Goal: Information Seeking & Learning: Learn about a topic

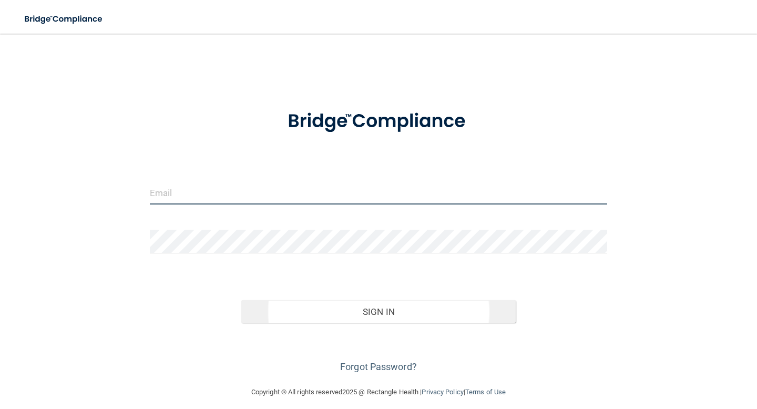
type input "[EMAIL_ADDRESS][DOMAIN_NAME]"
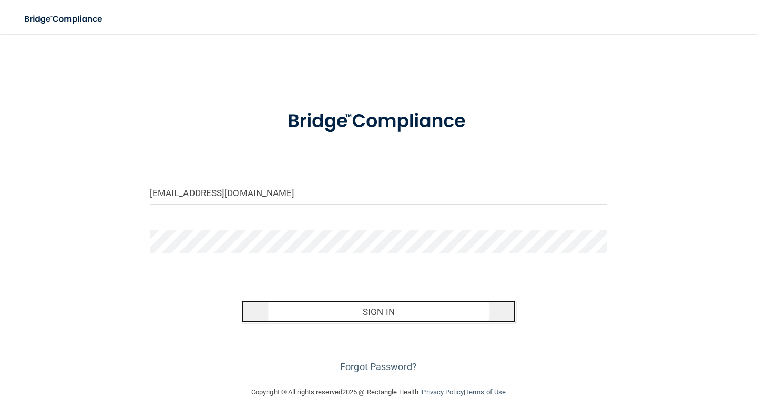
click at [384, 318] on button "Sign In" at bounding box center [378, 311] width 275 height 23
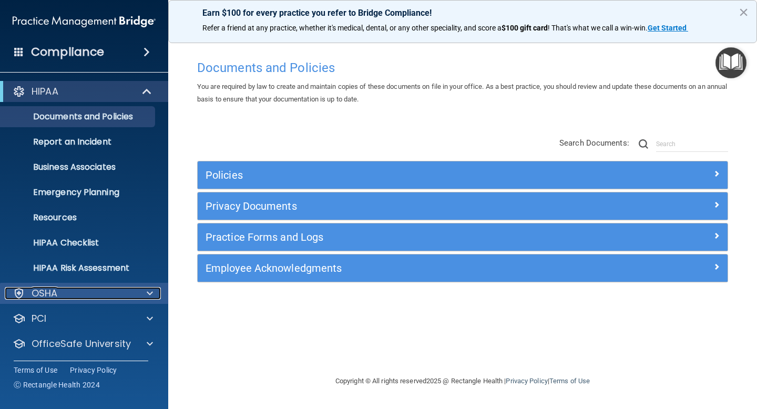
click at [140, 293] on div at bounding box center [148, 293] width 26 height 13
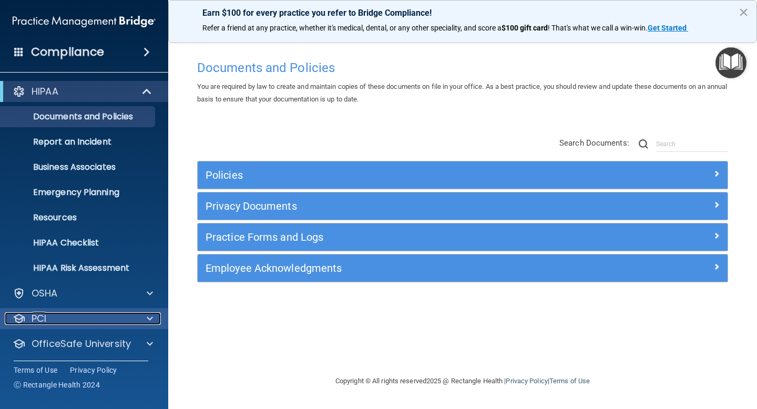
click at [147, 318] on span at bounding box center [150, 318] width 6 height 13
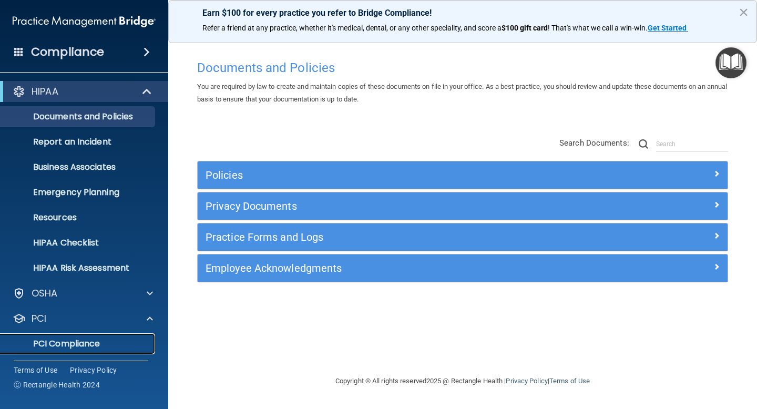
click at [105, 346] on p "PCI Compliance" at bounding box center [79, 344] width 144 height 11
click at [106, 53] on div "Compliance" at bounding box center [84, 51] width 168 height 23
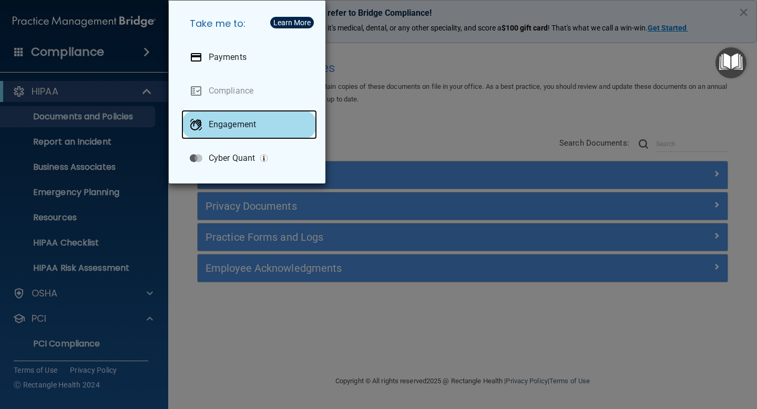
click at [236, 123] on p "Engagement" at bounding box center [232, 124] width 47 height 11
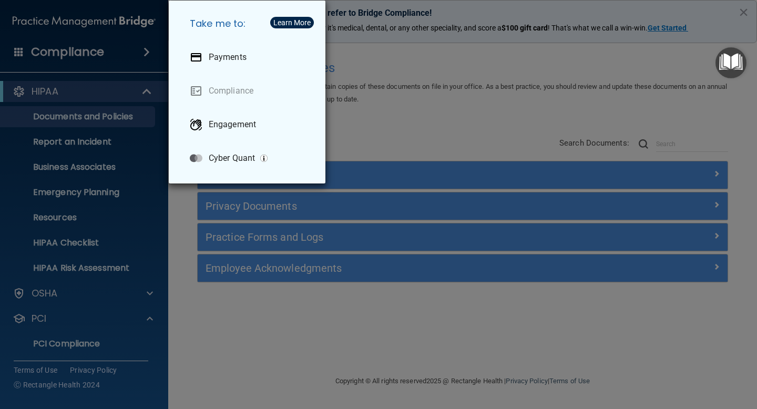
click at [364, 61] on div "Take me to: Payments Compliance Engagement Cyber Quant" at bounding box center [378, 204] width 757 height 409
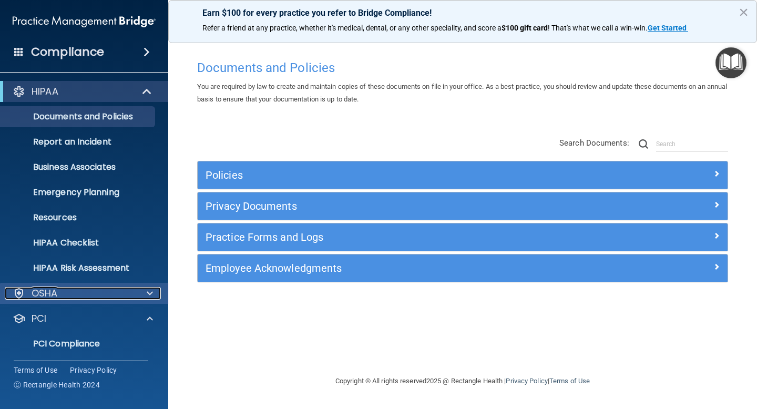
click at [154, 295] on div at bounding box center [148, 293] width 26 height 13
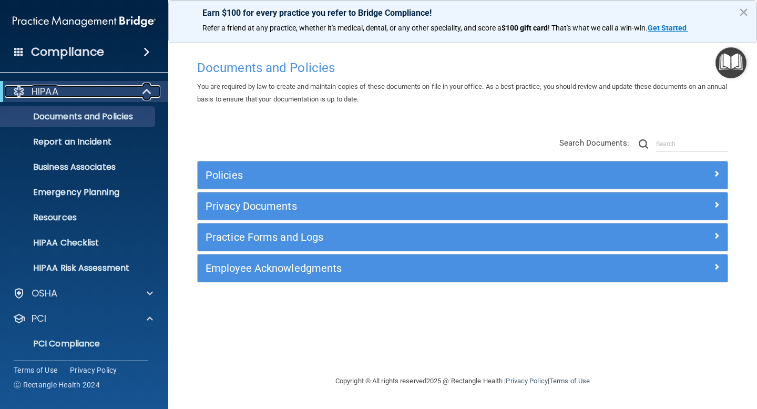
click at [145, 94] on span at bounding box center [148, 91] width 9 height 13
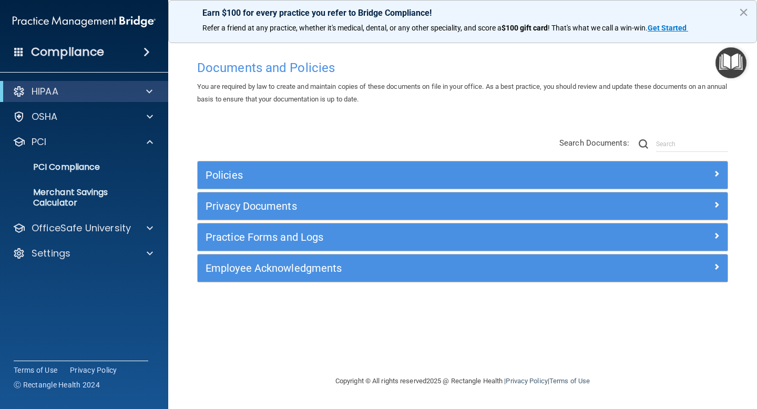
click at [144, 51] on span at bounding box center [147, 52] width 6 height 13
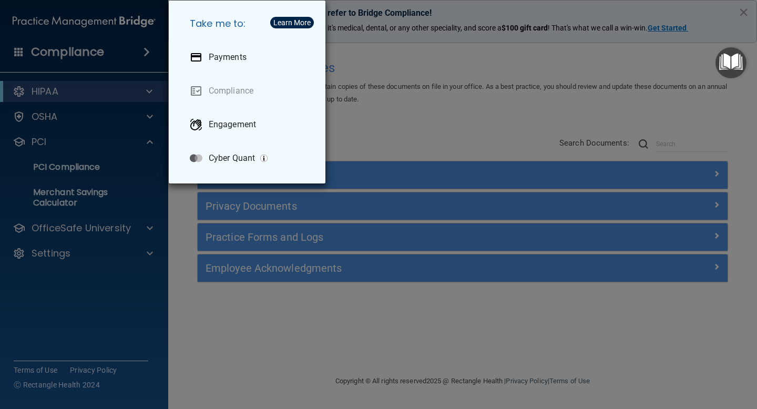
click at [144, 51] on div "Take me to: Payments Compliance Engagement Cyber Quant" at bounding box center [378, 204] width 757 height 409
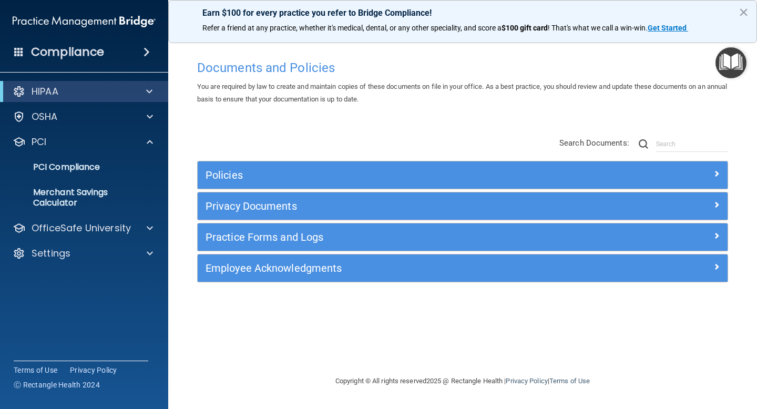
click at [21, 54] on span at bounding box center [18, 51] width 9 height 9
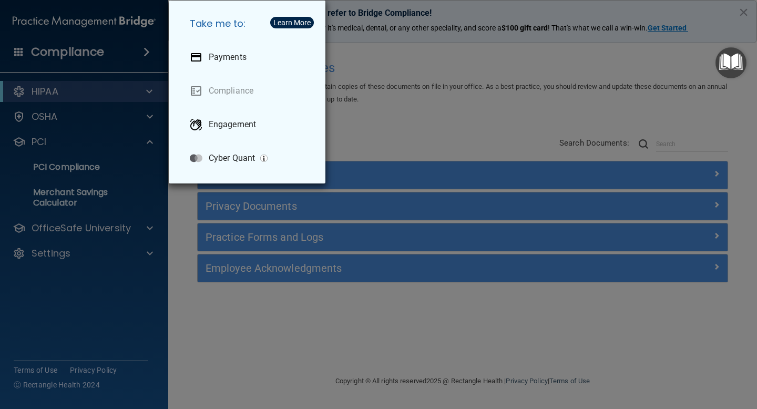
click at [21, 54] on div "Take me to: Payments Compliance Engagement Cyber Quant" at bounding box center [378, 204] width 757 height 409
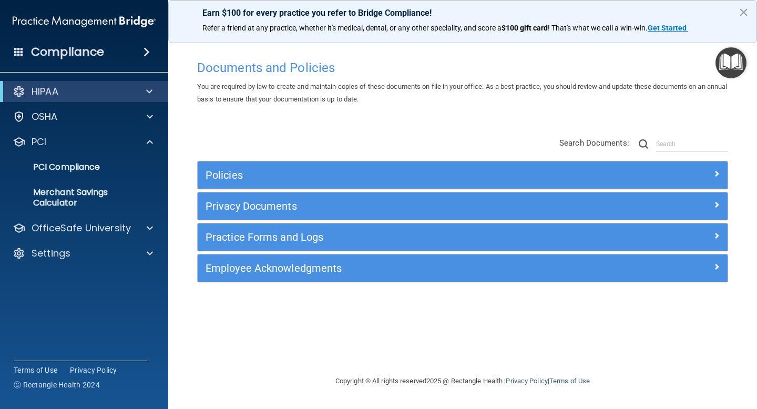
click at [76, 20] on img at bounding box center [84, 21] width 143 height 21
click at [73, 26] on img at bounding box center [84, 21] width 143 height 21
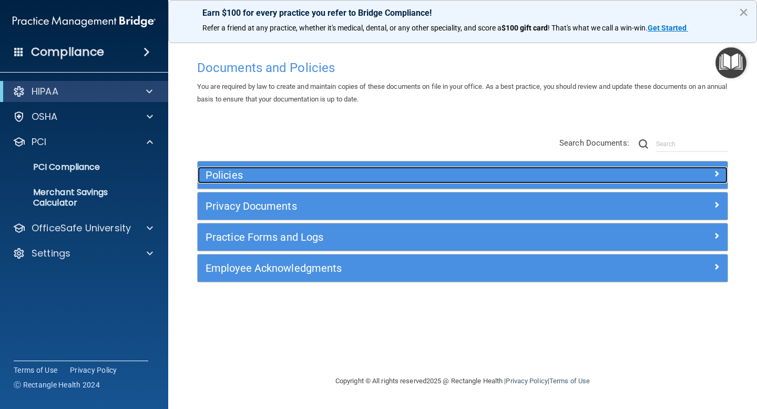
click at [339, 175] on h5 "Policies" at bounding box center [397, 175] width 382 height 12
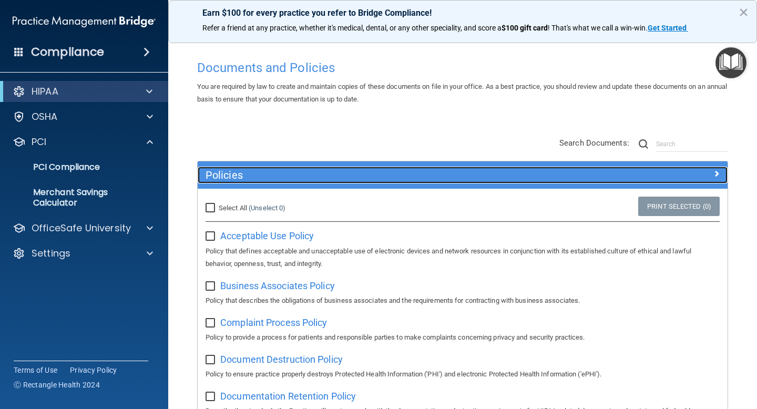
click at [339, 175] on h5 "Policies" at bounding box center [397, 175] width 382 height 12
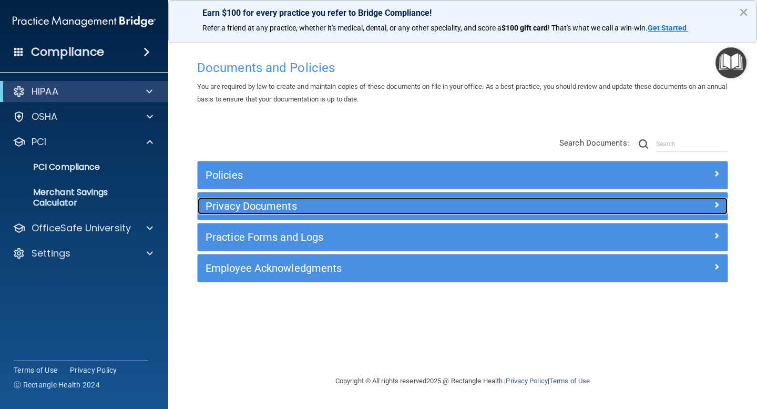
click at [339, 207] on h5 "Privacy Documents" at bounding box center [397, 206] width 382 height 12
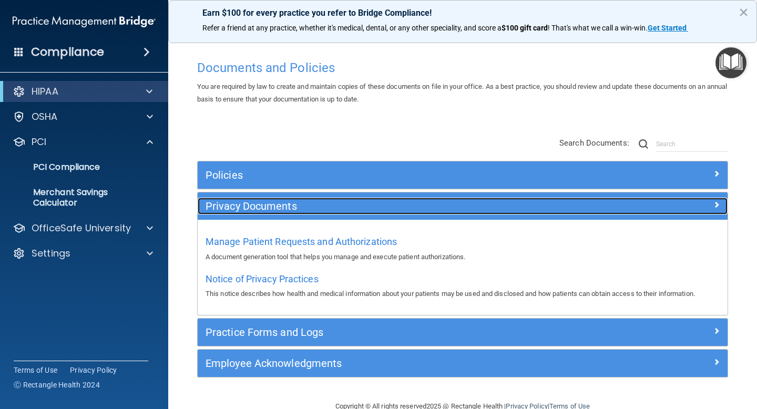
click at [339, 207] on h5 "Privacy Documents" at bounding box center [397, 206] width 382 height 12
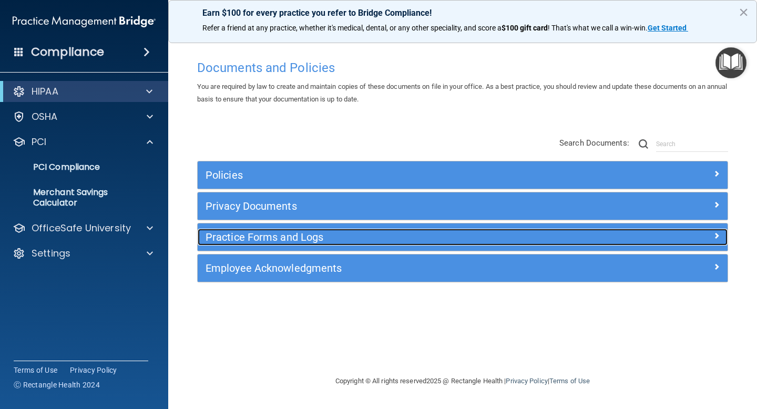
click at [342, 244] on div "Practice Forms and Logs" at bounding box center [397, 237] width 398 height 17
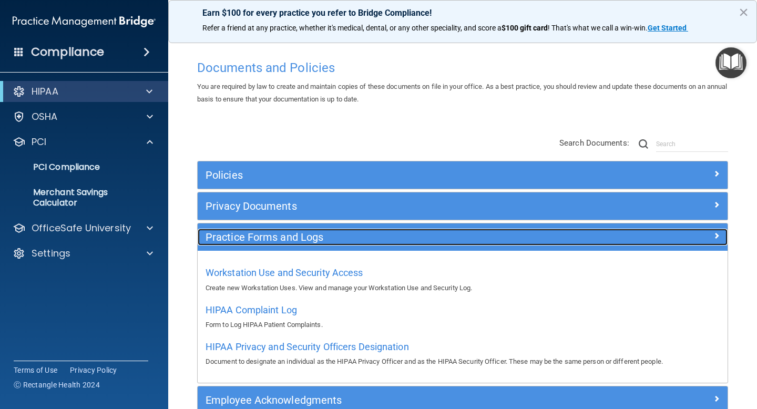
click at [342, 244] on div "Practice Forms and Logs" at bounding box center [397, 237] width 398 height 17
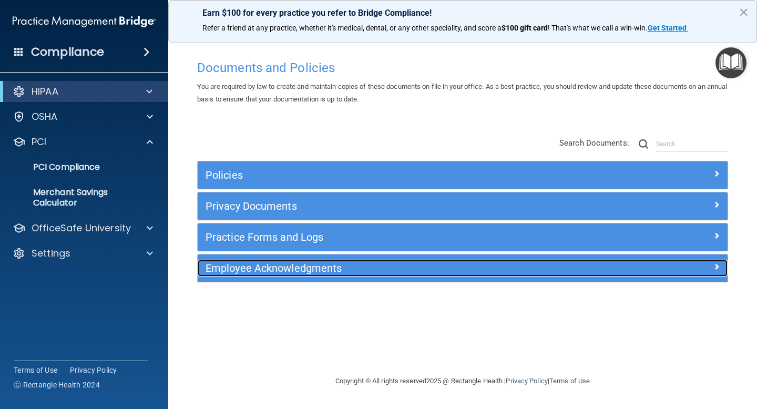
click at [346, 273] on h5 "Employee Acknowledgments" at bounding box center [397, 268] width 382 height 12
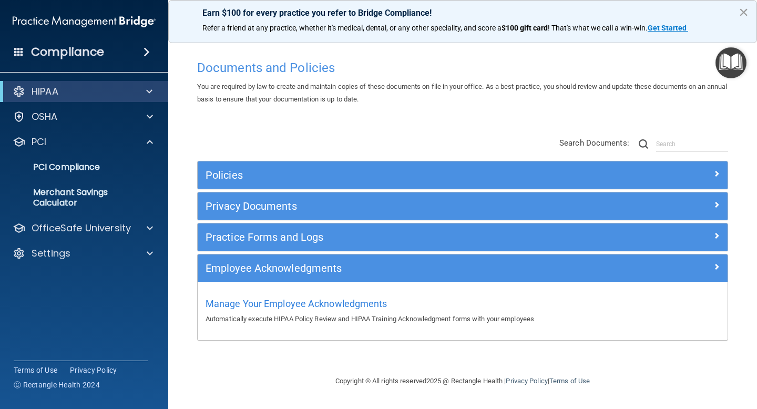
click at [740, 10] on button "×" at bounding box center [744, 12] width 10 height 17
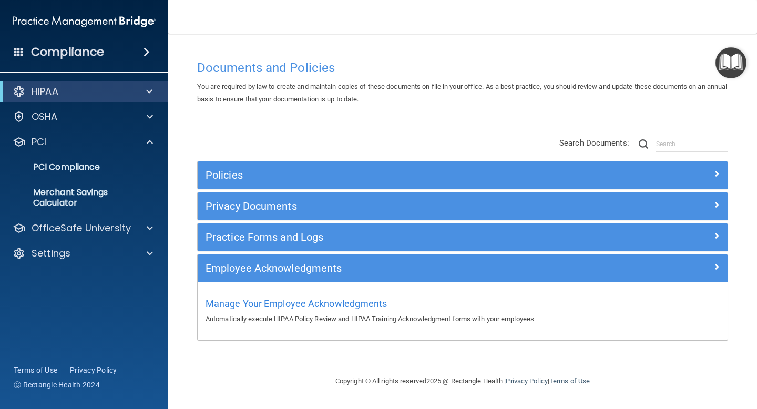
click at [731, 67] on img "Open Resource Center" at bounding box center [731, 62] width 31 height 31
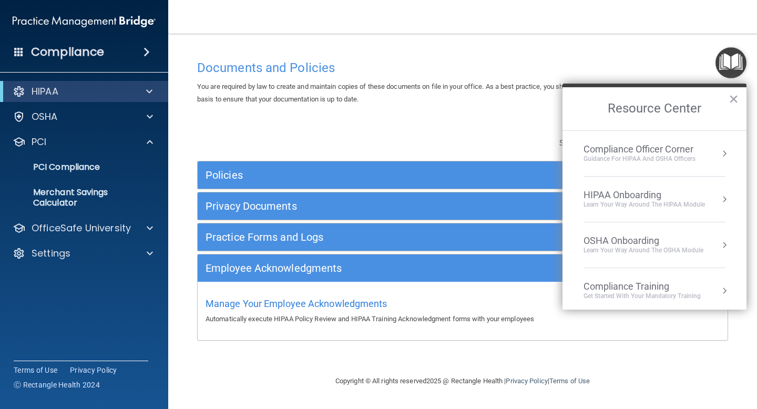
click at [688, 149] on div "Compliance Officer Corner" at bounding box center [640, 150] width 112 height 12
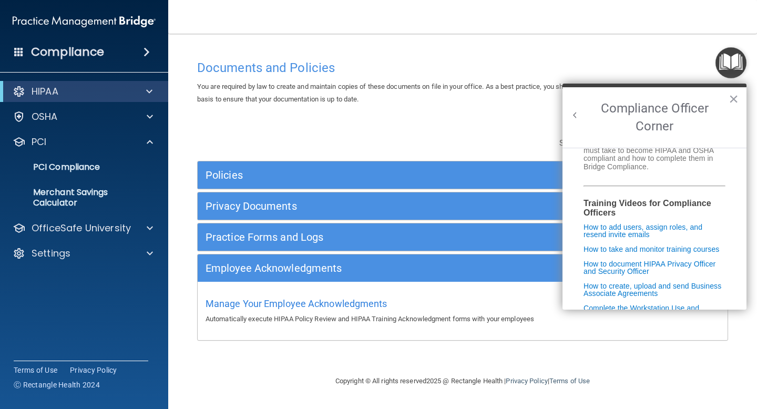
scroll to position [246, 0]
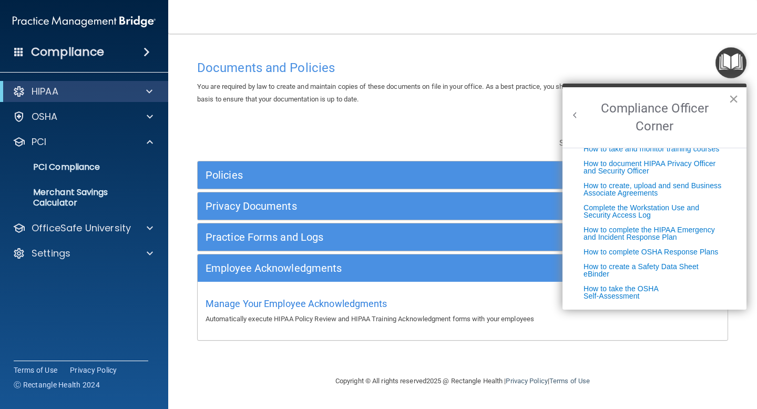
click at [731, 96] on button "×" at bounding box center [734, 98] width 10 height 17
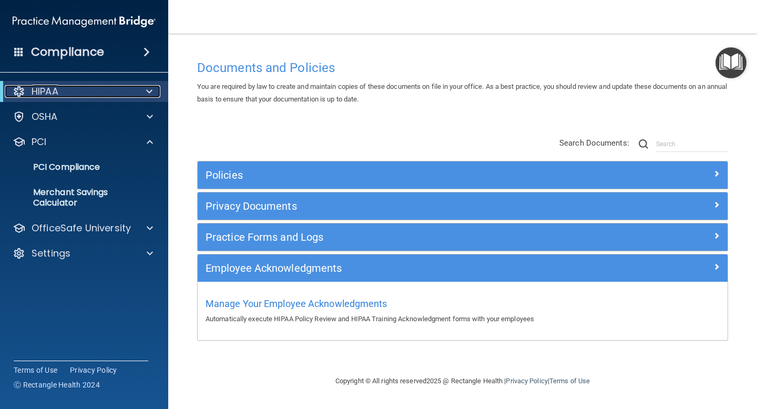
click at [148, 95] on span at bounding box center [149, 91] width 6 height 13
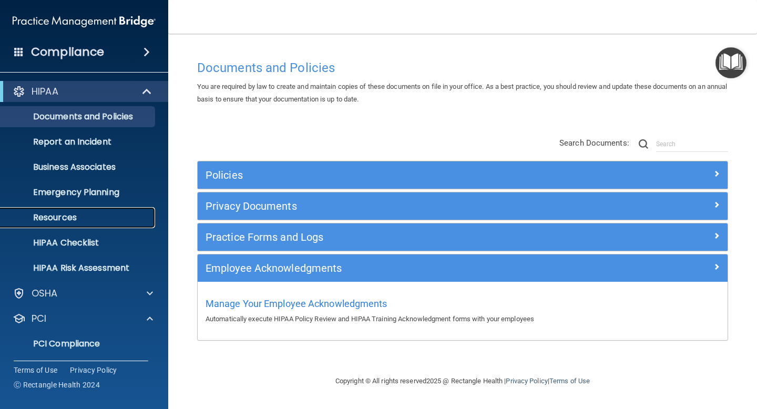
click at [77, 215] on p "Resources" at bounding box center [79, 217] width 144 height 11
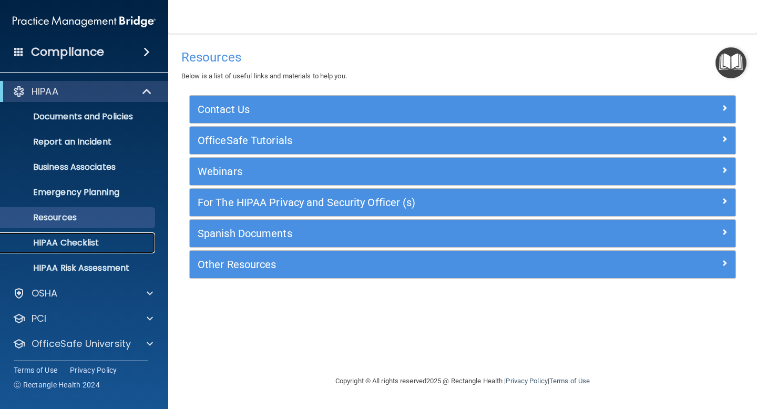
click at [83, 244] on p "HIPAA Checklist" at bounding box center [79, 243] width 144 height 11
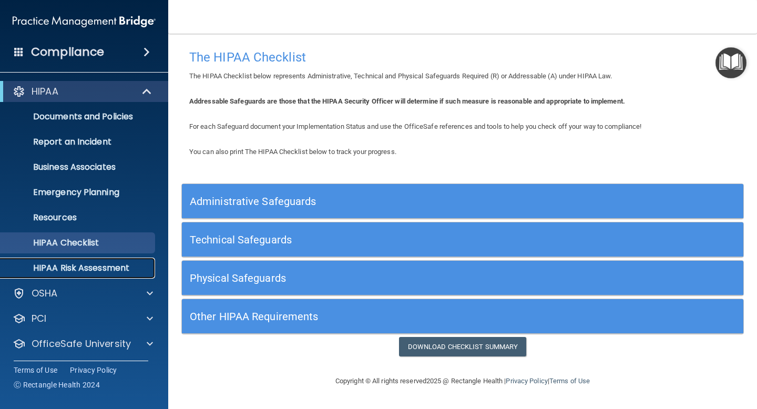
click at [85, 278] on link "HIPAA Risk Assessment" at bounding box center [72, 268] width 166 height 21
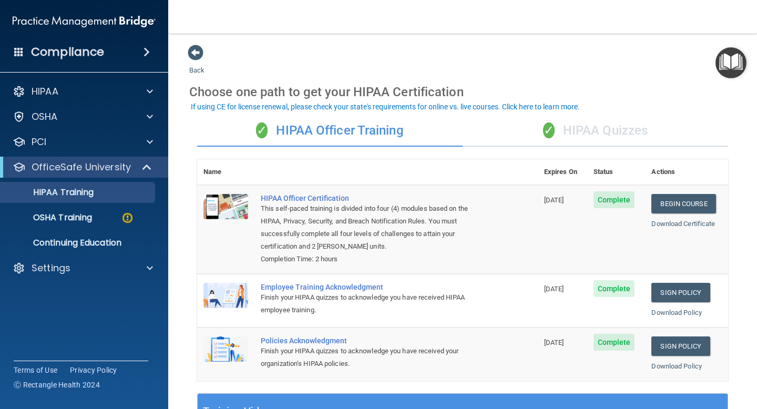
click at [580, 129] on div "✓ HIPAA Quizzes" at bounding box center [596, 131] width 266 height 32
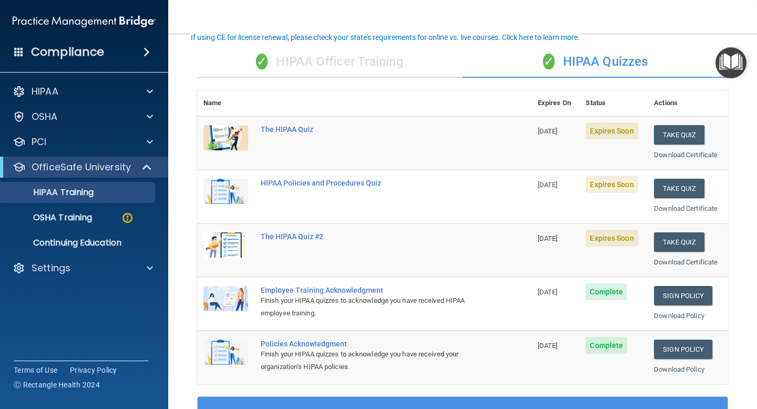
scroll to position [69, 0]
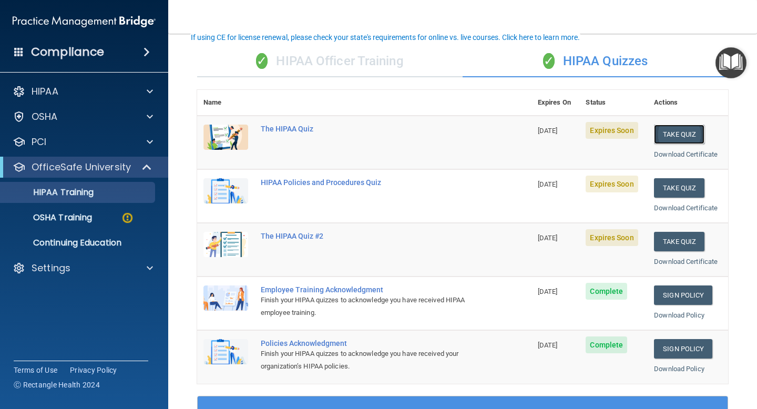
click at [682, 134] on button "Take Quiz" at bounding box center [679, 134] width 50 height 19
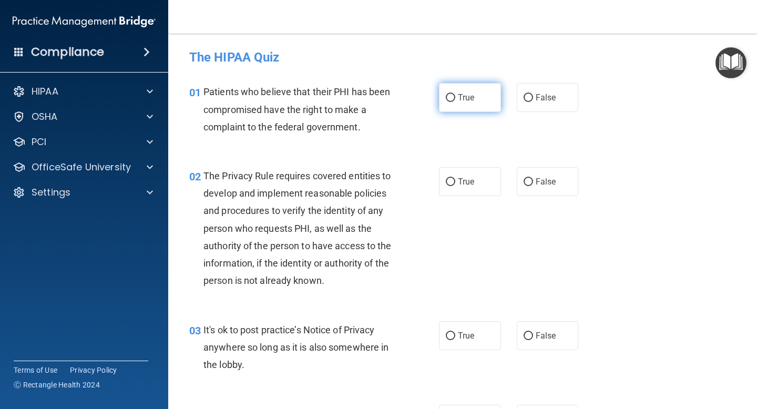
click at [457, 92] on label "True" at bounding box center [470, 97] width 62 height 29
click at [455, 94] on input "True" at bounding box center [450, 98] width 9 height 8
radio input "true"
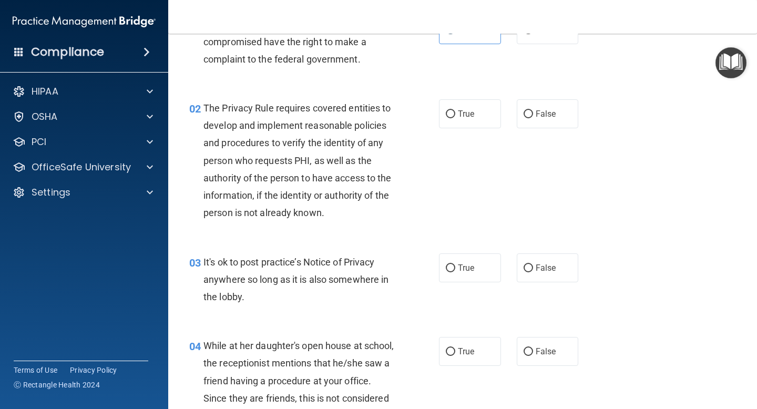
scroll to position [70, 0]
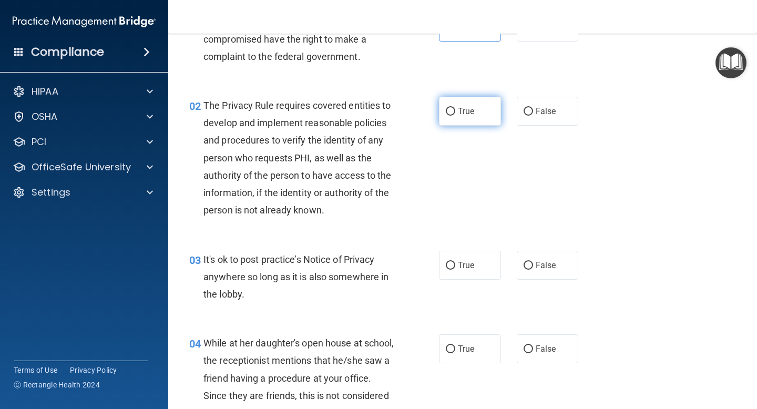
click at [461, 121] on label "True" at bounding box center [470, 111] width 62 height 29
click at [455, 116] on input "True" at bounding box center [450, 112] width 9 height 8
radio input "true"
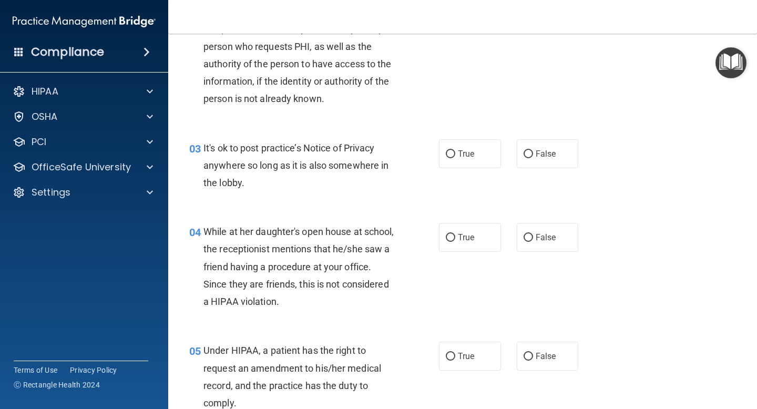
scroll to position [184, 0]
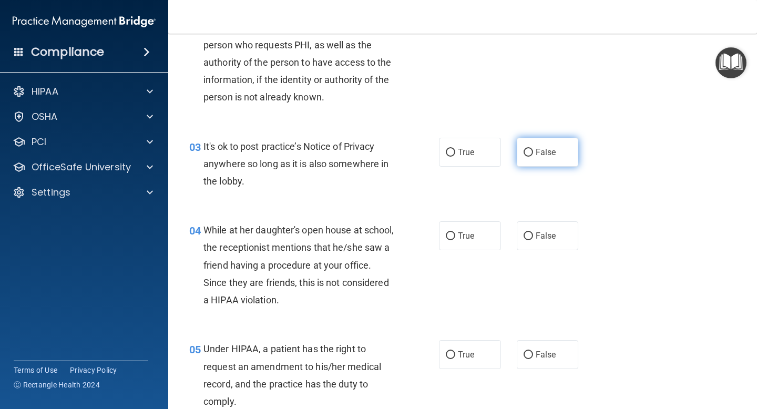
click at [539, 149] on span "False" at bounding box center [546, 152] width 21 height 10
click at [533, 149] on input "False" at bounding box center [528, 153] width 9 height 8
radio input "true"
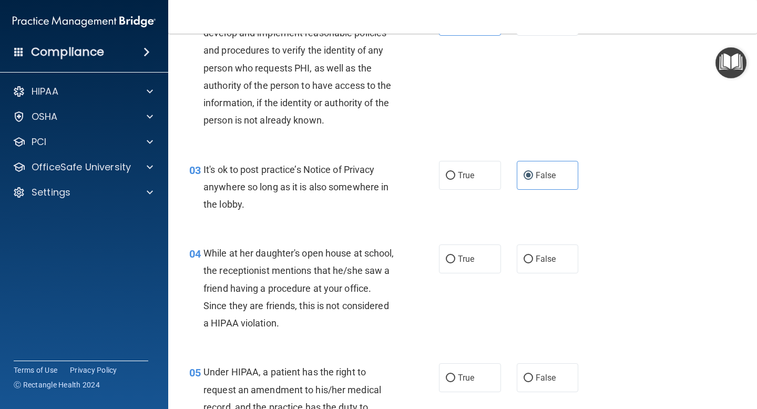
scroll to position [0, 0]
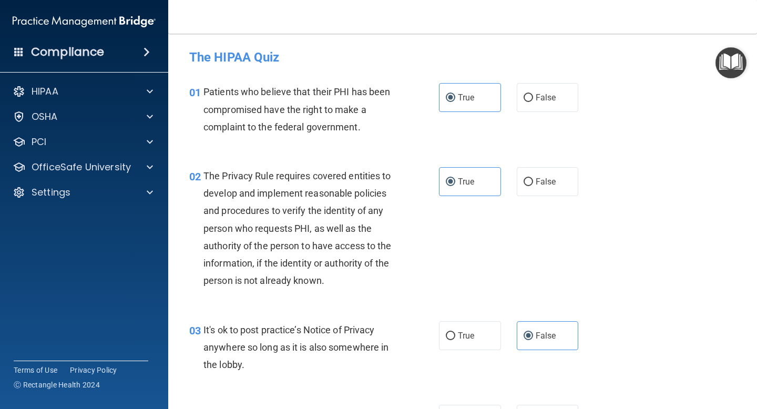
click at [551, 359] on div "03 It's ok to post practice’s Notice of Privacy anywhere so long as it is also …" at bounding box center [462, 350] width 563 height 84
click at [541, 336] on span "False" at bounding box center [546, 336] width 21 height 10
click at [533, 336] on input "False" at bounding box center [528, 336] width 9 height 8
click at [461, 335] on span "True" at bounding box center [466, 336] width 16 height 10
click at [455, 335] on input "True" at bounding box center [450, 336] width 9 height 8
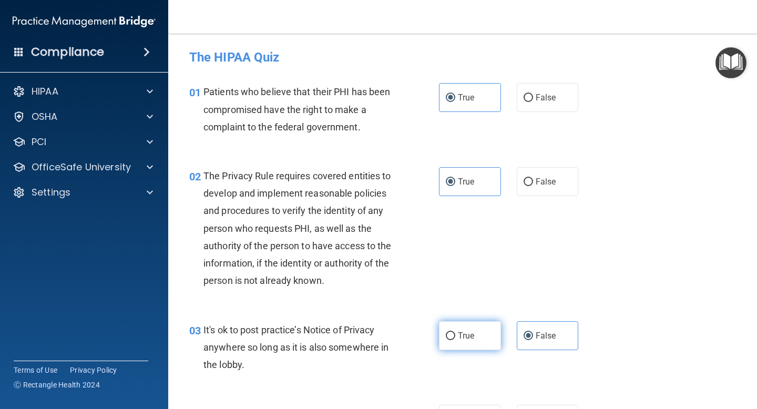
radio input "true"
radio input "false"
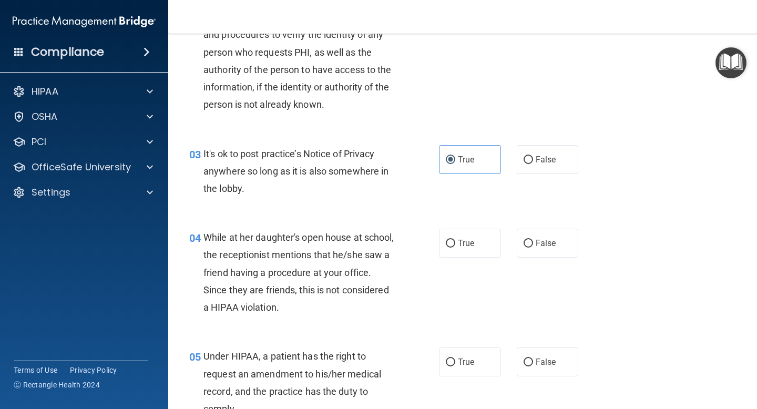
scroll to position [180, 0]
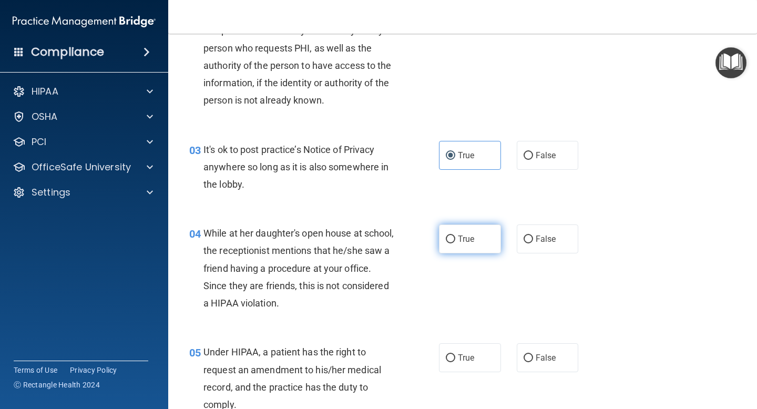
click at [458, 237] on span "True" at bounding box center [466, 239] width 16 height 10
click at [455, 237] on input "True" at bounding box center [450, 240] width 9 height 8
radio input "true"
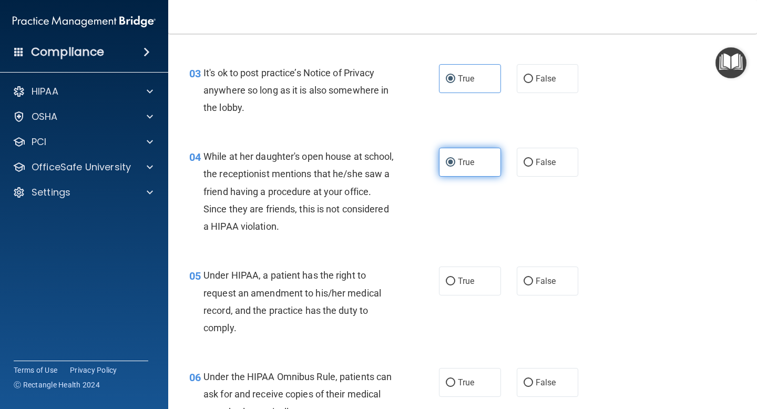
scroll to position [268, 0]
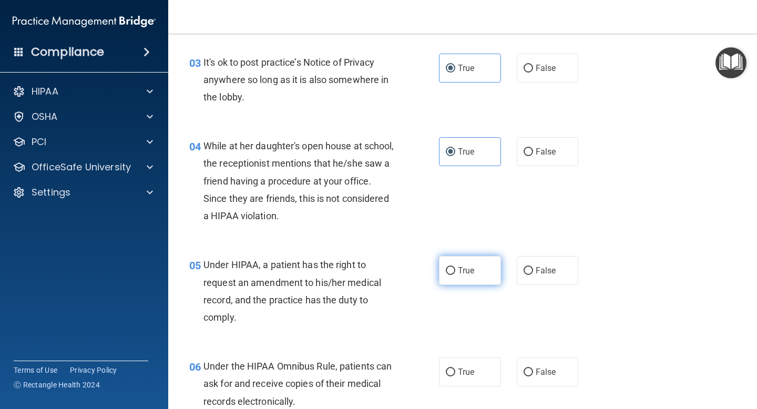
click at [451, 258] on label "True" at bounding box center [470, 270] width 62 height 29
click at [451, 267] on input "True" at bounding box center [450, 271] width 9 height 8
radio input "true"
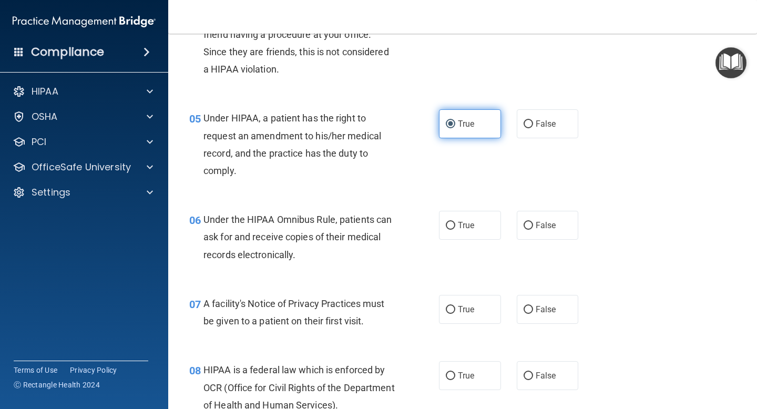
scroll to position [449, 0]
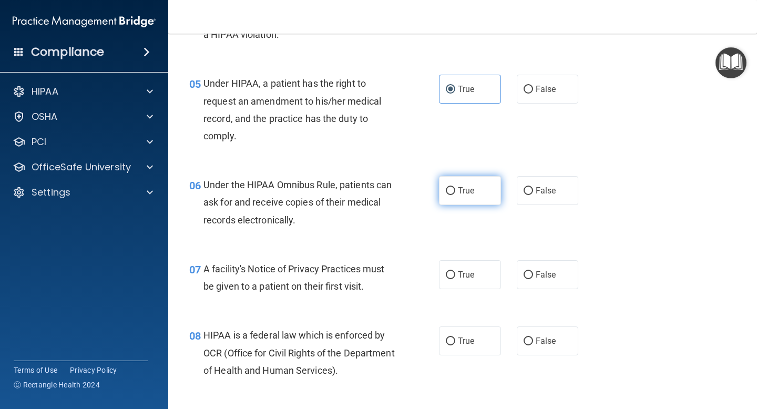
click at [450, 191] on input "True" at bounding box center [450, 191] width 9 height 8
radio input "true"
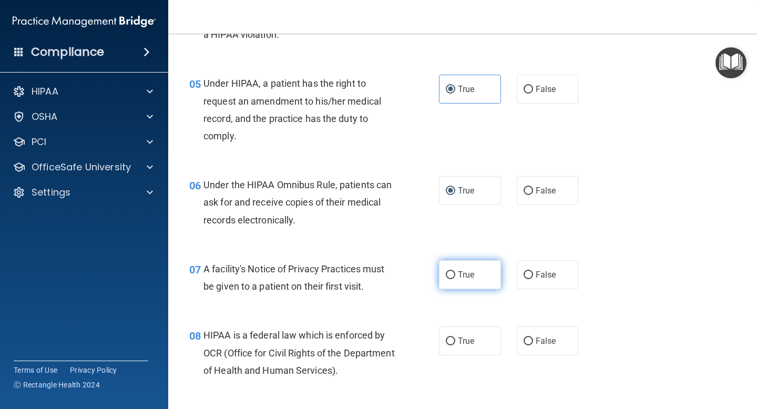
click at [450, 264] on label "True" at bounding box center [470, 274] width 62 height 29
click at [450, 271] on input "True" at bounding box center [450, 275] width 9 height 8
radio input "true"
click at [452, 338] on input "True" at bounding box center [450, 342] width 9 height 8
radio input "true"
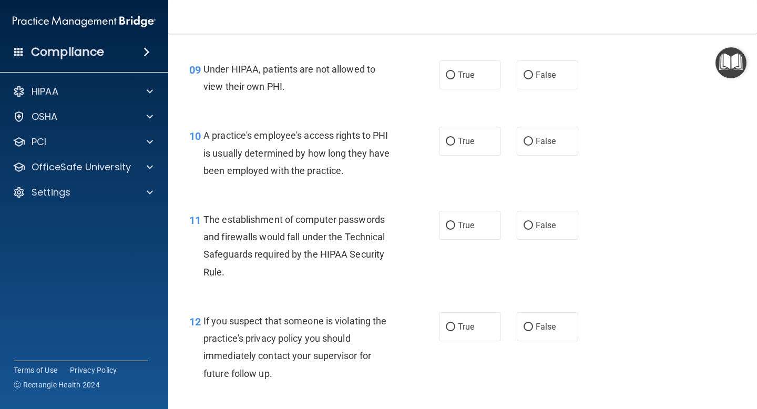
scroll to position [800, 0]
click at [456, 78] on label "True" at bounding box center [470, 74] width 62 height 29
click at [455, 78] on input "True" at bounding box center [450, 75] width 9 height 8
radio input "true"
click at [465, 145] on span "True" at bounding box center [466, 141] width 16 height 10
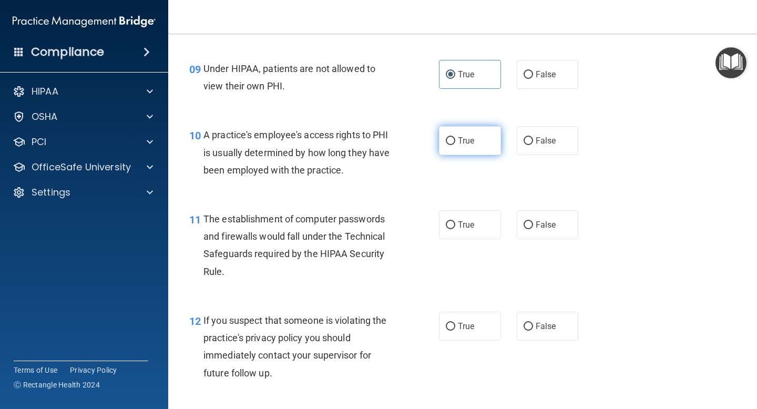
click at [455, 145] on input "True" at bounding box center [450, 141] width 9 height 8
radio input "true"
click at [468, 222] on span "True" at bounding box center [466, 225] width 16 height 10
click at [455, 222] on input "True" at bounding box center [450, 225] width 9 height 8
radio input "true"
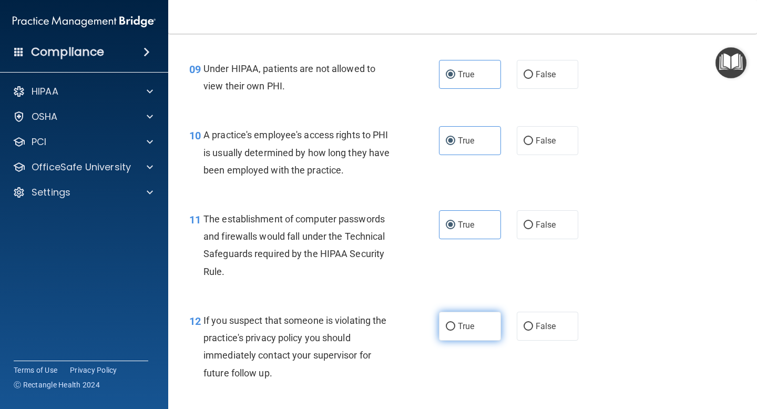
click at [465, 335] on label "True" at bounding box center [470, 326] width 62 height 29
click at [455, 331] on input "True" at bounding box center [450, 327] width 9 height 8
radio input "true"
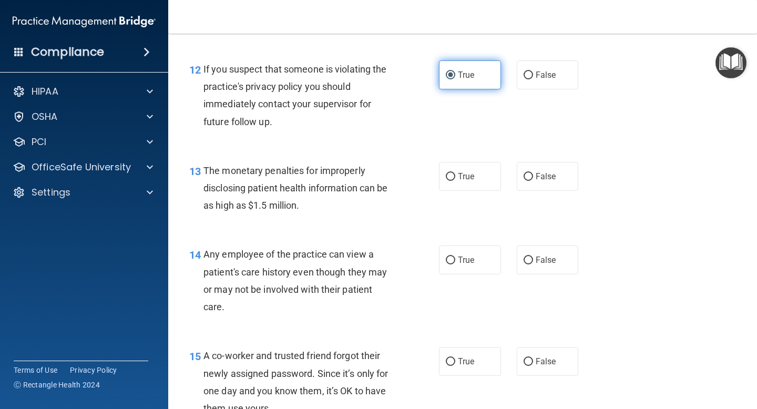
scroll to position [1052, 0]
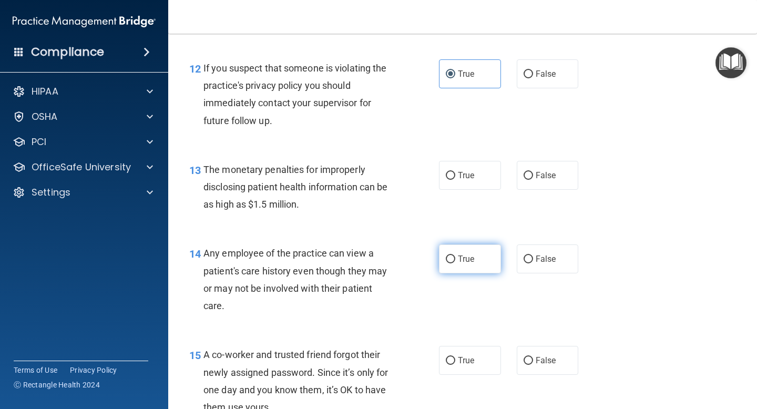
click at [454, 185] on label "True" at bounding box center [470, 175] width 62 height 29
click at [454, 180] on input "True" at bounding box center [450, 176] width 9 height 8
radio input "true"
click at [453, 263] on input "True" at bounding box center [450, 260] width 9 height 8
radio input "true"
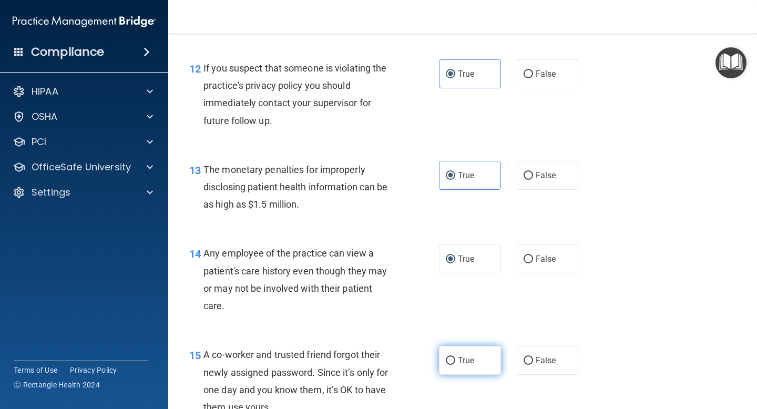
click at [457, 351] on label "True" at bounding box center [470, 360] width 62 height 29
click at [455, 357] on input "True" at bounding box center [450, 361] width 9 height 8
radio input "true"
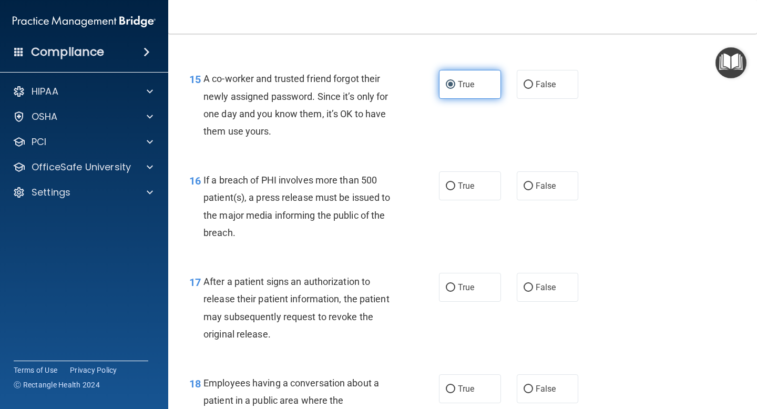
scroll to position [1336, 0]
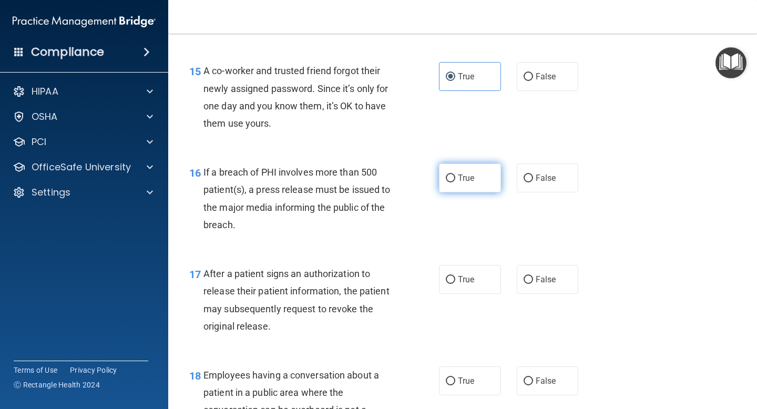
click at [448, 177] on input "True" at bounding box center [450, 179] width 9 height 8
radio input "true"
click at [451, 283] on input "True" at bounding box center [450, 280] width 9 height 8
radio input "true"
click at [457, 374] on label "True" at bounding box center [470, 381] width 62 height 29
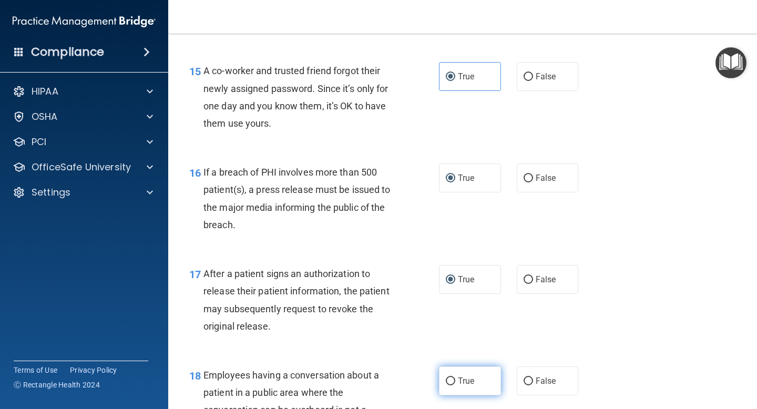
click at [455, 378] on input "True" at bounding box center [450, 382] width 9 height 8
radio input "true"
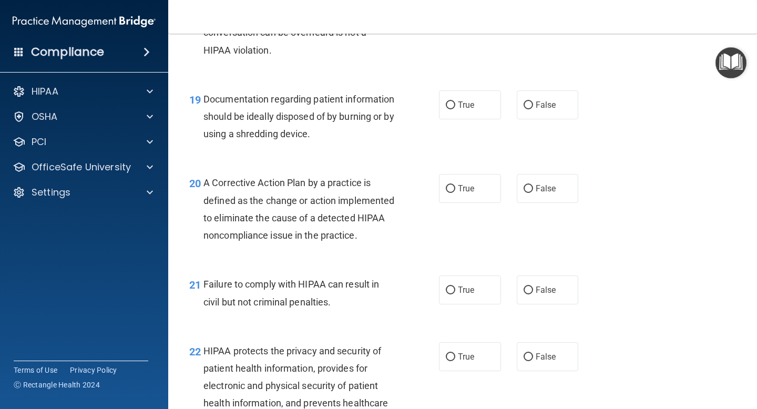
scroll to position [1746, 0]
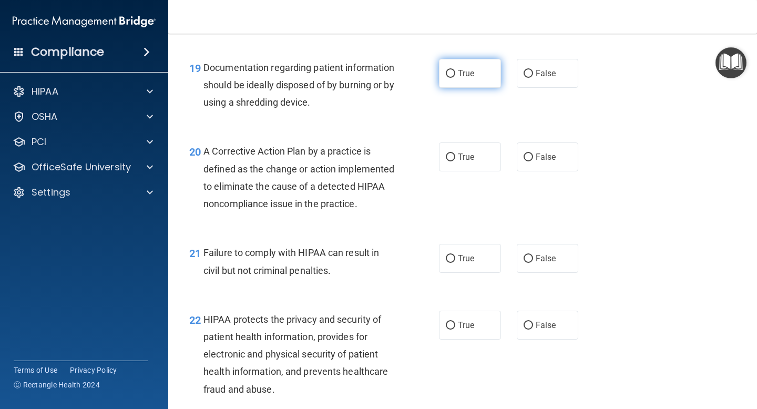
click at [449, 67] on label "True" at bounding box center [470, 73] width 62 height 29
click at [449, 70] on input "True" at bounding box center [450, 74] width 9 height 8
radio input "true"
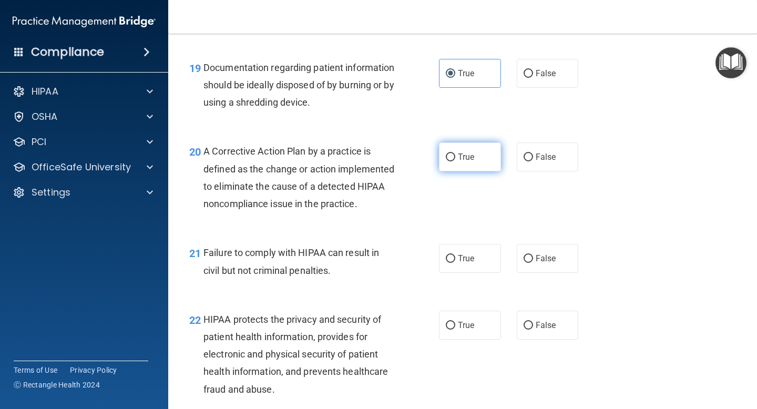
click at [455, 148] on label "True" at bounding box center [470, 157] width 62 height 29
click at [455, 154] on input "True" at bounding box center [450, 158] width 9 height 8
radio input "true"
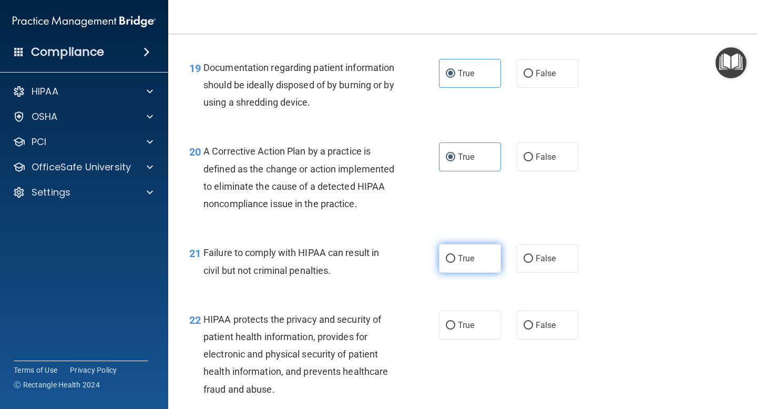
click at [457, 271] on label "True" at bounding box center [470, 258] width 62 height 29
click at [455, 263] on input "True" at bounding box center [450, 259] width 9 height 8
radio input "true"
click at [458, 333] on label "True" at bounding box center [470, 325] width 62 height 29
click at [455, 330] on input "True" at bounding box center [450, 326] width 9 height 8
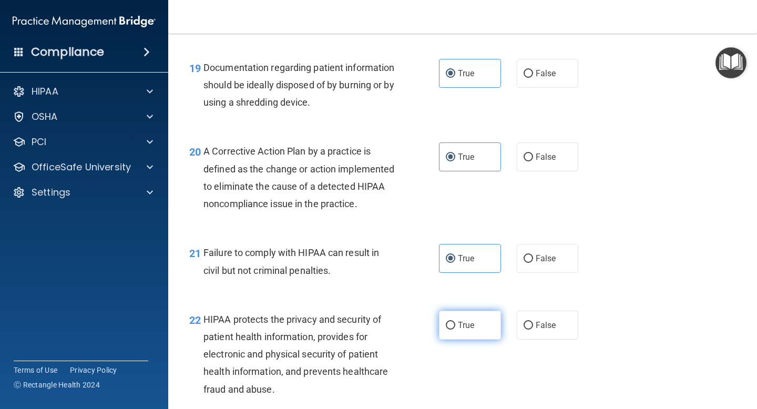
radio input "true"
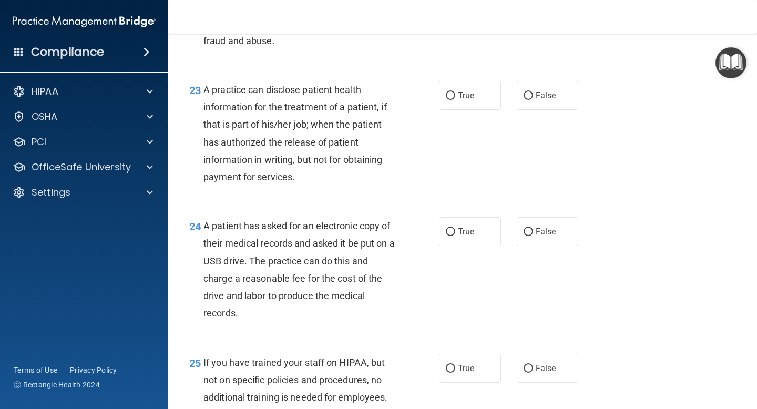
scroll to position [2097, 0]
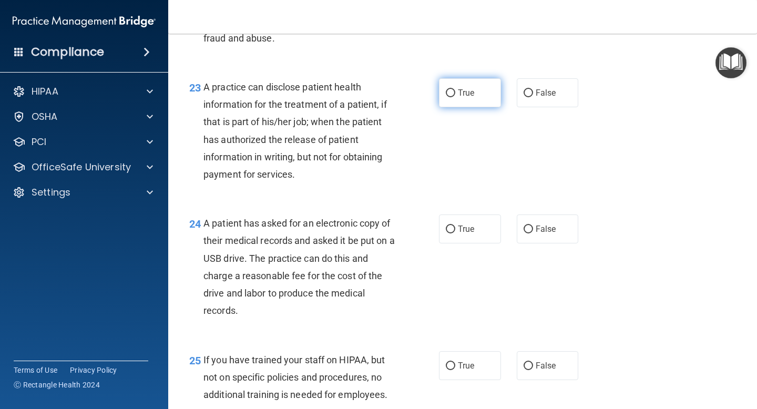
click at [457, 107] on label "True" at bounding box center [470, 92] width 62 height 29
click at [455, 97] on input "True" at bounding box center [450, 93] width 9 height 8
radio input "true"
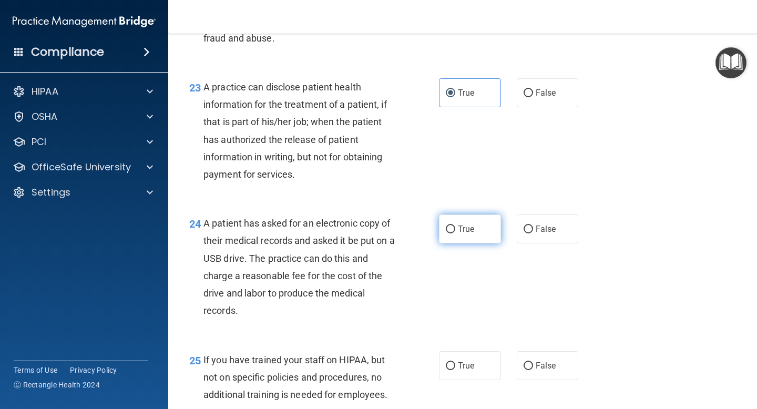
click at [453, 244] on label "True" at bounding box center [470, 229] width 62 height 29
click at [453, 234] on input "True" at bounding box center [450, 230] width 9 height 8
radio input "true"
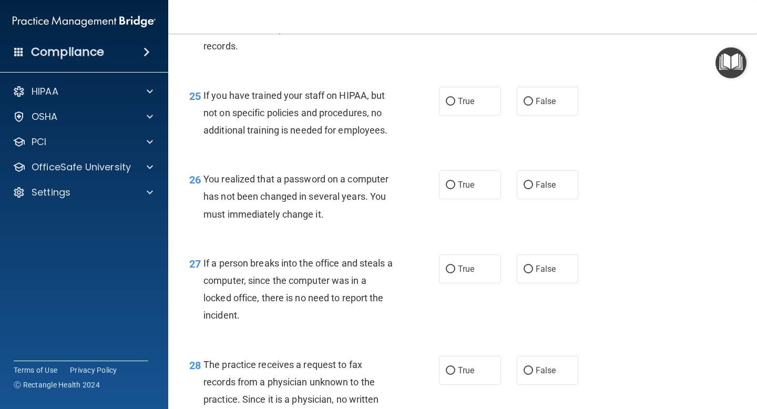
scroll to position [2371, 0]
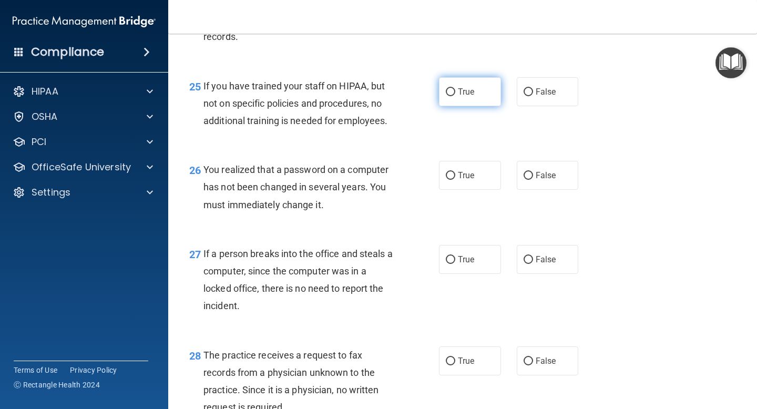
click at [447, 100] on label "True" at bounding box center [470, 91] width 62 height 29
click at [447, 96] on input "True" at bounding box center [450, 92] width 9 height 8
radio input "true"
click at [456, 190] on label "True" at bounding box center [470, 175] width 62 height 29
click at [455, 180] on input "True" at bounding box center [450, 176] width 9 height 8
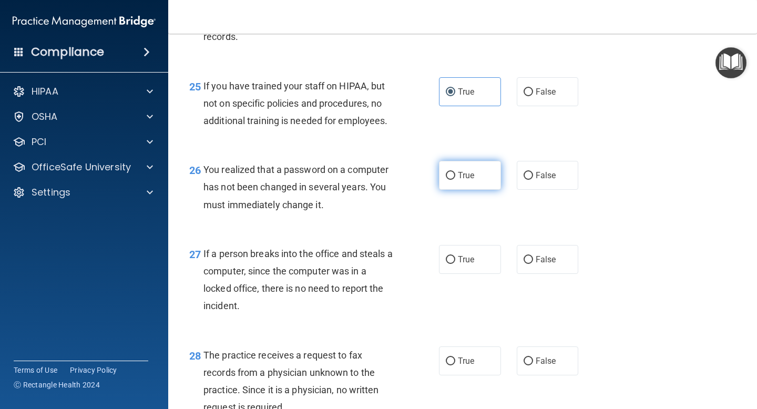
radio input "true"
click at [455, 292] on div "27 If a person breaks into the office and steals a computer, since the computer…" at bounding box center [462, 283] width 563 height 102
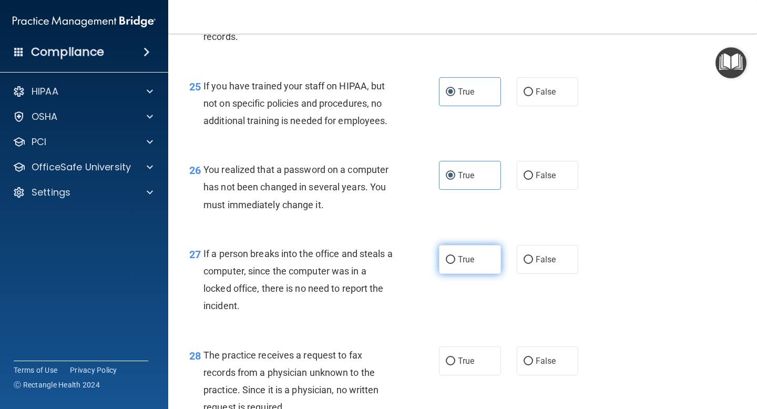
click at [456, 274] on label "True" at bounding box center [470, 259] width 62 height 29
click at [455, 264] on input "True" at bounding box center [450, 260] width 9 height 8
radio input "true"
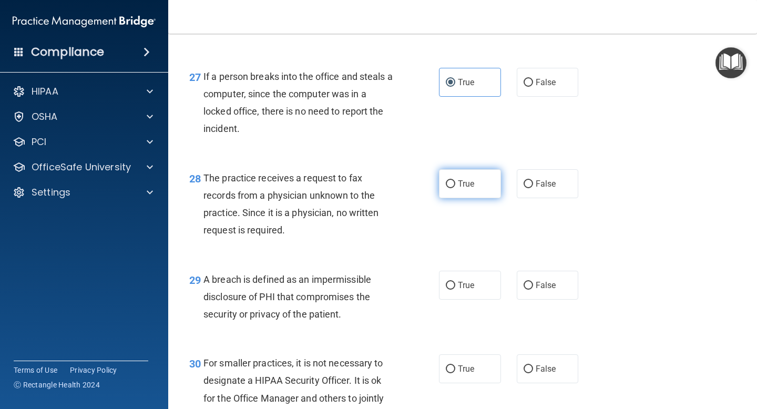
scroll to position [2561, 0]
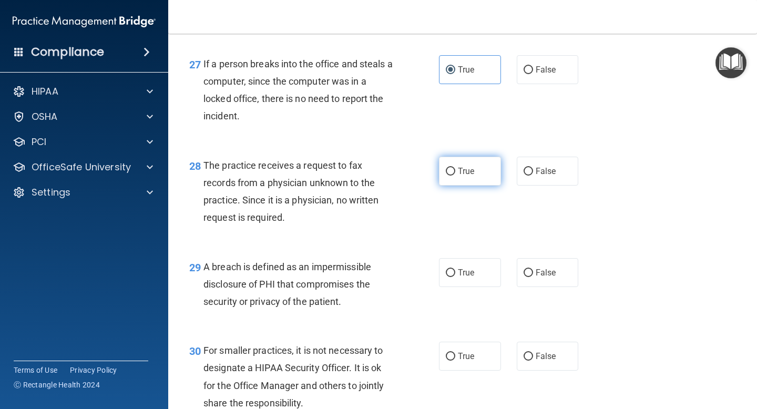
click at [448, 176] on input "True" at bounding box center [450, 172] width 9 height 8
radio input "true"
click at [450, 277] on input "True" at bounding box center [450, 273] width 9 height 8
radio input "true"
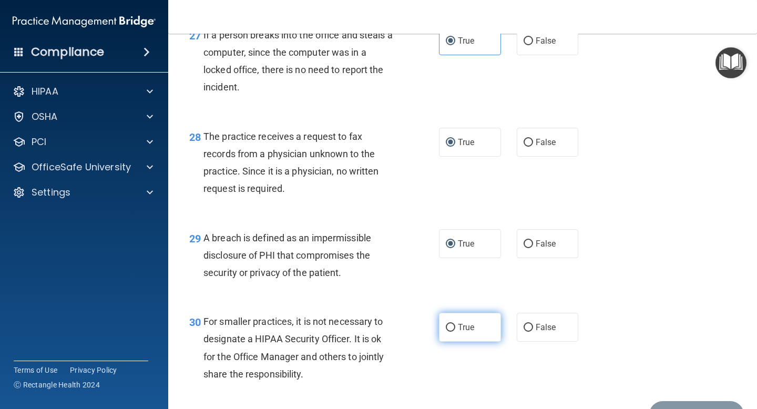
scroll to position [2668, 0]
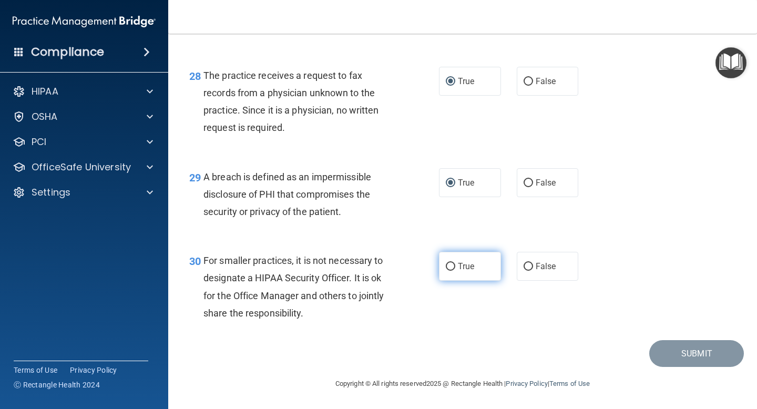
click at [450, 269] on input "True" at bounding box center [450, 267] width 9 height 8
radio input "true"
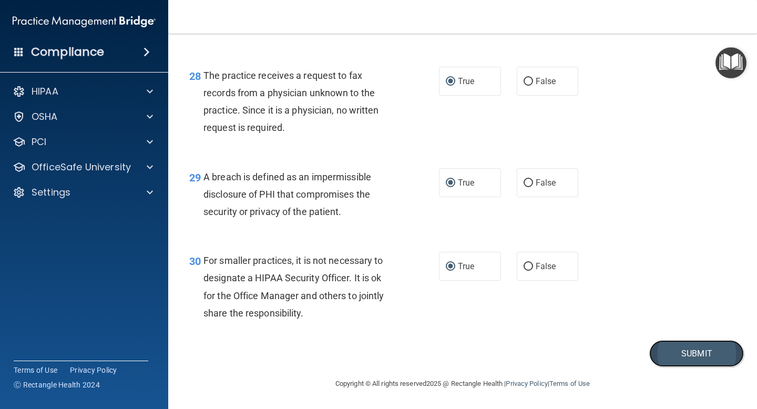
click at [682, 356] on button "Submit" at bounding box center [697, 353] width 95 height 27
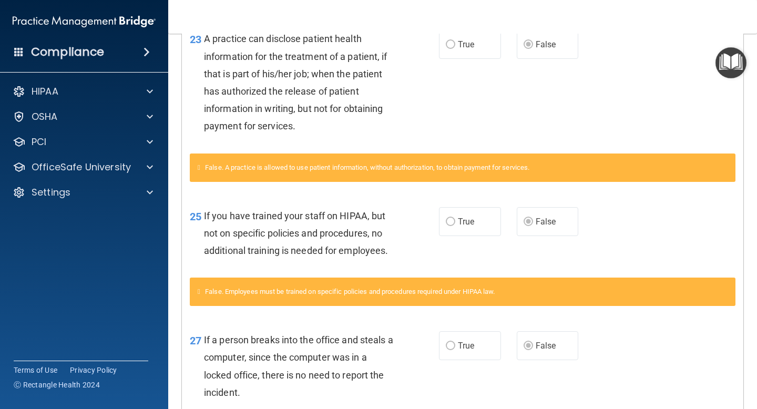
scroll to position [1457, 0]
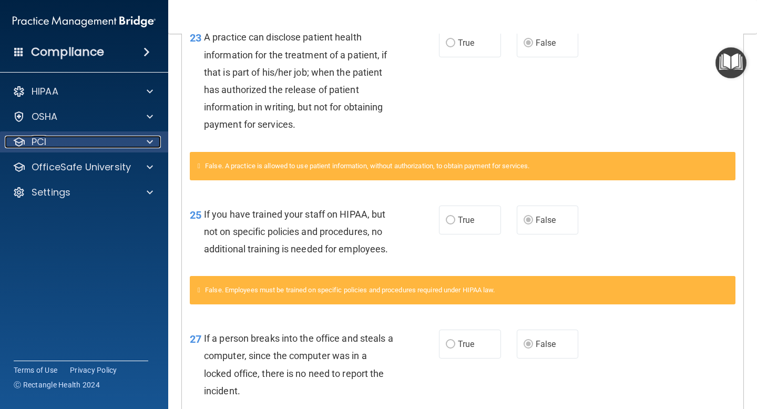
click at [88, 136] on div "PCI" at bounding box center [70, 142] width 130 height 13
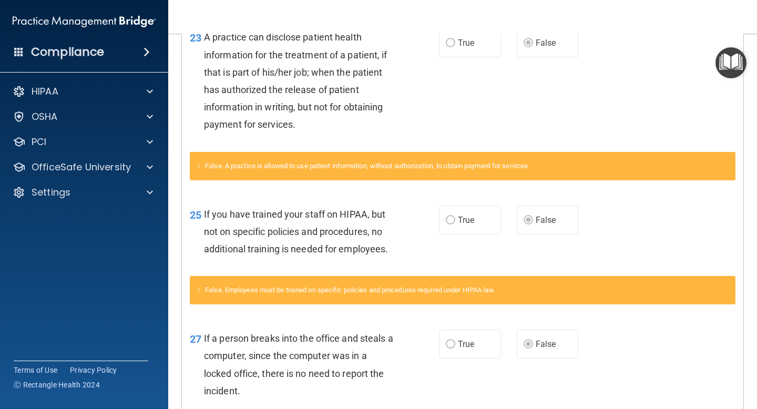
click at [427, 87] on div "23 A practice can disclose patient health information for the treatment of a pa…" at bounding box center [314, 83] width 281 height 110
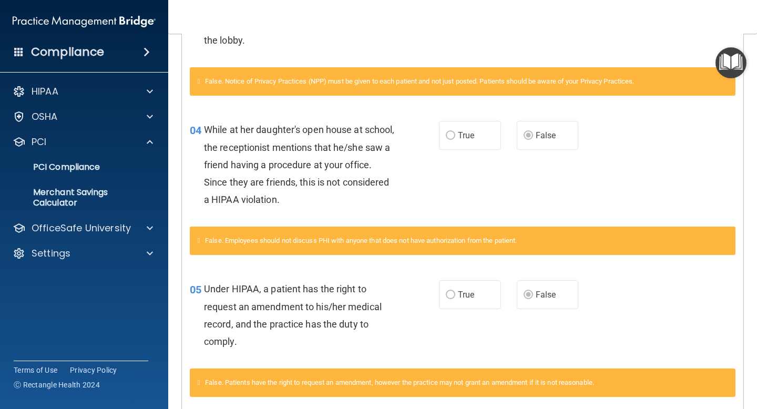
scroll to position [0, 0]
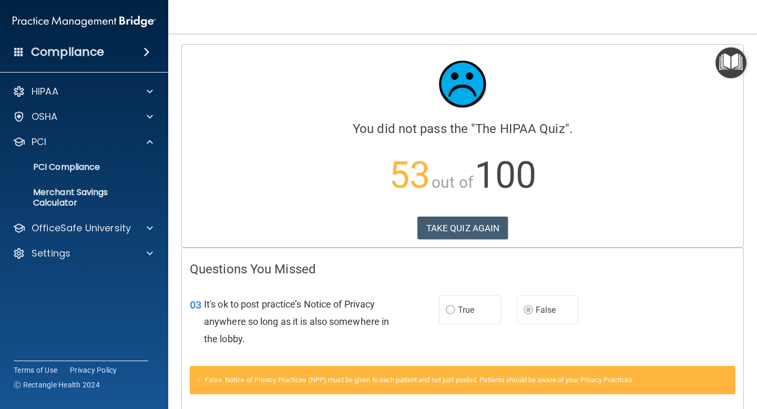
click at [446, 215] on div "Calculating your score.... You did not pass the " The HIPAA Quiz ". 53 out of 1…" at bounding box center [463, 146] width 562 height 202
click at [447, 234] on button "TAKE QUIZ AGAIN" at bounding box center [463, 228] width 91 height 23
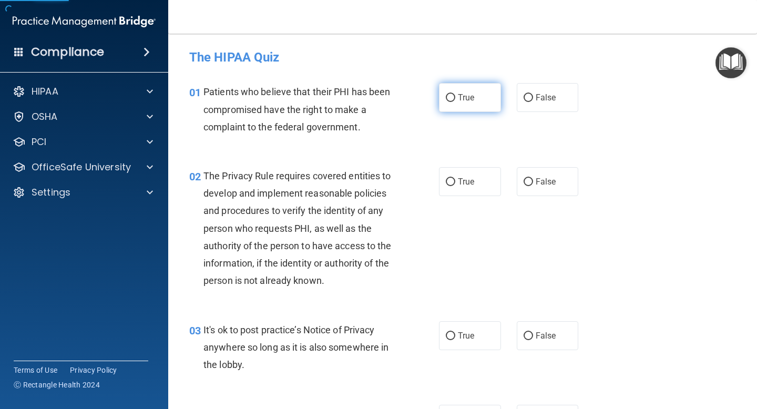
click at [444, 93] on label "True" at bounding box center [470, 97] width 62 height 29
click at [446, 94] on input "True" at bounding box center [450, 98] width 9 height 8
radio input "true"
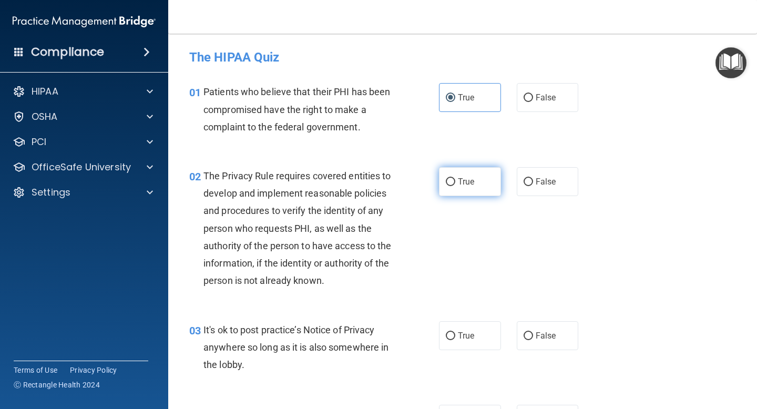
click at [452, 178] on input "True" at bounding box center [450, 182] width 9 height 8
radio input "true"
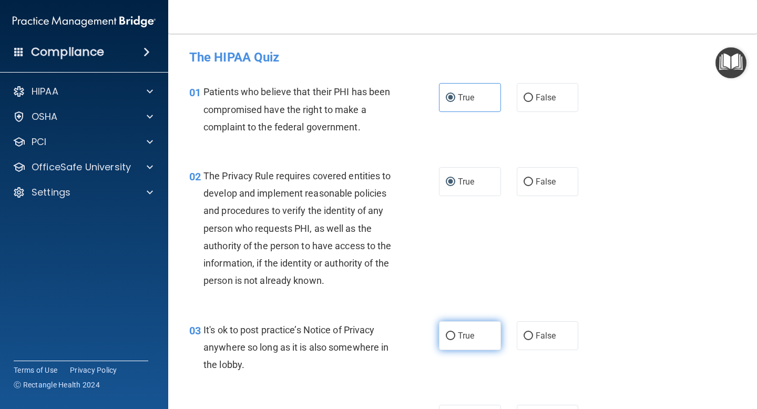
click at [454, 340] on label "True" at bounding box center [470, 335] width 62 height 29
click at [454, 340] on input "True" at bounding box center [450, 336] width 9 height 8
radio input "true"
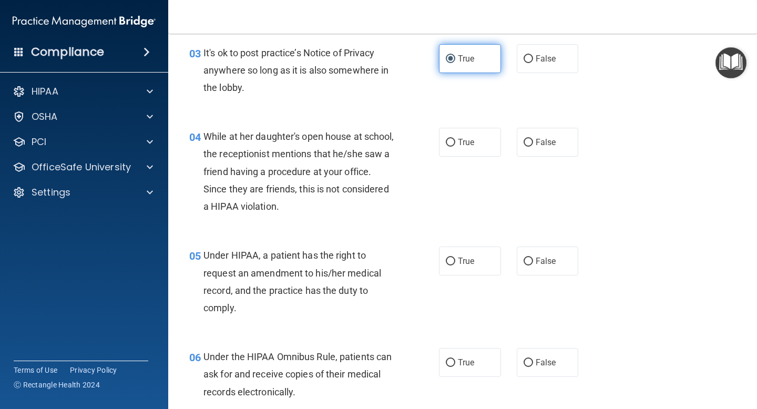
scroll to position [280, 0]
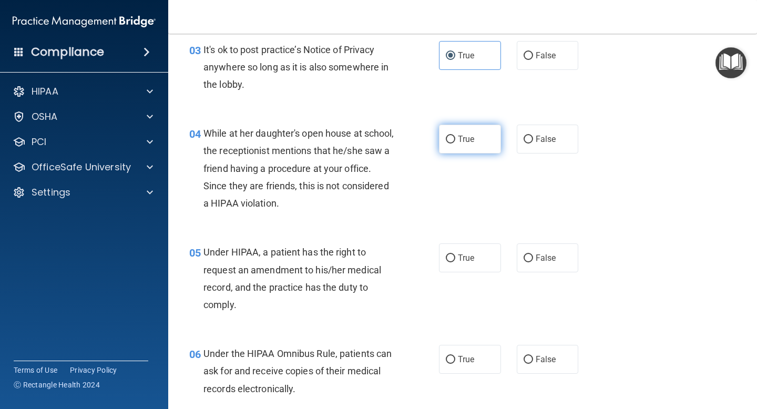
click at [461, 138] on span "True" at bounding box center [466, 139] width 16 height 10
click at [455, 138] on input "True" at bounding box center [450, 140] width 9 height 8
radio input "true"
click at [462, 262] on span "True" at bounding box center [466, 258] width 16 height 10
click at [455, 262] on input "True" at bounding box center [450, 259] width 9 height 8
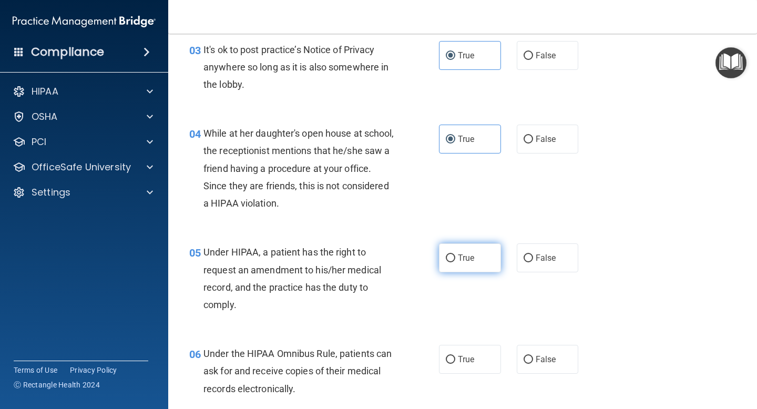
radio input "true"
click at [461, 347] on label "True" at bounding box center [470, 359] width 62 height 29
click at [455, 356] on input "True" at bounding box center [450, 360] width 9 height 8
radio input "true"
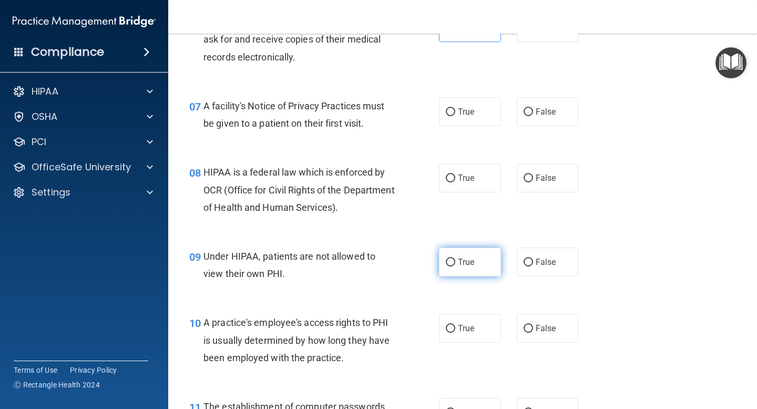
scroll to position [599, 0]
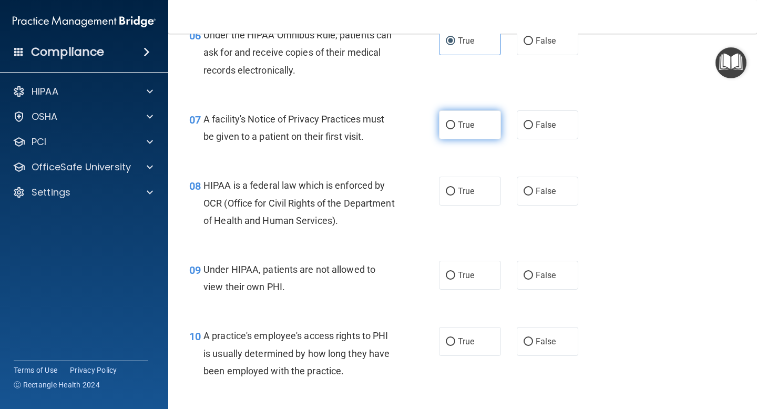
click at [469, 133] on label "True" at bounding box center [470, 124] width 62 height 29
click at [455, 129] on input "True" at bounding box center [450, 125] width 9 height 8
radio input "true"
click at [467, 188] on span "True" at bounding box center [466, 191] width 16 height 10
click at [455, 188] on input "True" at bounding box center [450, 192] width 9 height 8
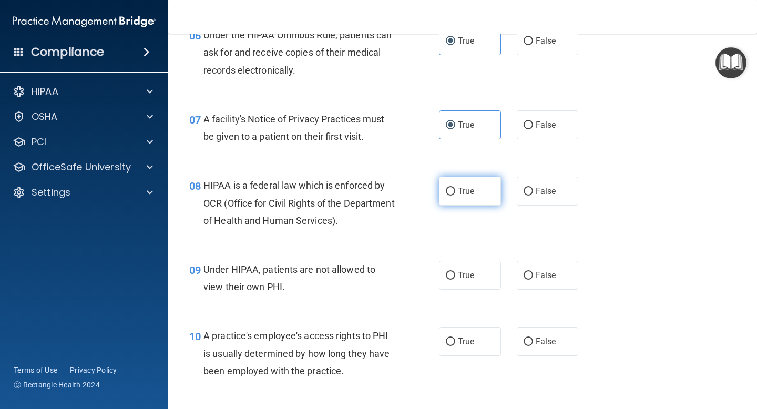
radio input "true"
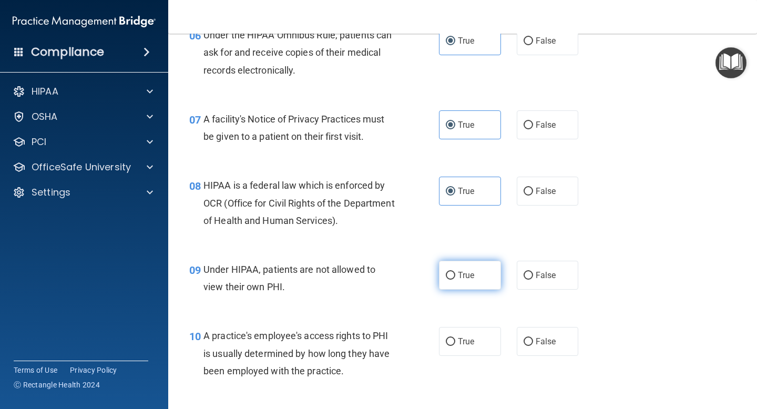
click at [463, 283] on label "True" at bounding box center [470, 275] width 62 height 29
click at [455, 280] on input "True" at bounding box center [450, 276] width 9 height 8
radio input "true"
click at [457, 346] on label "True" at bounding box center [470, 341] width 62 height 29
click at [455, 346] on input "True" at bounding box center [450, 342] width 9 height 8
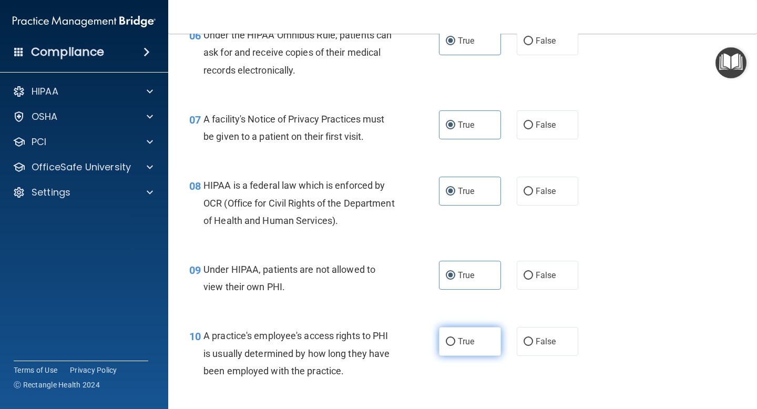
radio input "true"
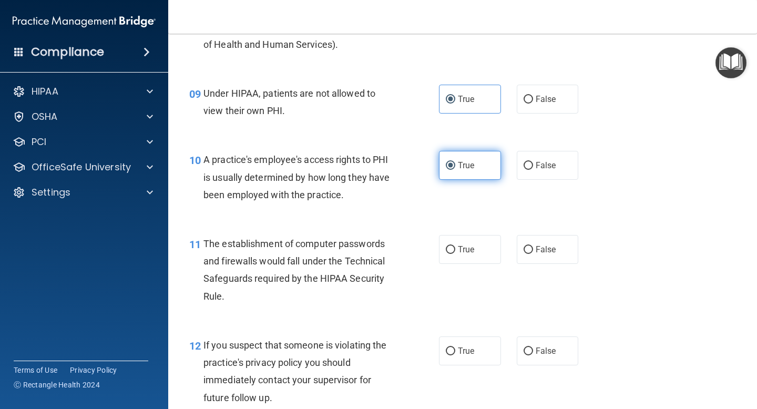
scroll to position [776, 0]
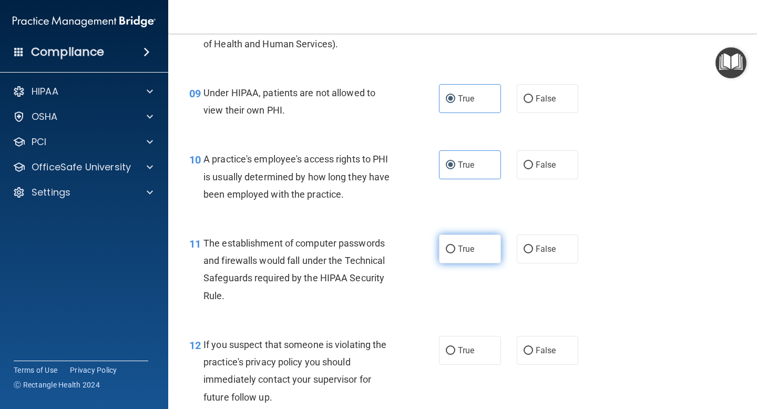
click at [451, 257] on label "True" at bounding box center [470, 249] width 62 height 29
click at [451, 254] on input "True" at bounding box center [450, 250] width 9 height 8
radio input "true"
click at [459, 362] on label "True" at bounding box center [470, 350] width 62 height 29
click at [455, 355] on input "True" at bounding box center [450, 351] width 9 height 8
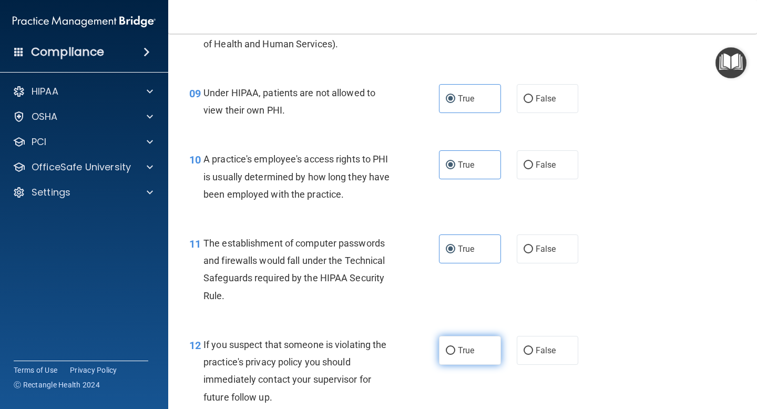
radio input "true"
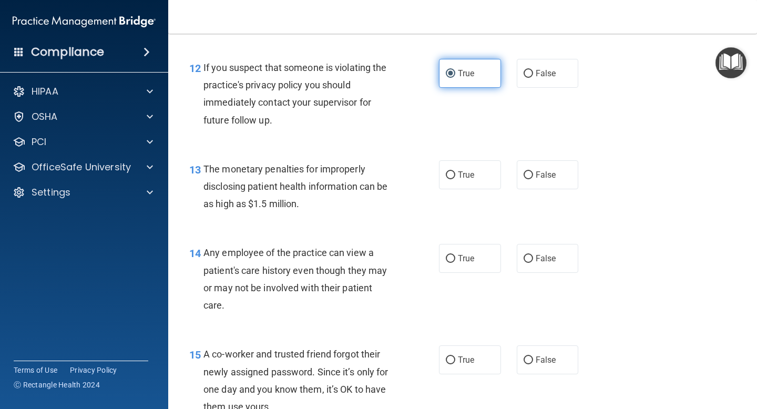
scroll to position [1059, 0]
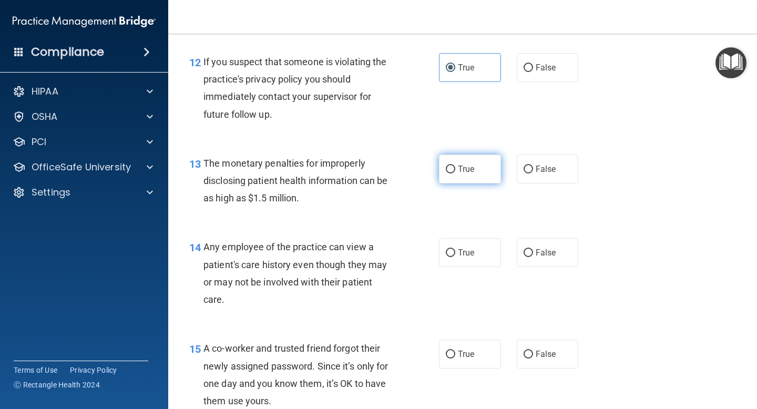
click at [464, 168] on span "True" at bounding box center [466, 169] width 16 height 10
click at [455, 168] on input "True" at bounding box center [450, 170] width 9 height 8
radio input "true"
click at [443, 262] on label "True" at bounding box center [470, 252] width 62 height 29
click at [446, 257] on input "True" at bounding box center [450, 253] width 9 height 8
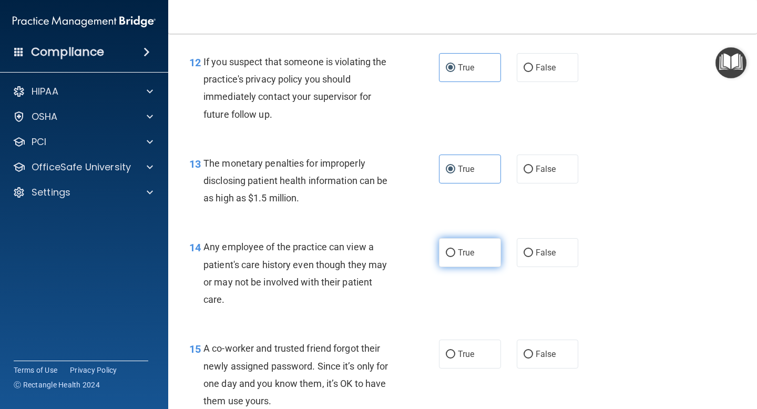
radio input "true"
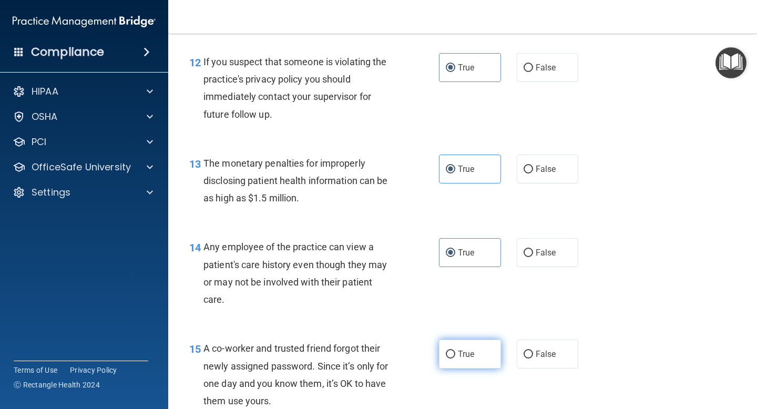
click at [457, 340] on label "True" at bounding box center [470, 354] width 62 height 29
click at [455, 351] on input "True" at bounding box center [450, 355] width 9 height 8
radio input "true"
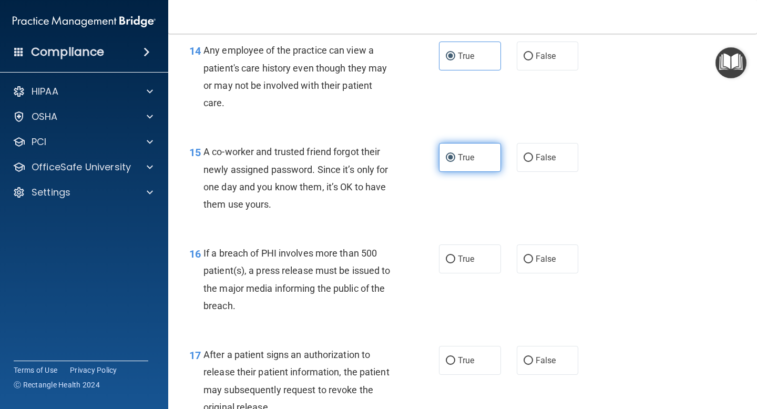
scroll to position [1301, 0]
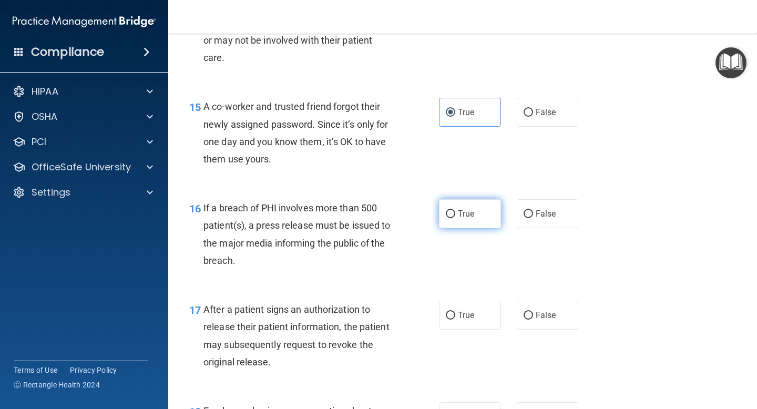
click at [454, 214] on input "True" at bounding box center [450, 214] width 9 height 8
radio input "true"
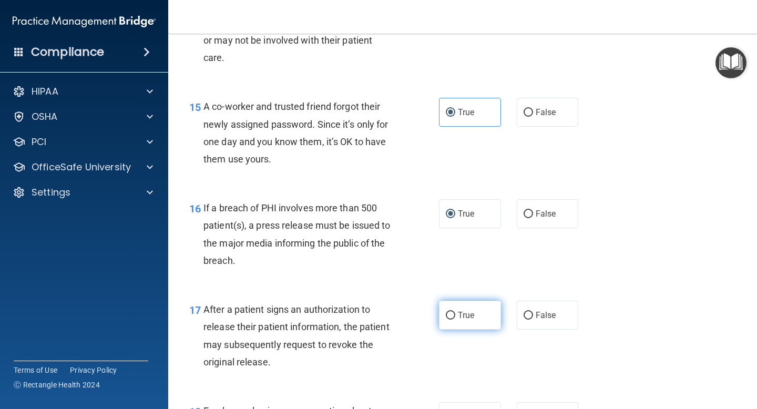
click at [460, 326] on label "True" at bounding box center [470, 315] width 62 height 29
click at [455, 320] on input "True" at bounding box center [450, 316] width 9 height 8
radio input "true"
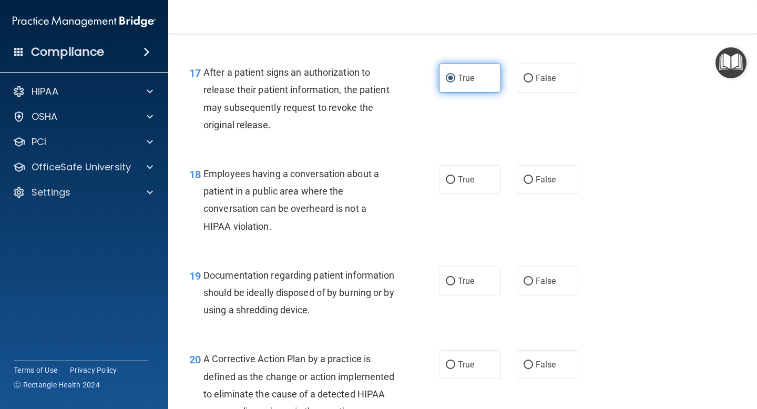
scroll to position [1542, 0]
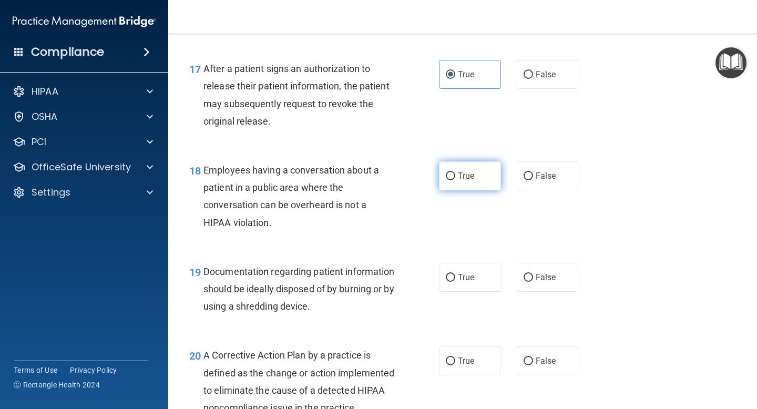
click at [449, 173] on input "True" at bounding box center [450, 177] width 9 height 8
radio input "true"
click at [463, 287] on label "True" at bounding box center [470, 277] width 62 height 29
click at [455, 282] on input "True" at bounding box center [450, 278] width 9 height 8
radio input "true"
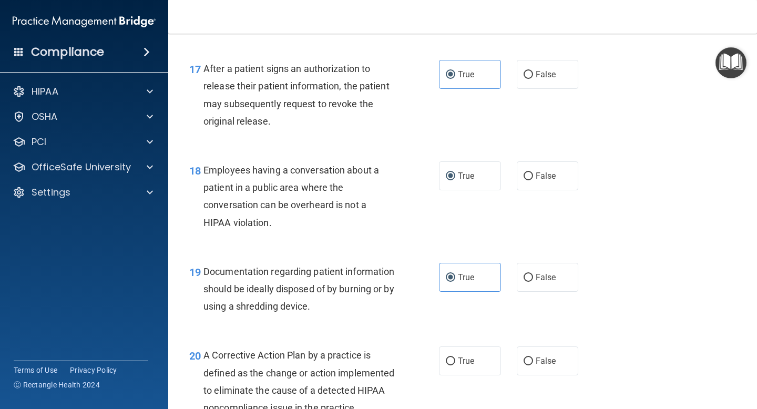
click at [463, 376] on div "20 A Corrective Action Plan by a practice is defined as the change or action im…" at bounding box center [462, 384] width 563 height 102
click at [460, 358] on span "True" at bounding box center [466, 361] width 16 height 10
click at [455, 358] on input "True" at bounding box center [450, 362] width 9 height 8
radio input "true"
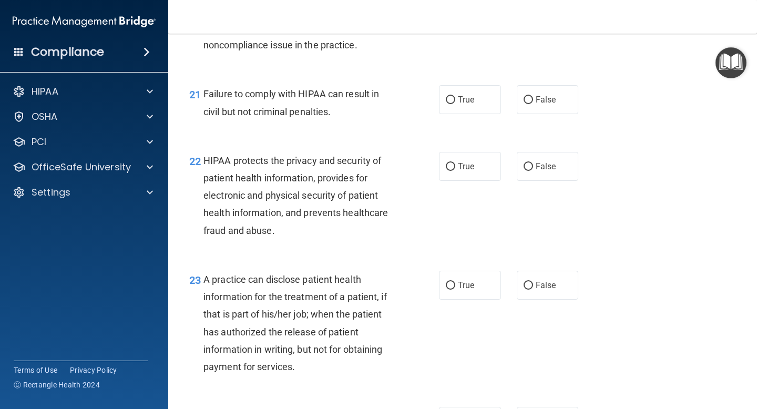
scroll to position [1975, 0]
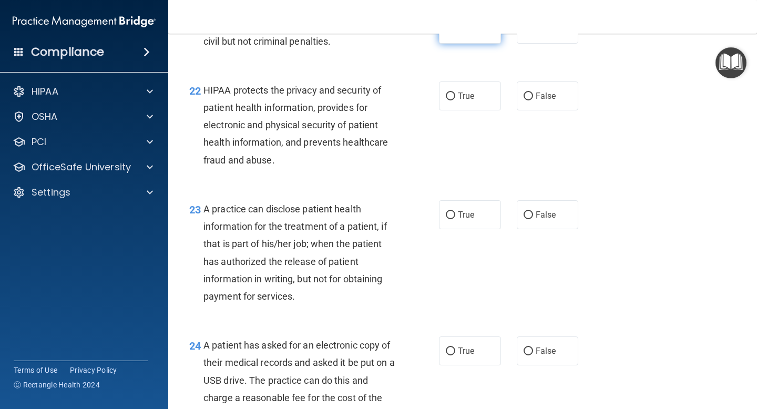
click at [456, 44] on label "True" at bounding box center [470, 29] width 62 height 29
click at [455, 34] on input "True" at bounding box center [450, 30] width 9 height 8
radio input "true"
click at [455, 110] on label "True" at bounding box center [470, 96] width 62 height 29
click at [455, 100] on input "True" at bounding box center [450, 97] width 9 height 8
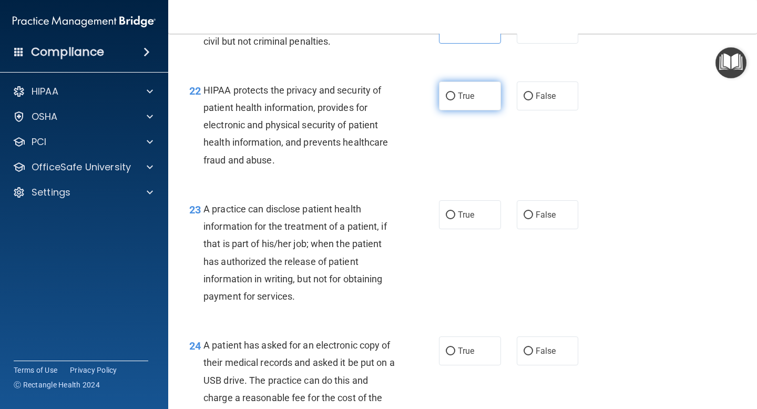
radio input "true"
click at [469, 229] on label "True" at bounding box center [470, 214] width 62 height 29
click at [455, 219] on input "True" at bounding box center [450, 215] width 9 height 8
radio input "true"
click at [465, 362] on label "True" at bounding box center [470, 351] width 62 height 29
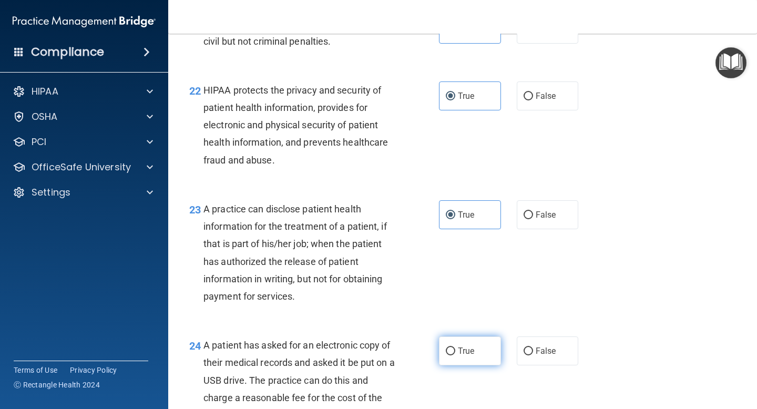
click at [455, 356] on input "True" at bounding box center [450, 352] width 9 height 8
radio input "true"
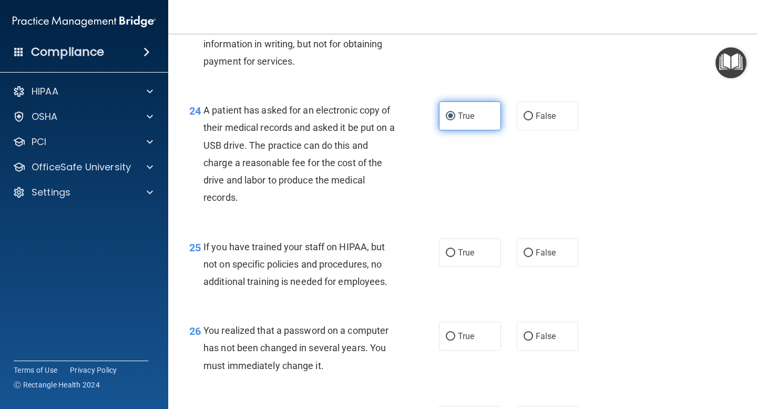
scroll to position [2226, 0]
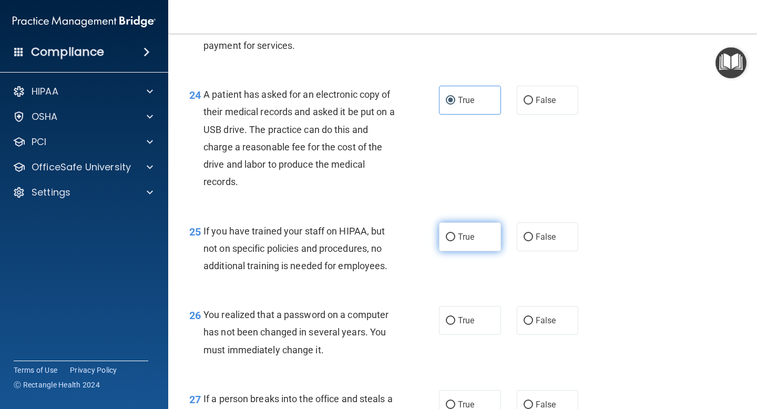
click at [455, 251] on label "True" at bounding box center [470, 236] width 62 height 29
click at [455, 241] on input "True" at bounding box center [450, 238] width 9 height 8
radio input "true"
click at [462, 335] on label "True" at bounding box center [470, 320] width 62 height 29
click at [455, 325] on input "True" at bounding box center [450, 321] width 9 height 8
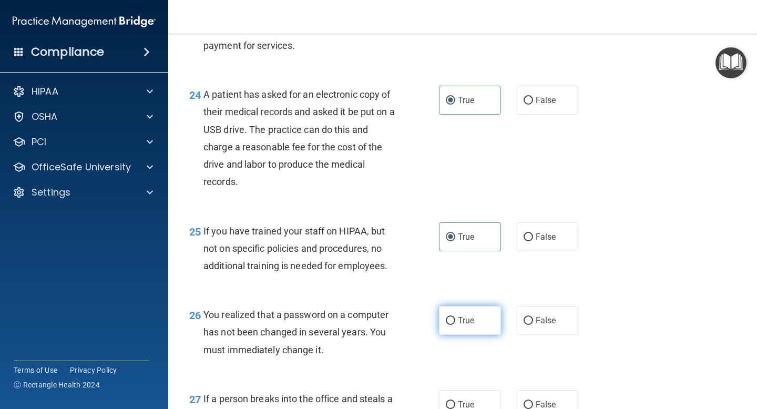
radio input "true"
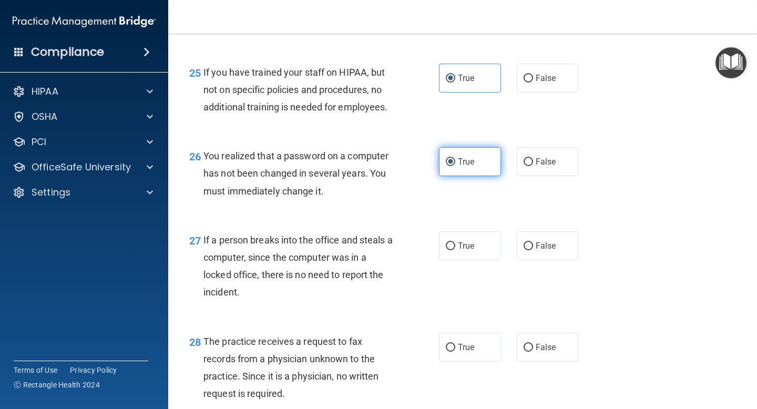
scroll to position [2446, 0]
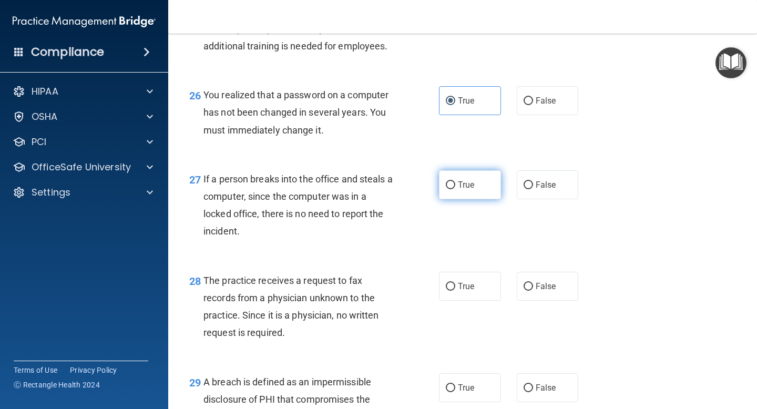
click at [455, 199] on label "True" at bounding box center [470, 184] width 62 height 29
click at [455, 189] on input "True" at bounding box center [450, 185] width 9 height 8
radio input "true"
click at [460, 301] on label "True" at bounding box center [470, 286] width 62 height 29
click at [455, 291] on input "True" at bounding box center [450, 287] width 9 height 8
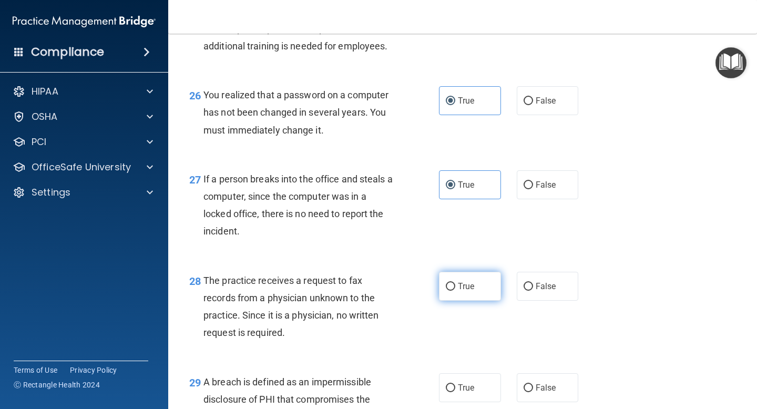
radio input "true"
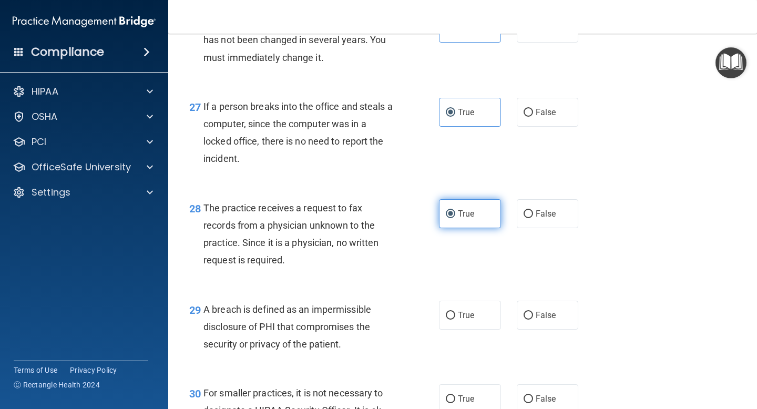
scroll to position [2524, 0]
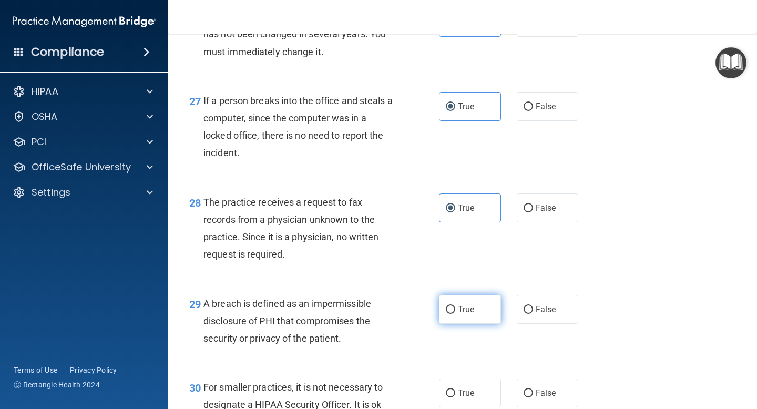
click at [460, 315] on label "True" at bounding box center [470, 309] width 62 height 29
click at [455, 314] on input "True" at bounding box center [450, 310] width 9 height 8
radio input "true"
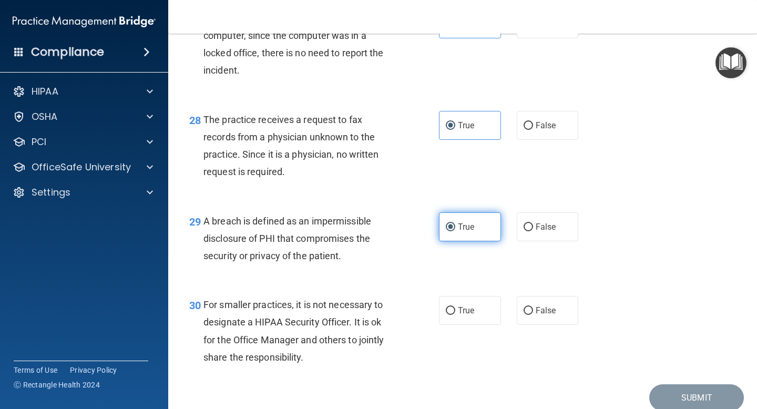
scroll to position [2668, 0]
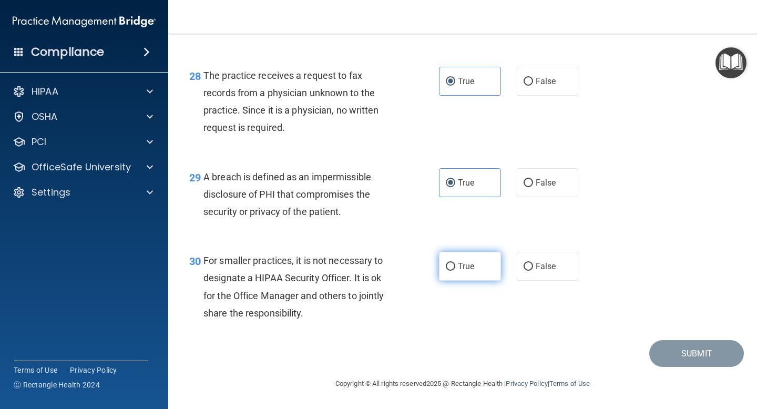
click at [450, 265] on input "True" at bounding box center [450, 267] width 9 height 8
radio input "true"
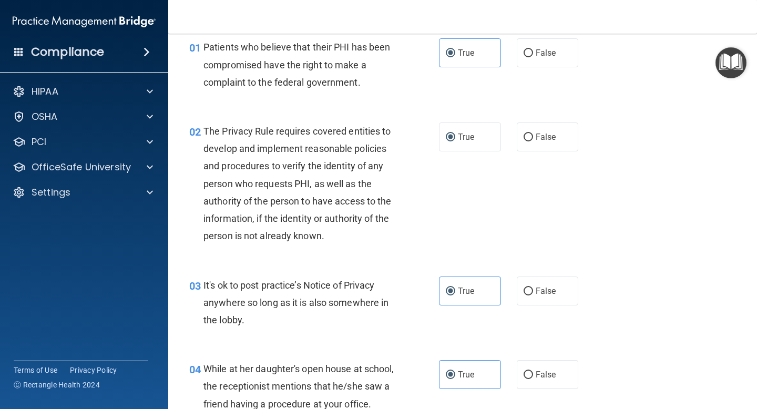
scroll to position [49, 0]
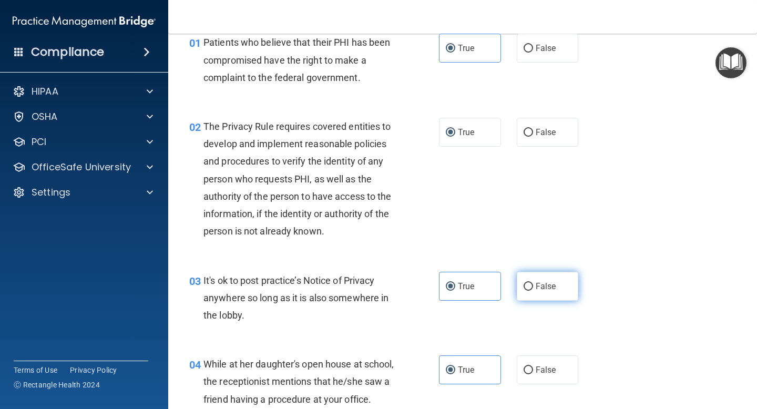
click at [533, 290] on label "False" at bounding box center [548, 286] width 62 height 29
click at [533, 290] on input "False" at bounding box center [528, 287] width 9 height 8
radio input "true"
radio input "false"
click at [533, 290] on label "False" at bounding box center [548, 286] width 62 height 29
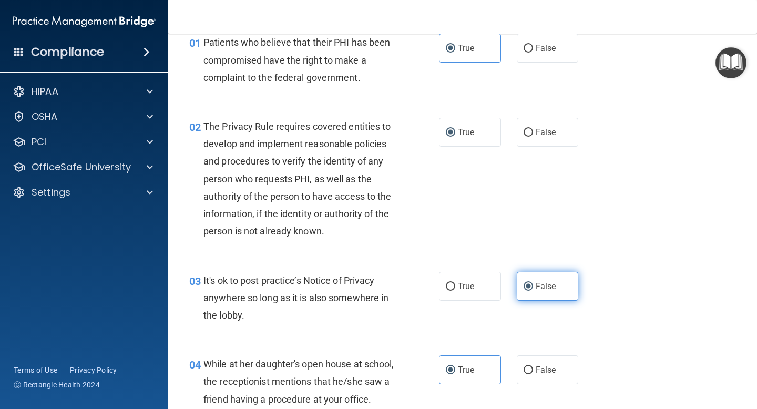
click at [533, 290] on input "False" at bounding box center [528, 287] width 9 height 8
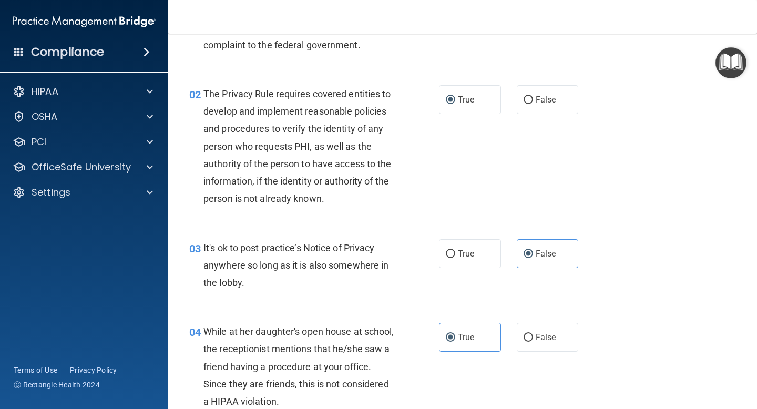
scroll to position [96, 0]
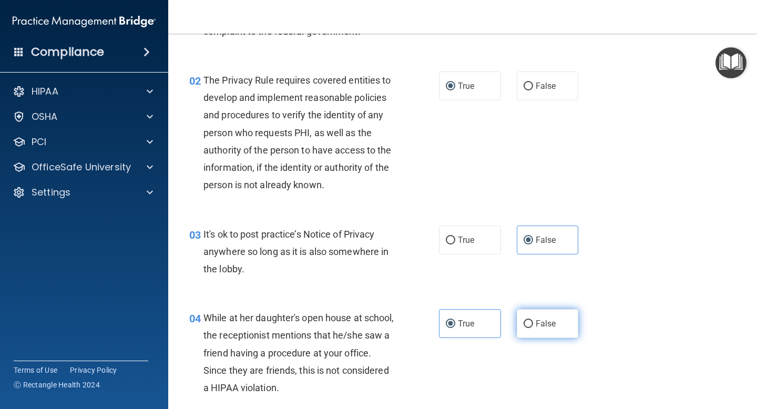
click at [556, 328] on label "False" at bounding box center [548, 323] width 62 height 29
click at [533, 328] on input "False" at bounding box center [528, 324] width 9 height 8
radio input "true"
radio input "false"
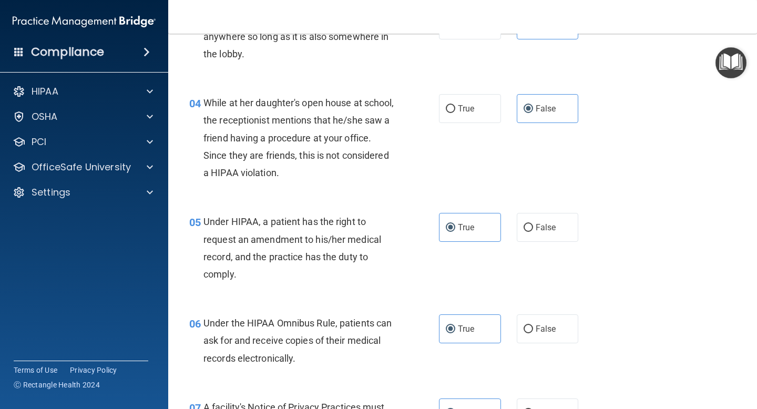
scroll to position [313, 0]
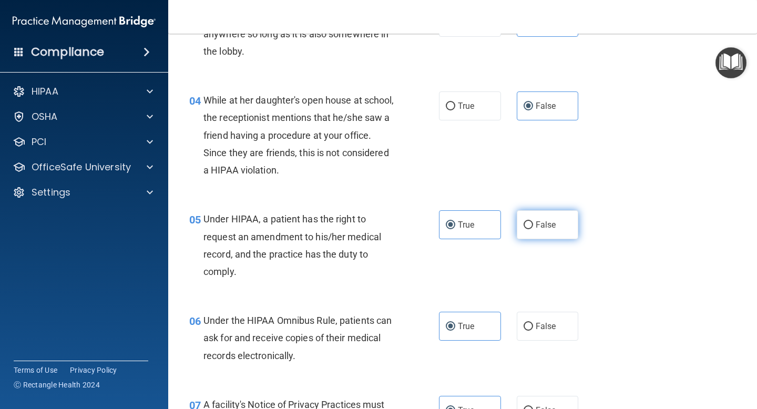
click at [556, 231] on label "False" at bounding box center [548, 224] width 62 height 29
click at [533, 229] on input "False" at bounding box center [528, 225] width 9 height 8
radio input "true"
radio input "false"
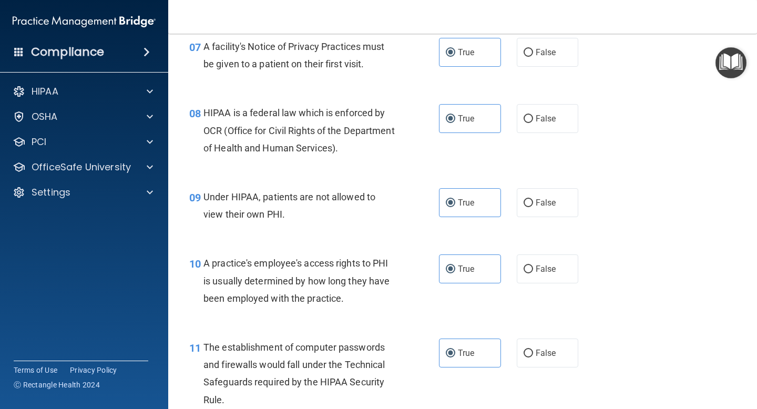
scroll to position [672, 0]
click at [549, 202] on span "False" at bounding box center [546, 202] width 21 height 10
click at [533, 202] on input "False" at bounding box center [528, 203] width 9 height 8
radio input "true"
radio input "false"
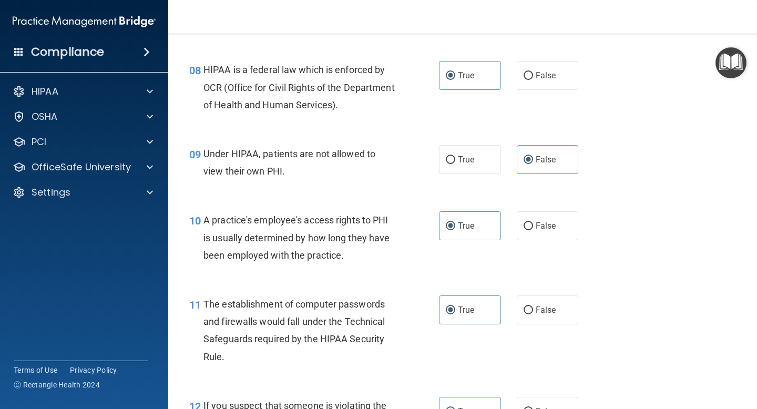
scroll to position [722, 0]
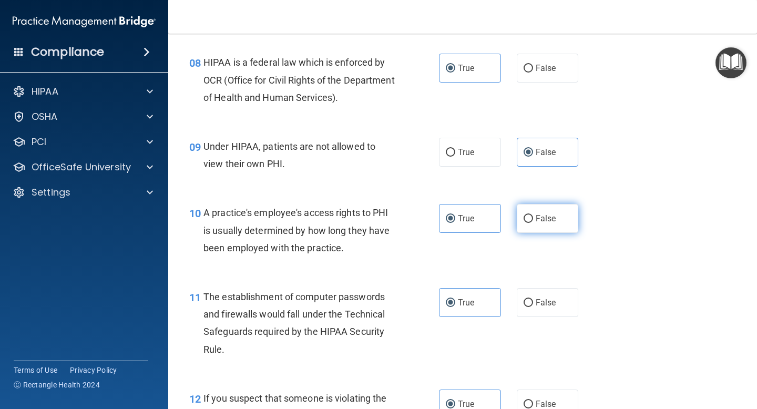
click at [545, 225] on label "False" at bounding box center [548, 218] width 62 height 29
click at [533, 223] on input "False" at bounding box center [528, 219] width 9 height 8
radio input "true"
radio input "false"
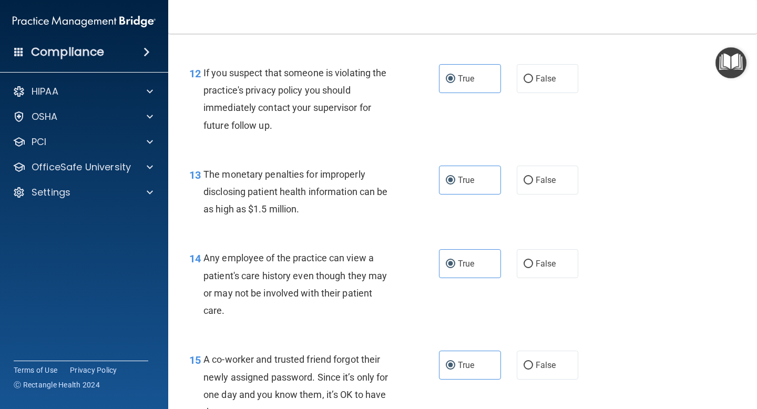
scroll to position [1048, 0]
click at [578, 248] on div "14 Any employee of the practice can view a patient's care history even though t…" at bounding box center [462, 287] width 563 height 102
click at [549, 261] on span "False" at bounding box center [546, 263] width 21 height 10
click at [533, 261] on input "False" at bounding box center [528, 264] width 9 height 8
radio input "true"
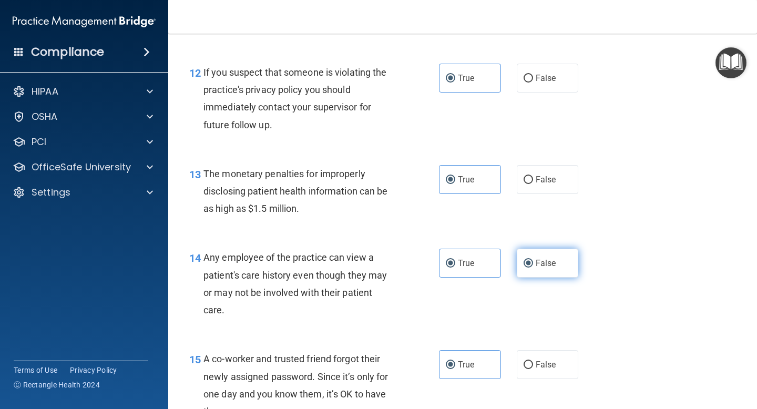
radio input "false"
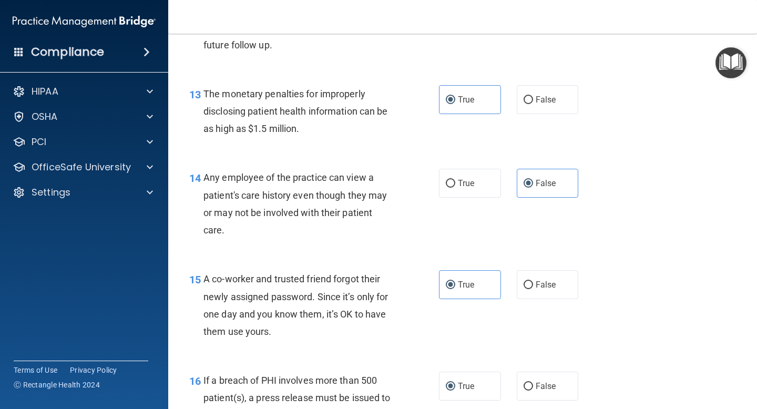
scroll to position [1146, 0]
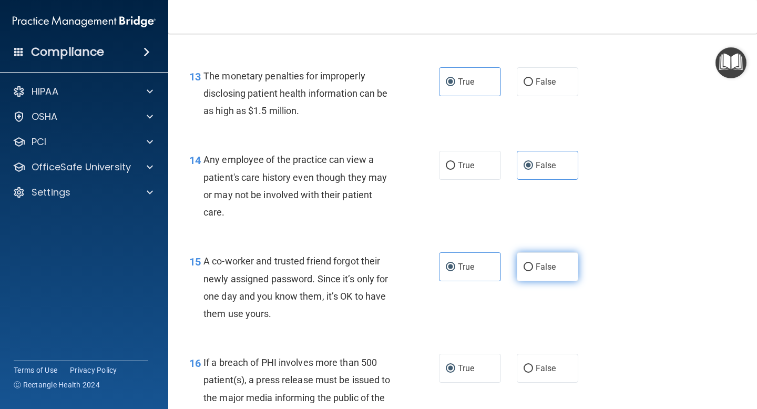
click at [553, 271] on span "False" at bounding box center [546, 267] width 21 height 10
click at [533, 271] on input "False" at bounding box center [528, 268] width 9 height 8
radio input "true"
radio input "false"
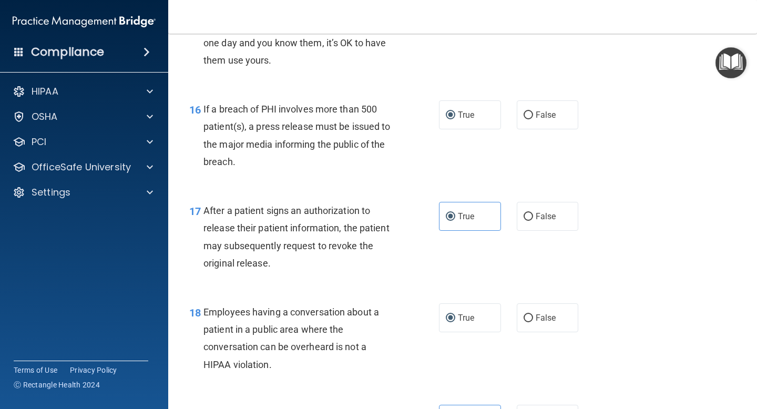
scroll to position [1404, 0]
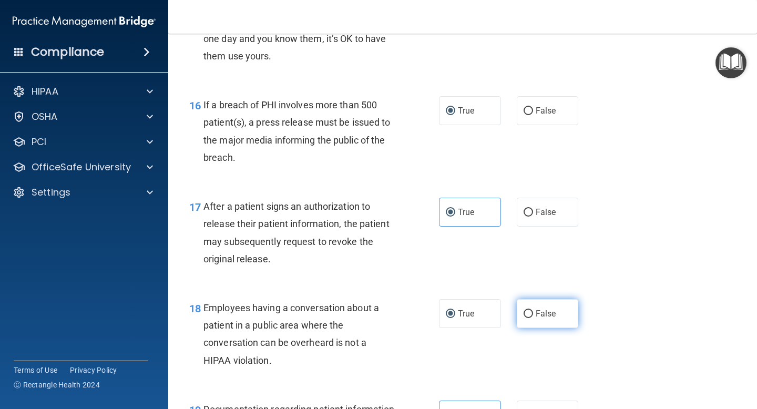
click at [555, 307] on label "False" at bounding box center [548, 313] width 62 height 29
click at [533, 310] on input "False" at bounding box center [528, 314] width 9 height 8
radio input "true"
radio input "false"
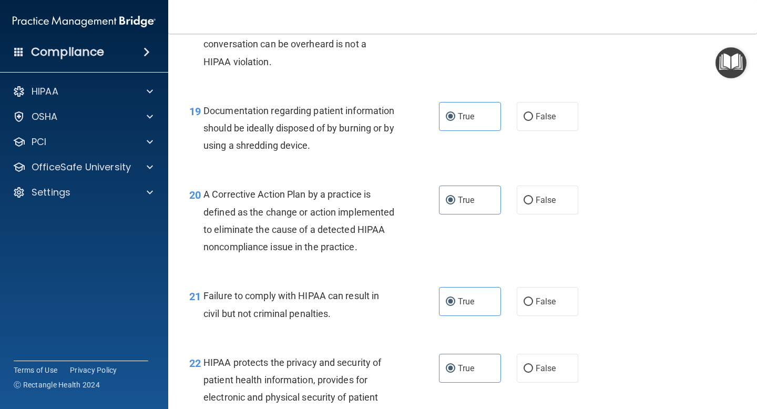
scroll to position [1713, 0]
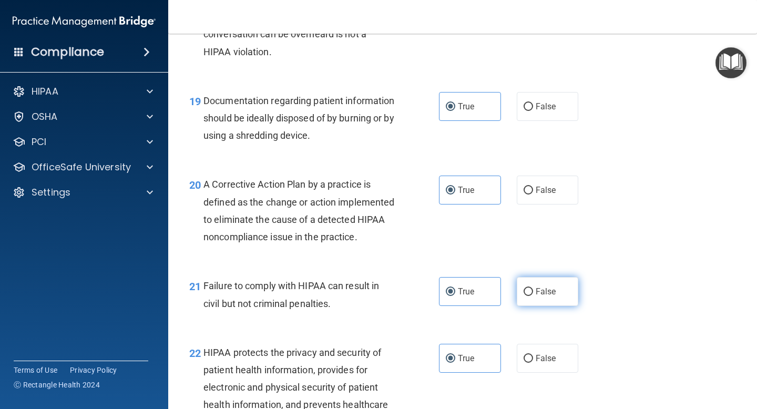
click at [564, 306] on label "False" at bounding box center [548, 291] width 62 height 29
click at [533, 296] on input "False" at bounding box center [528, 292] width 9 height 8
radio input "true"
radio input "false"
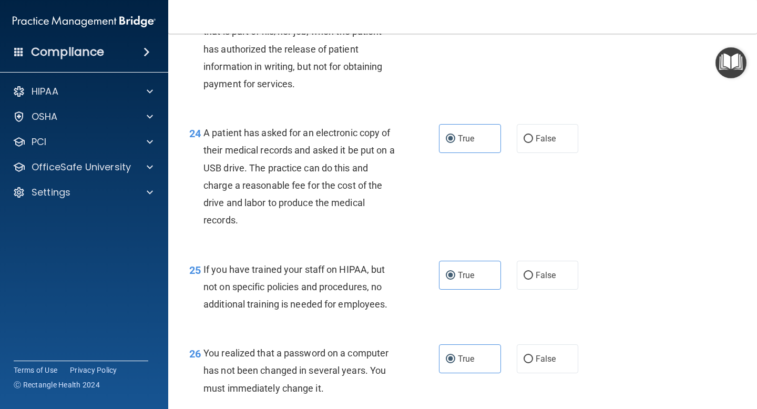
scroll to position [2191, 0]
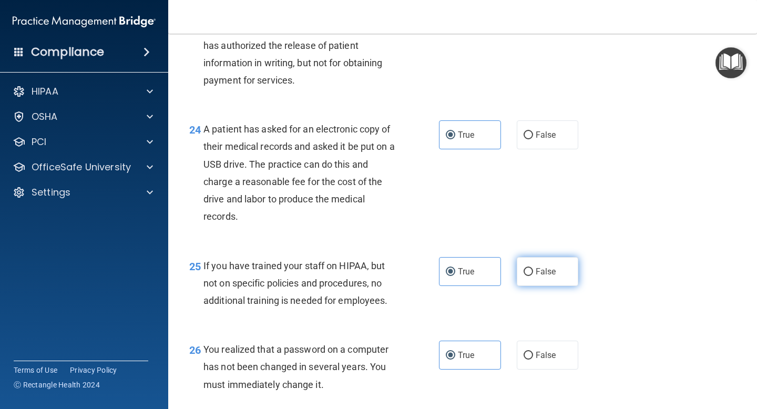
click at [543, 277] on span "False" at bounding box center [546, 272] width 21 height 10
click at [533, 276] on input "False" at bounding box center [528, 272] width 9 height 8
radio input "true"
radio input "false"
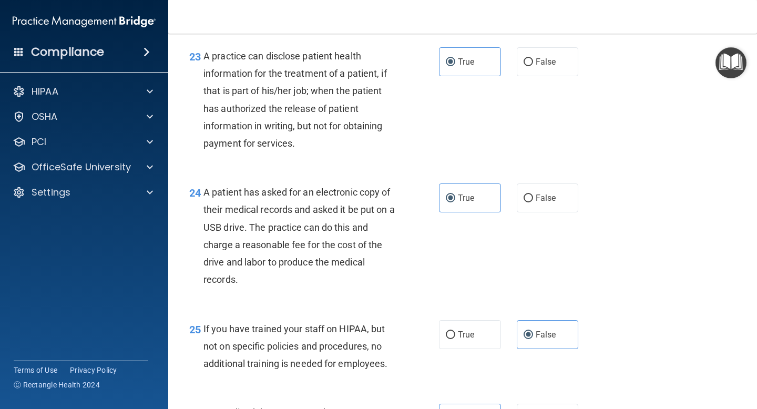
scroll to position [2122, 0]
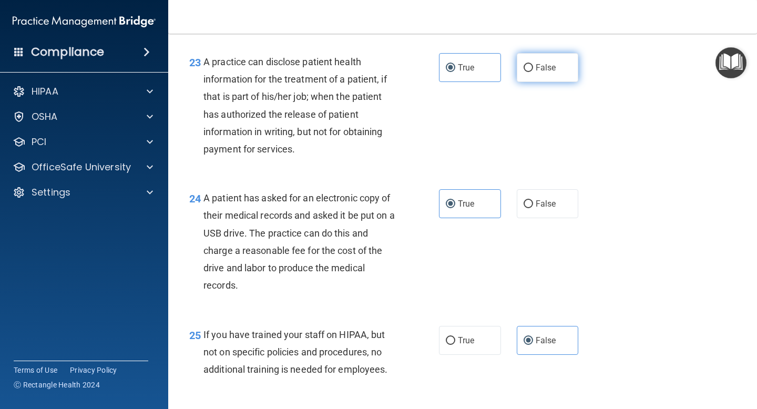
click at [530, 79] on label "False" at bounding box center [548, 67] width 62 height 29
click at [530, 72] on input "False" at bounding box center [528, 68] width 9 height 8
radio input "true"
radio input "false"
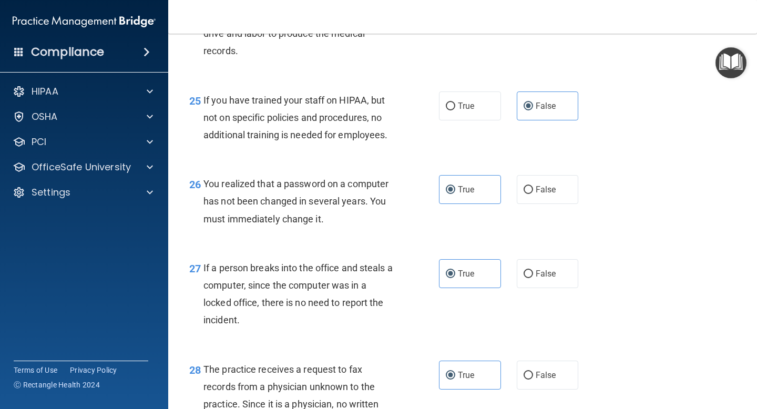
scroll to position [2366, 0]
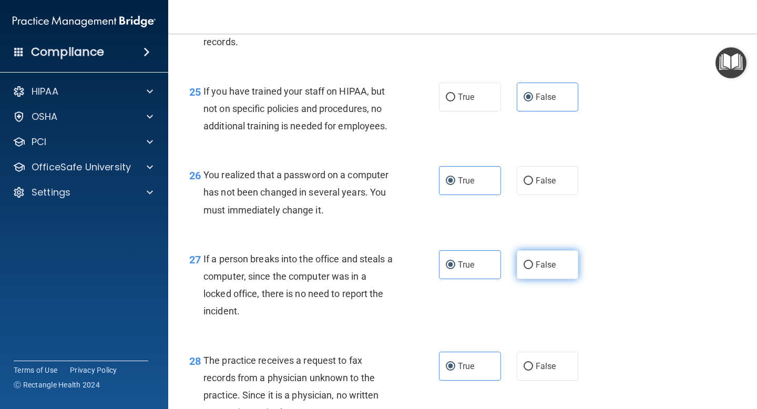
click at [544, 270] on span "False" at bounding box center [546, 265] width 21 height 10
click at [533, 269] on input "False" at bounding box center [528, 265] width 9 height 8
radio input "true"
radio input "false"
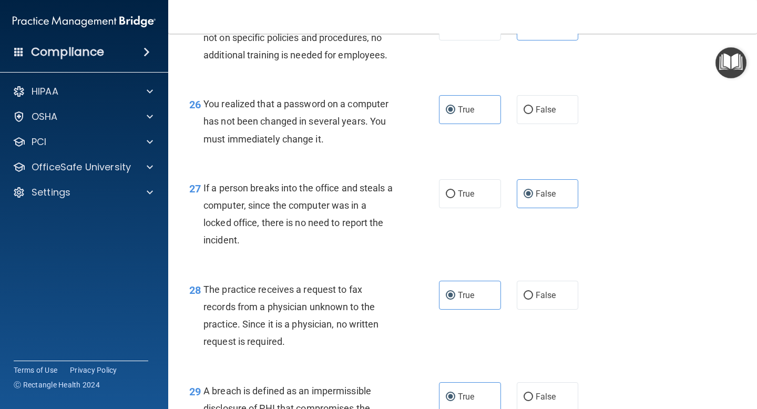
scroll to position [2443, 0]
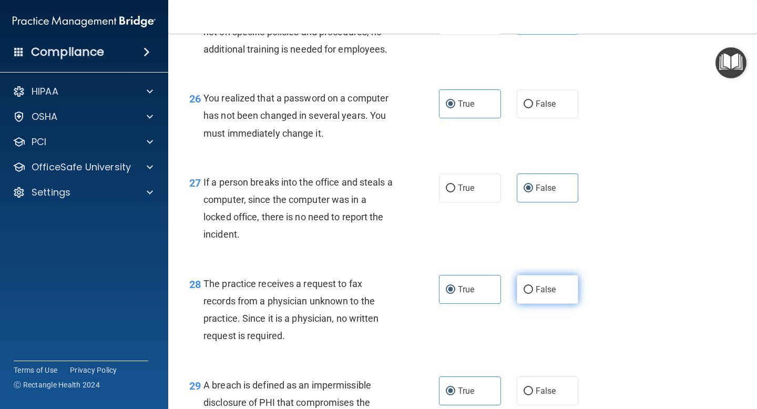
click at [537, 295] on span "False" at bounding box center [546, 290] width 21 height 10
click at [533, 294] on input "False" at bounding box center [528, 290] width 9 height 8
radio input "true"
radio input "false"
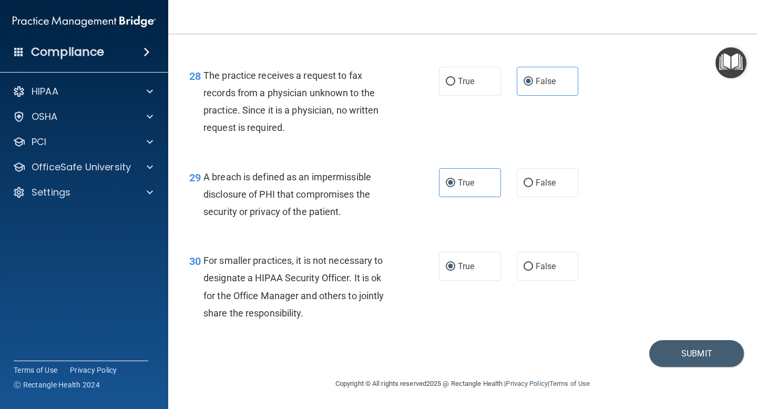
scroll to position [2657, 0]
click at [561, 277] on label "False" at bounding box center [548, 266] width 62 height 29
click at [533, 271] on input "False" at bounding box center [528, 267] width 9 height 8
radio input "true"
radio input "false"
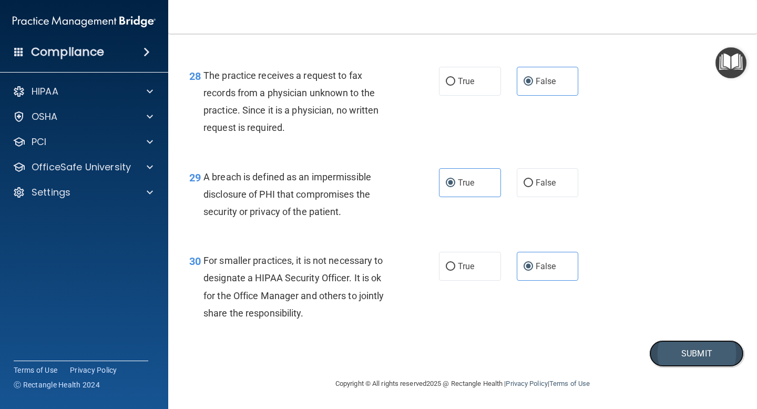
click at [684, 359] on button "Submit" at bounding box center [697, 353] width 95 height 27
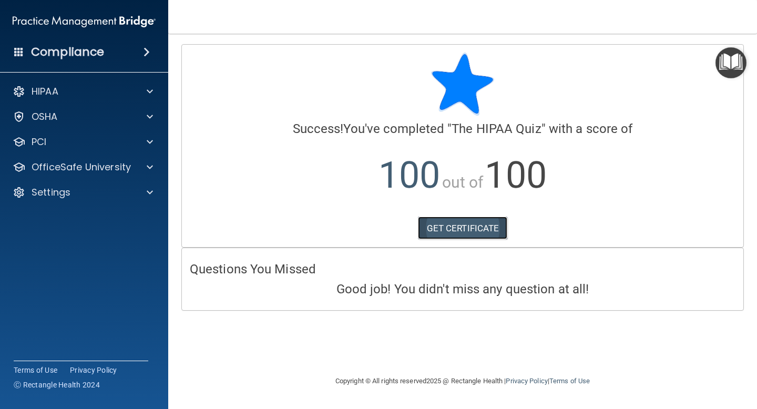
click at [457, 230] on link "GET CERTIFICATE" at bounding box center [463, 228] width 90 height 23
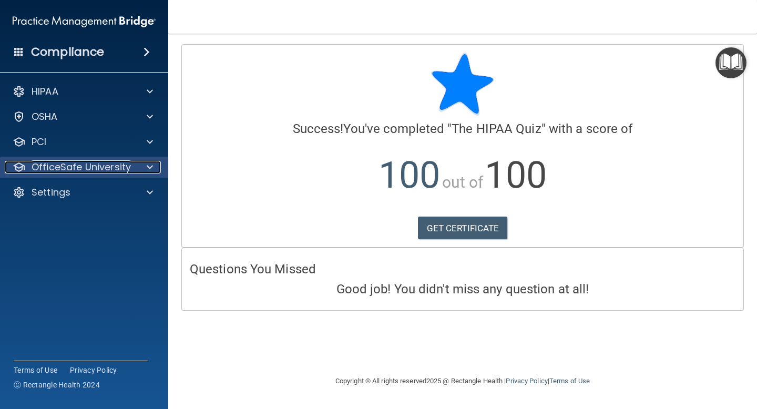
click at [156, 170] on div at bounding box center [148, 167] width 26 height 13
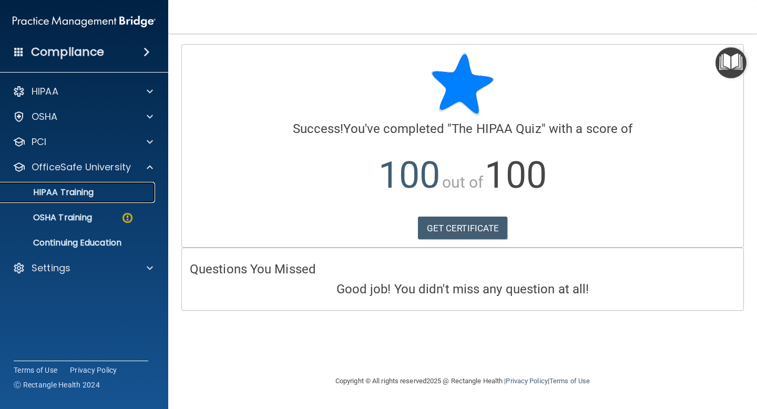
click at [107, 193] on div "HIPAA Training" at bounding box center [79, 192] width 144 height 11
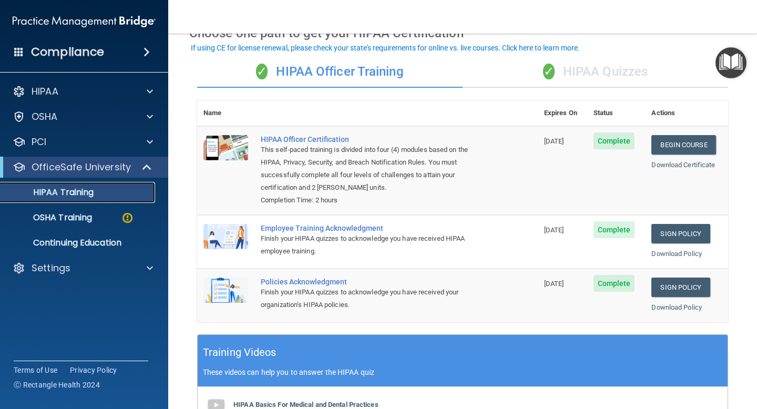
scroll to position [33, 0]
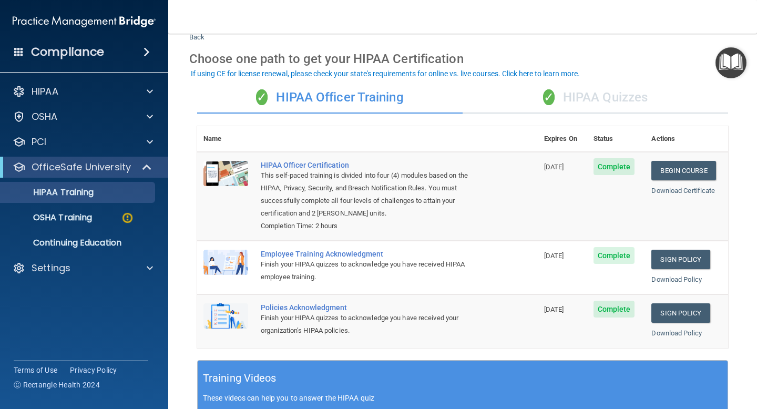
click at [538, 88] on div "✓ HIPAA Quizzes" at bounding box center [596, 98] width 266 height 32
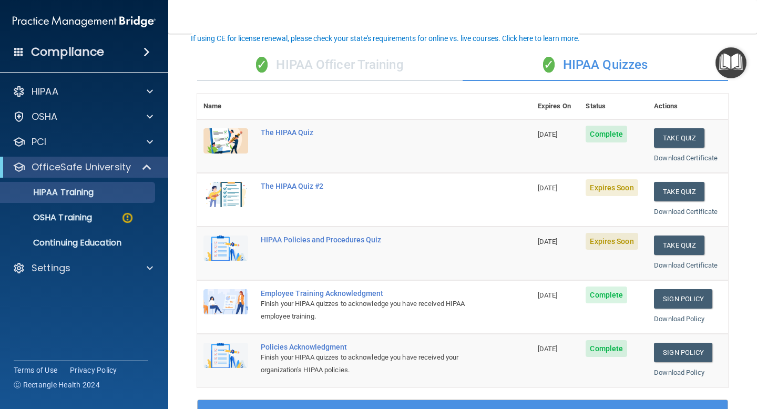
scroll to position [71, 0]
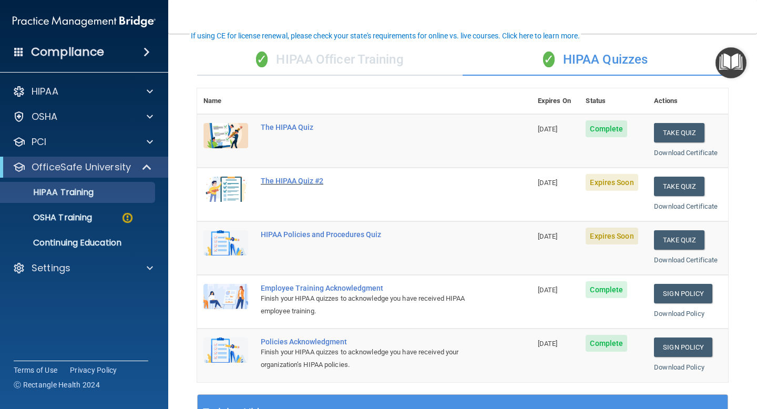
click at [314, 181] on div "The HIPAA Quiz #2" at bounding box center [370, 181] width 218 height 8
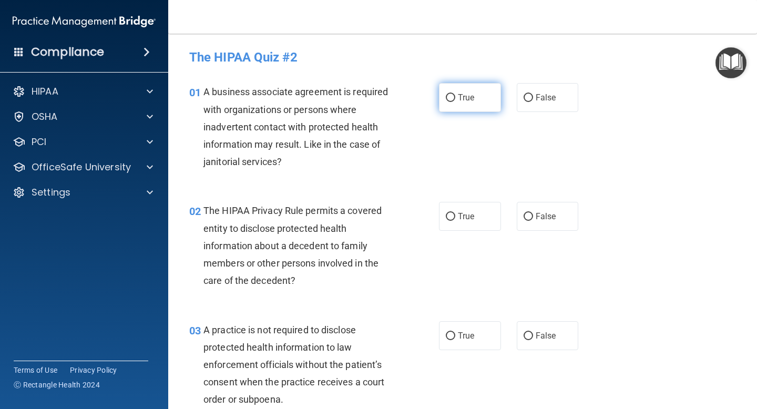
click at [454, 103] on label "True" at bounding box center [470, 97] width 62 height 29
click at [454, 102] on input "True" at bounding box center [450, 98] width 9 height 8
radio input "true"
click at [466, 212] on span "True" at bounding box center [466, 216] width 16 height 10
click at [455, 213] on input "True" at bounding box center [450, 217] width 9 height 8
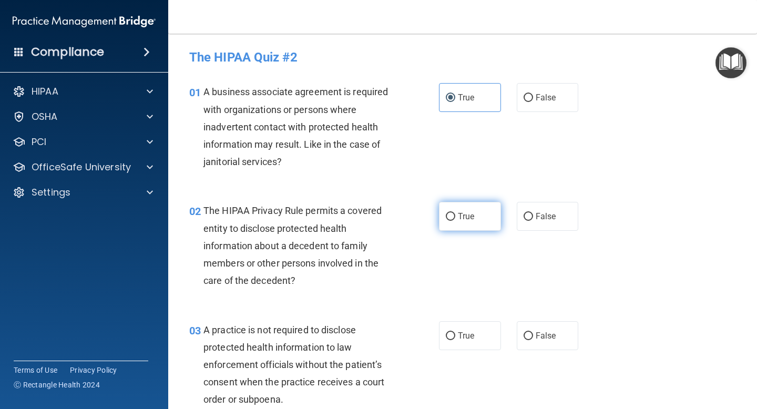
radio input "true"
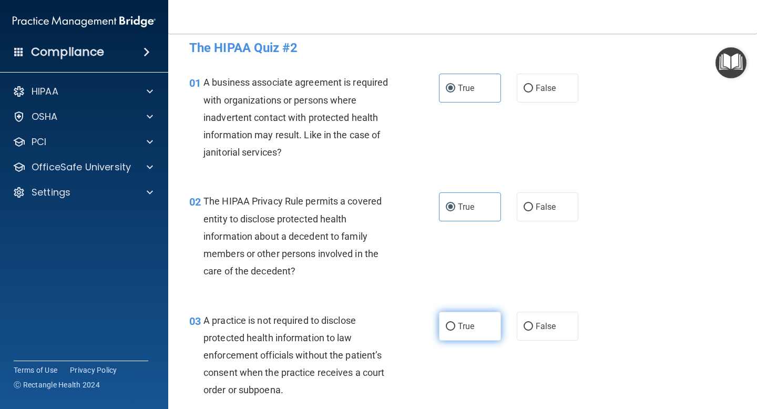
click at [466, 322] on label "True" at bounding box center [470, 326] width 62 height 29
click at [455, 323] on input "True" at bounding box center [450, 327] width 9 height 8
radio input "true"
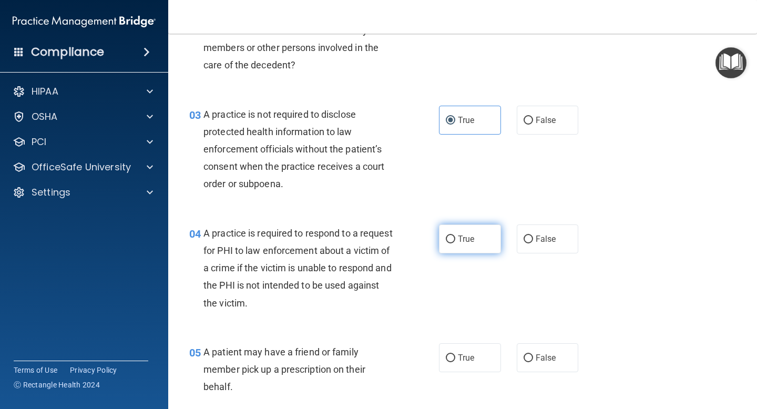
click at [454, 229] on label "True" at bounding box center [470, 239] width 62 height 29
click at [454, 236] on input "True" at bounding box center [450, 240] width 9 height 8
radio input "true"
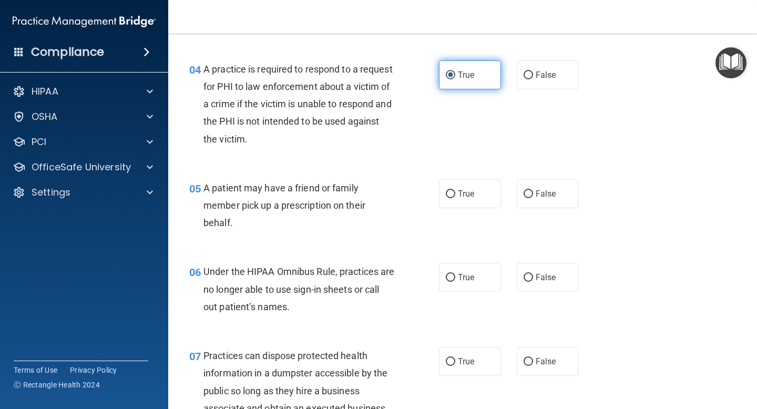
scroll to position [429, 0]
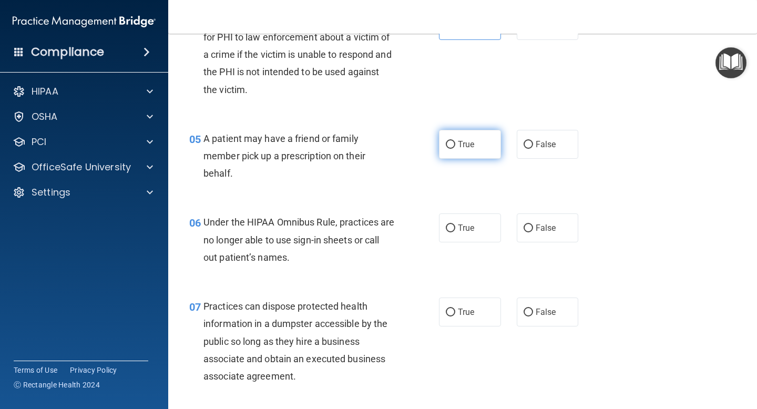
click at [446, 153] on label "True" at bounding box center [470, 144] width 62 height 29
click at [446, 149] on input "True" at bounding box center [450, 145] width 9 height 8
radio input "true"
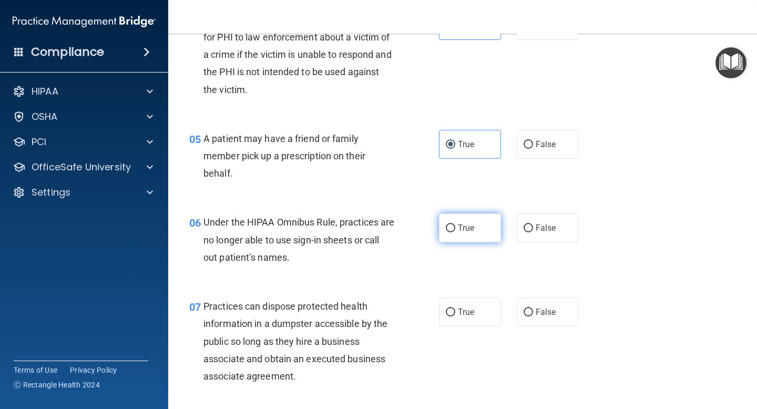
click at [449, 225] on input "True" at bounding box center [450, 229] width 9 height 8
radio input "true"
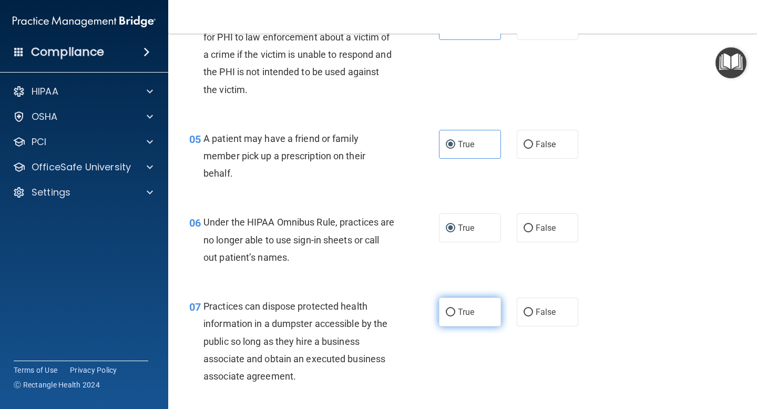
click at [456, 313] on label "True" at bounding box center [470, 312] width 62 height 29
click at [455, 313] on input "True" at bounding box center [450, 313] width 9 height 8
radio input "true"
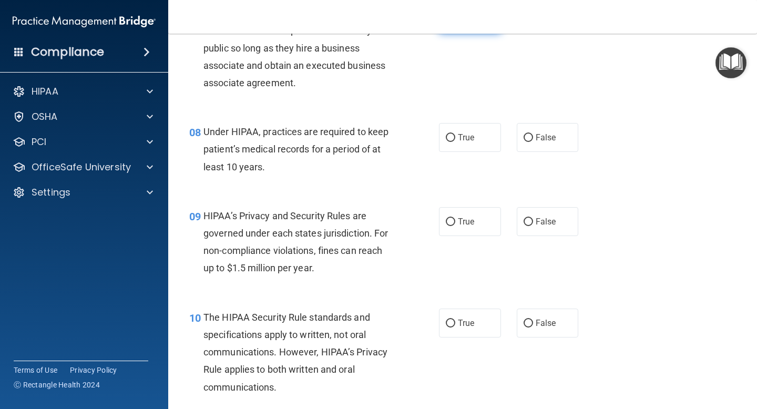
scroll to position [726, 0]
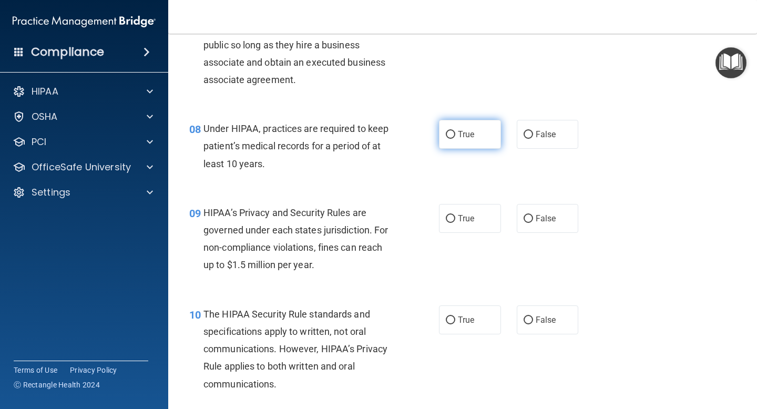
click at [458, 136] on span "True" at bounding box center [466, 134] width 16 height 10
click at [455, 136] on input "True" at bounding box center [450, 135] width 9 height 8
radio input "true"
click at [452, 207] on label "True" at bounding box center [470, 218] width 62 height 29
click at [452, 215] on input "True" at bounding box center [450, 219] width 9 height 8
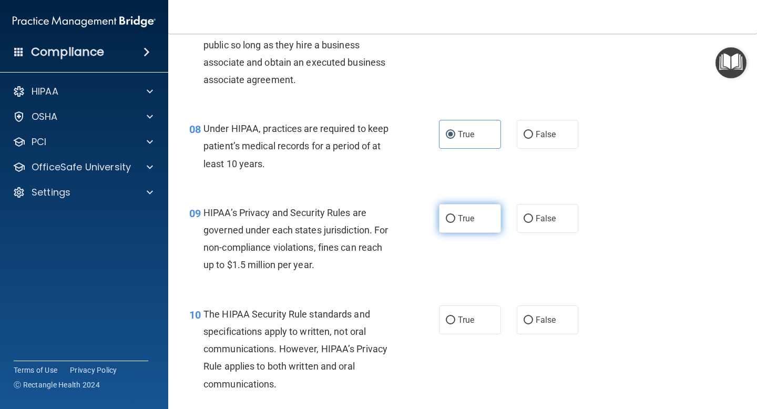
radio input "true"
click at [469, 300] on div "10 The HIPAA Security Rule standards and specifications apply to written, not o…" at bounding box center [462, 351] width 563 height 119
click at [469, 322] on span "True" at bounding box center [466, 320] width 16 height 10
click at [455, 322] on input "True" at bounding box center [450, 321] width 9 height 8
radio input "true"
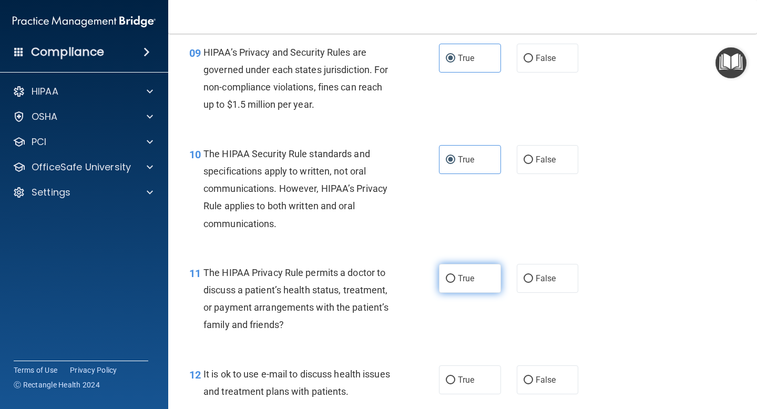
click at [463, 284] on label "True" at bounding box center [470, 278] width 62 height 29
click at [455, 283] on input "True" at bounding box center [450, 279] width 9 height 8
radio input "true"
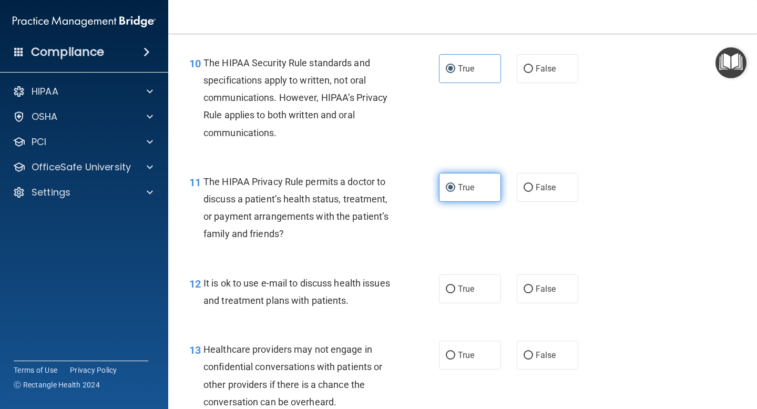
scroll to position [983, 0]
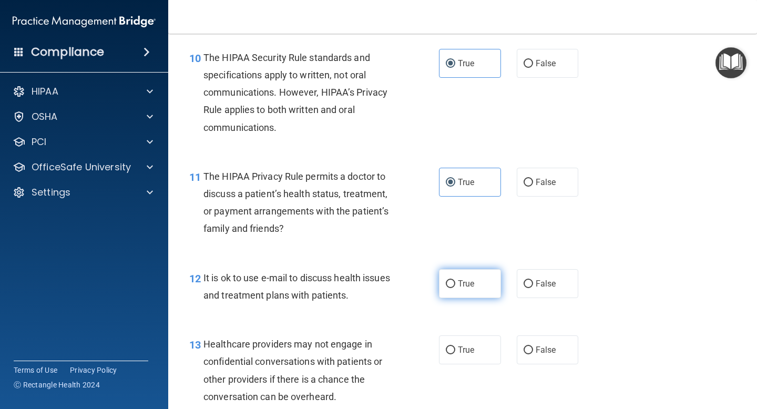
click at [460, 290] on label "True" at bounding box center [470, 283] width 62 height 29
click at [455, 288] on input "True" at bounding box center [450, 284] width 9 height 8
radio input "true"
click at [468, 345] on span "True" at bounding box center [466, 350] width 16 height 10
click at [455, 347] on input "True" at bounding box center [450, 351] width 9 height 8
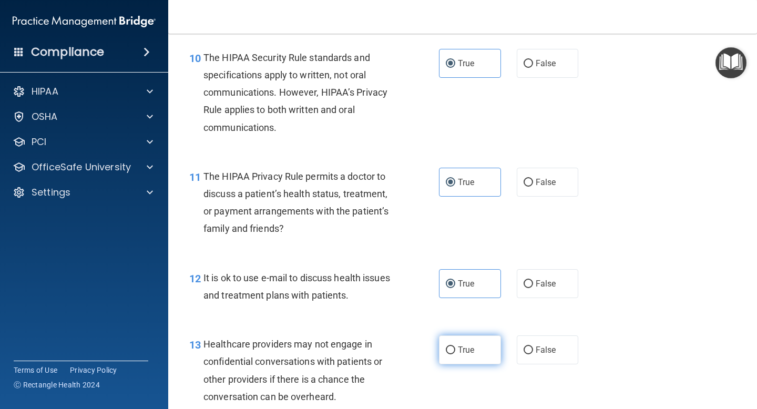
radio input "true"
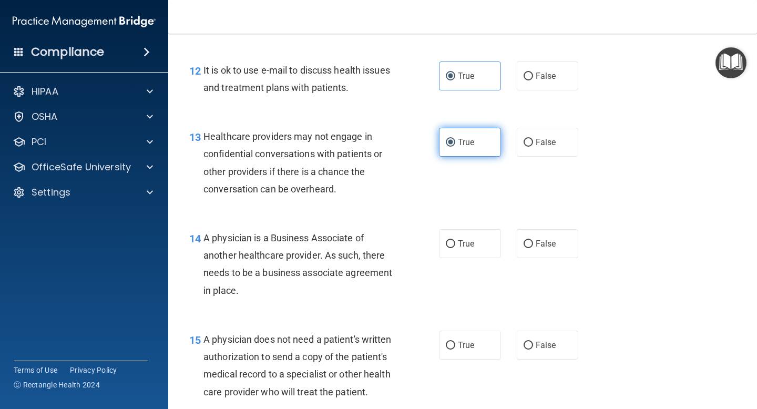
scroll to position [1200, 0]
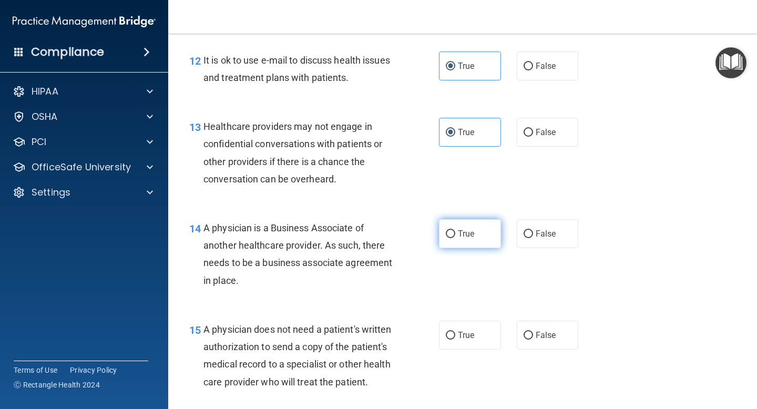
click at [444, 232] on label "True" at bounding box center [470, 233] width 62 height 29
click at [446, 232] on input "True" at bounding box center [450, 234] width 9 height 8
radio input "true"
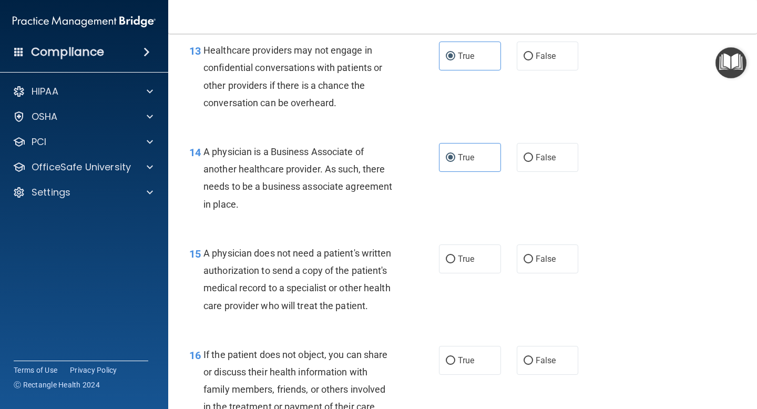
scroll to position [1301, 0]
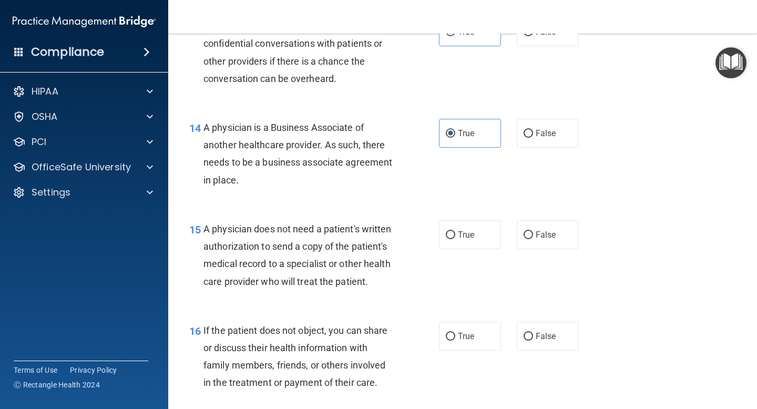
click at [454, 251] on div "15 A physician does not need a patient's written authorization to send a copy o…" at bounding box center [314, 257] width 281 height 75
click at [457, 227] on label "True" at bounding box center [470, 234] width 62 height 29
click at [455, 231] on input "True" at bounding box center [450, 235] width 9 height 8
radio input "true"
click at [468, 327] on label "True" at bounding box center [470, 336] width 62 height 29
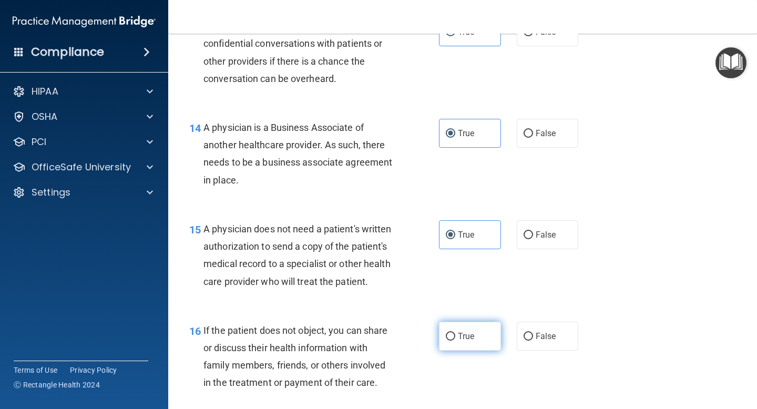
click at [455, 333] on input "True" at bounding box center [450, 337] width 9 height 8
radio input "true"
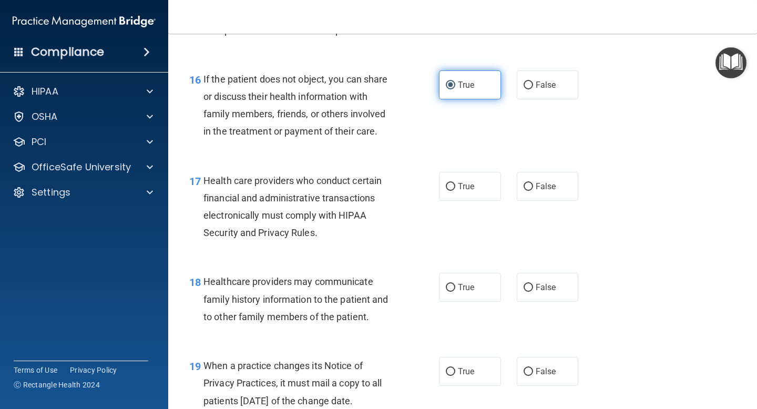
scroll to position [1560, 0]
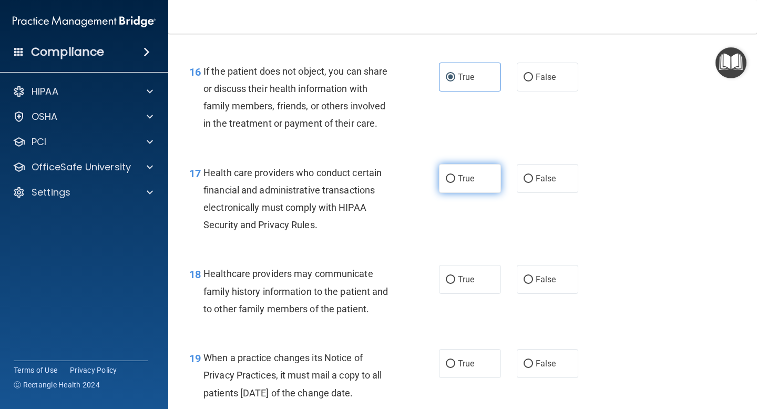
click at [449, 176] on input "True" at bounding box center [450, 179] width 9 height 8
radio input "true"
click at [448, 281] on input "True" at bounding box center [450, 280] width 9 height 8
radio input "true"
click at [448, 349] on label "True" at bounding box center [470, 363] width 62 height 29
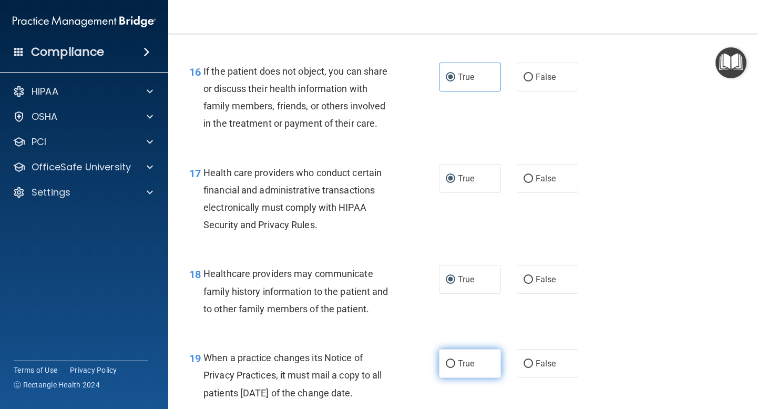
click at [448, 360] on input "True" at bounding box center [450, 364] width 9 height 8
radio input "true"
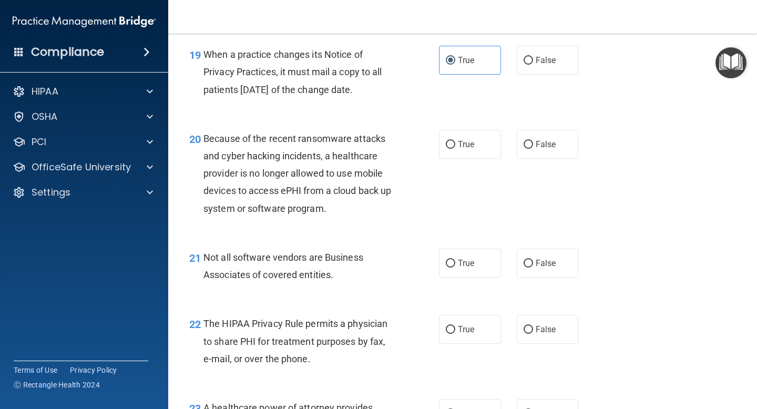
scroll to position [1874, 0]
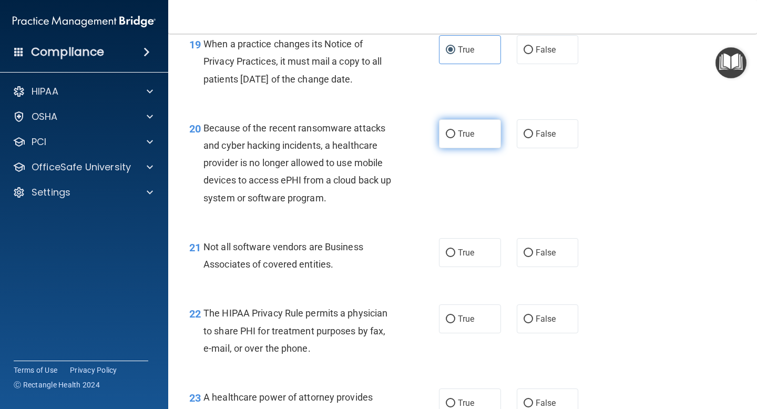
click at [461, 129] on span "True" at bounding box center [466, 134] width 16 height 10
click at [455, 130] on input "True" at bounding box center [450, 134] width 9 height 8
radio input "true"
click at [464, 258] on label "True" at bounding box center [470, 252] width 62 height 29
click at [455, 257] on input "True" at bounding box center [450, 253] width 9 height 8
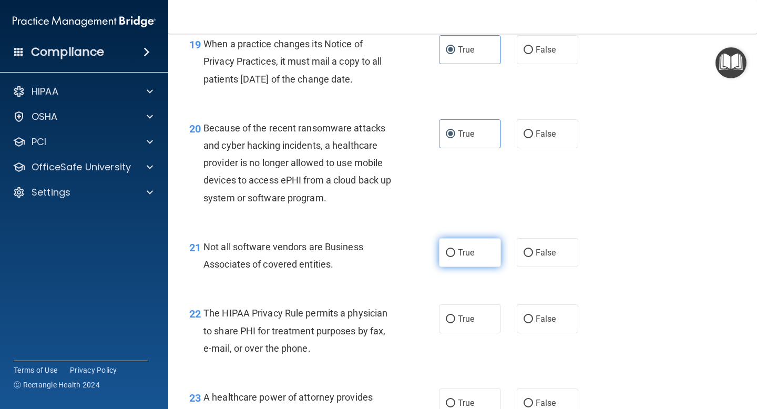
radio input "true"
click at [466, 316] on span "True" at bounding box center [466, 319] width 16 height 10
click at [455, 316] on input "True" at bounding box center [450, 320] width 9 height 8
radio input "true"
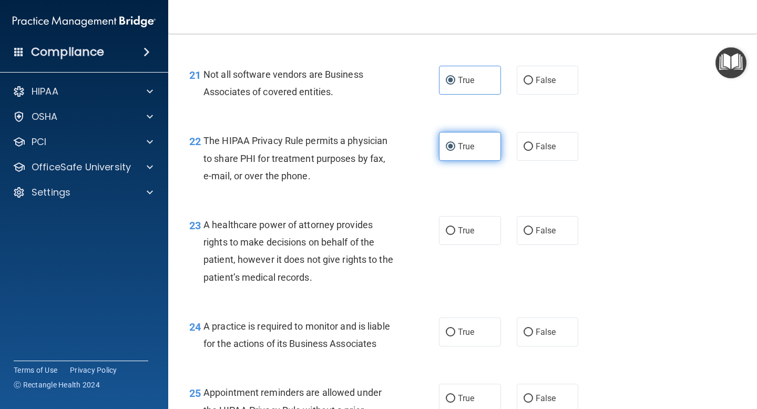
scroll to position [2064, 0]
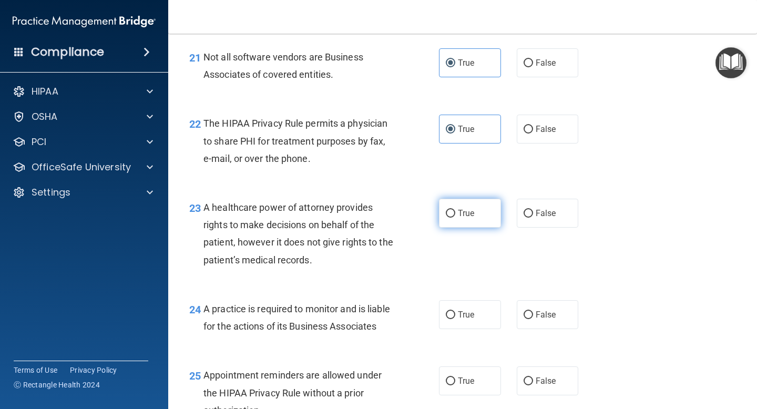
click at [449, 223] on label "True" at bounding box center [470, 213] width 62 height 29
click at [449, 218] on input "True" at bounding box center [450, 214] width 9 height 8
radio input "true"
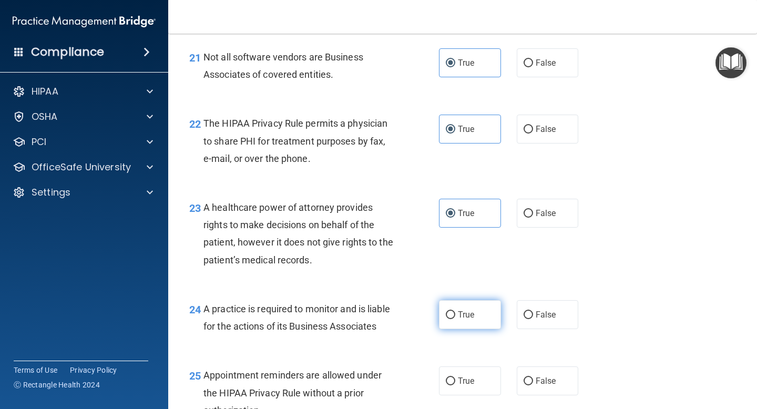
click at [459, 310] on span "True" at bounding box center [466, 315] width 16 height 10
click at [455, 311] on input "True" at bounding box center [450, 315] width 9 height 8
radio input "true"
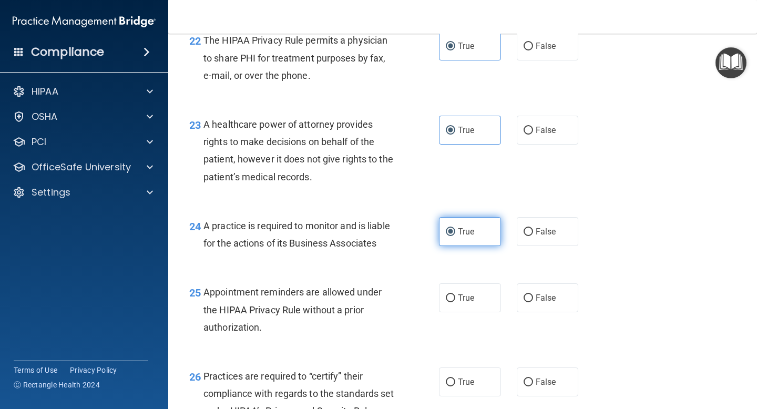
scroll to position [2220, 0]
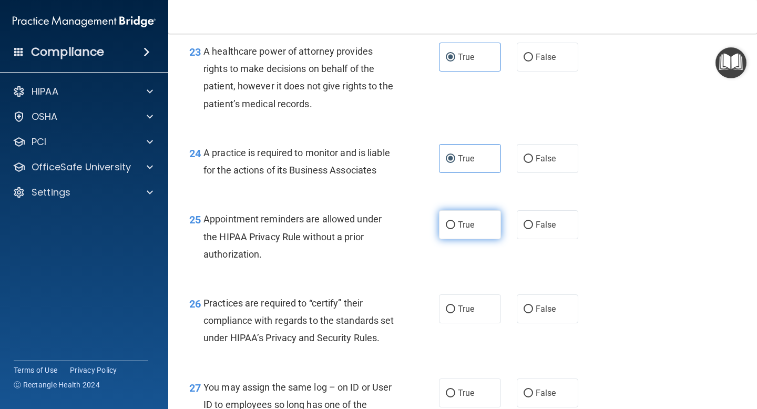
click at [449, 217] on label "True" at bounding box center [470, 224] width 62 height 29
click at [449, 221] on input "True" at bounding box center [450, 225] width 9 height 8
radio input "true"
click at [463, 310] on span "True" at bounding box center [466, 309] width 16 height 10
click at [455, 310] on input "True" at bounding box center [450, 310] width 9 height 8
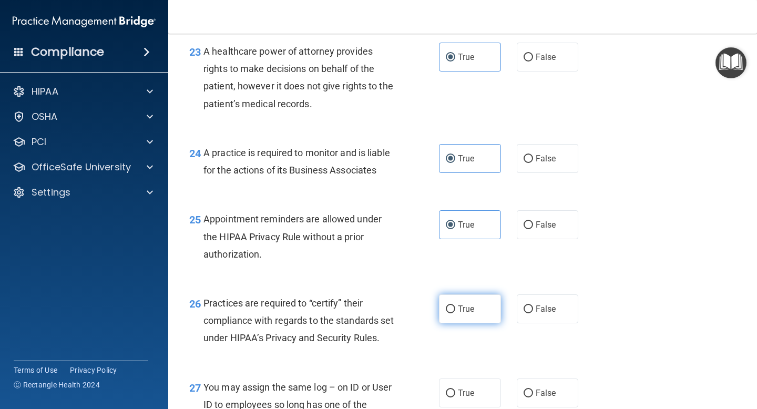
radio input "true"
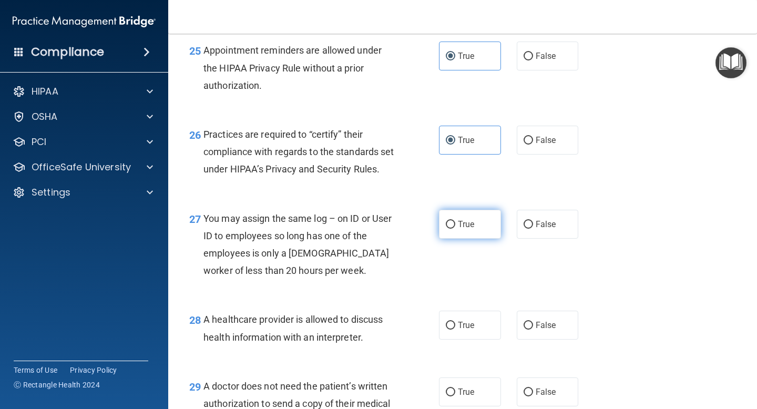
scroll to position [2408, 0]
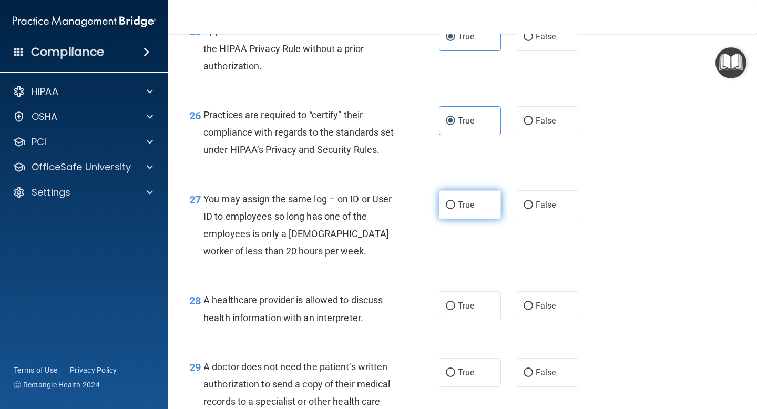
click at [455, 209] on input "True" at bounding box center [450, 205] width 9 height 8
radio input "true"
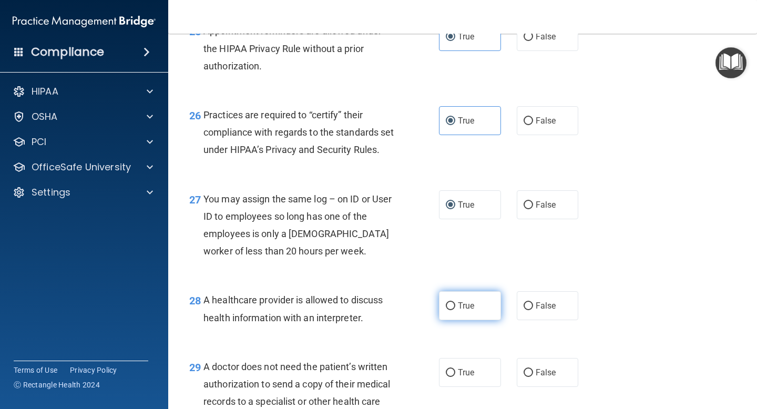
click at [469, 311] on span "True" at bounding box center [466, 306] width 16 height 10
click at [455, 310] on input "True" at bounding box center [450, 306] width 9 height 8
radio input "true"
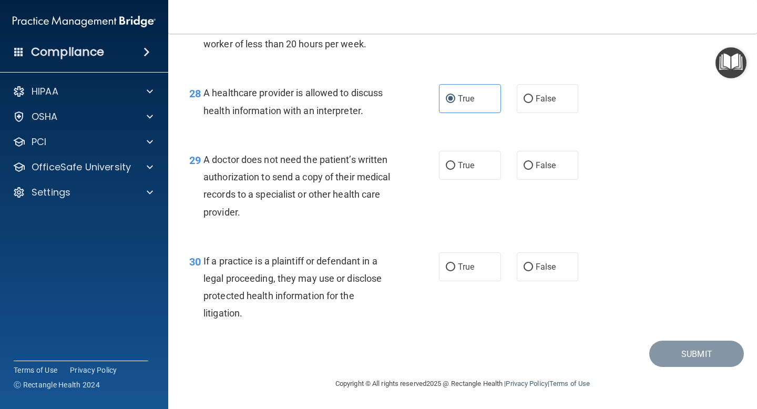
scroll to position [2633, 0]
click at [462, 161] on span "True" at bounding box center [466, 165] width 16 height 10
click at [455, 162] on input "True" at bounding box center [450, 166] width 9 height 8
radio input "true"
click at [479, 272] on label "True" at bounding box center [470, 266] width 62 height 29
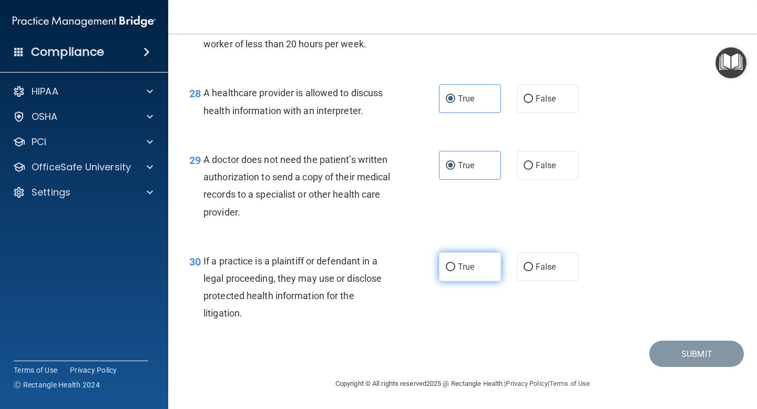
click at [455, 271] on input "True" at bounding box center [450, 268] width 9 height 8
radio input "true"
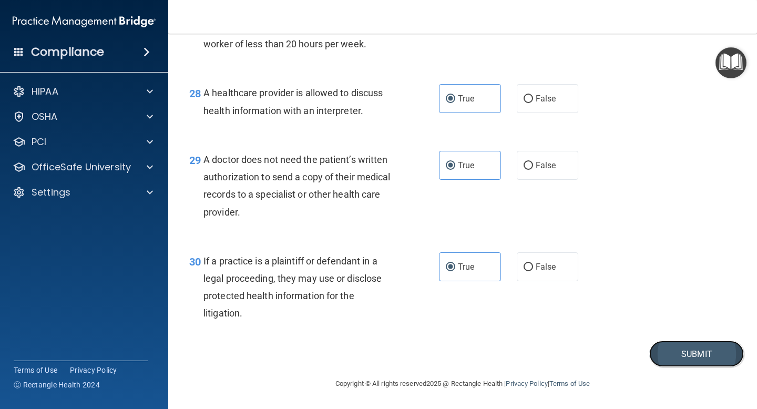
click at [702, 354] on button "Submit" at bounding box center [697, 354] width 95 height 27
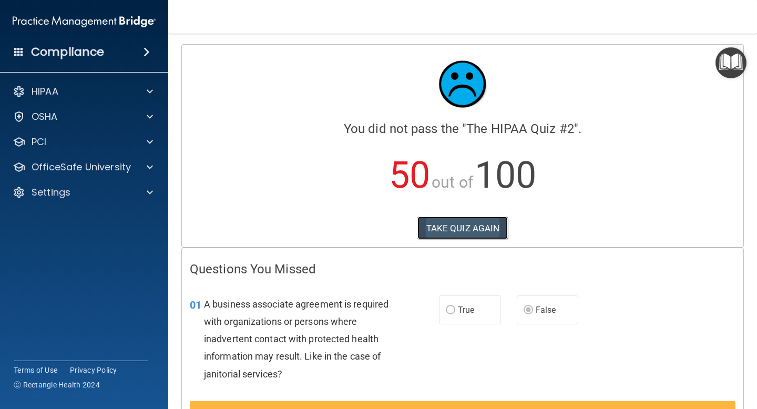
click at [462, 224] on button "TAKE QUIZ AGAIN" at bounding box center [463, 228] width 91 height 23
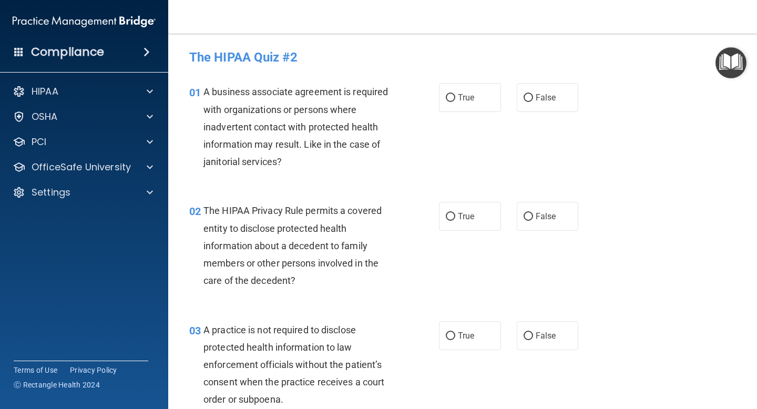
click at [528, 79] on div "01 A business associate agreement is required with organizations or persons whe…" at bounding box center [462, 129] width 563 height 119
click at [534, 93] on label "False" at bounding box center [548, 97] width 62 height 29
click at [533, 94] on input "False" at bounding box center [528, 98] width 9 height 8
radio input "true"
click at [463, 216] on span "True" at bounding box center [466, 216] width 16 height 10
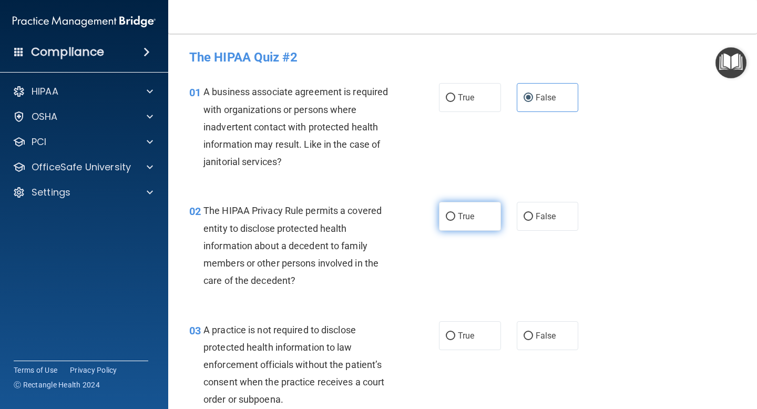
click at [455, 216] on input "True" at bounding box center [450, 217] width 9 height 8
radio input "true"
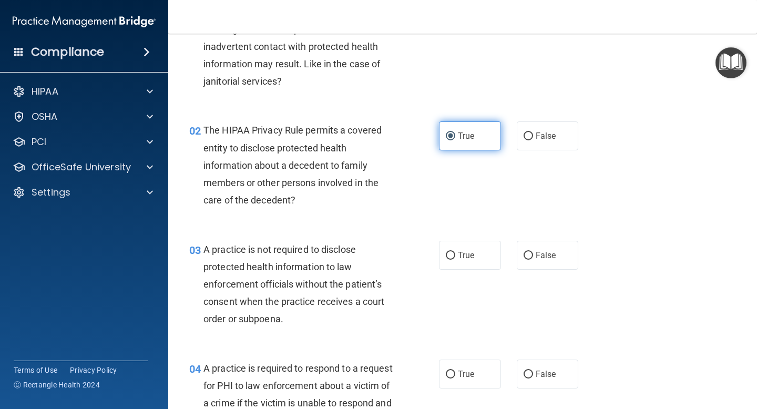
scroll to position [82, 0]
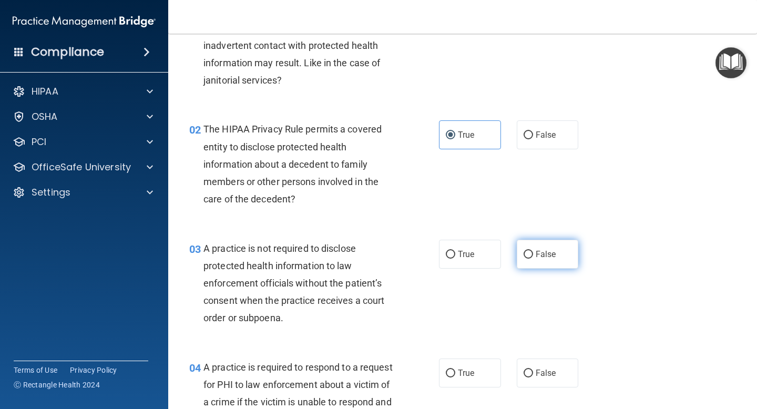
click at [554, 252] on span "False" at bounding box center [546, 254] width 21 height 10
click at [533, 252] on input "False" at bounding box center [528, 255] width 9 height 8
radio input "true"
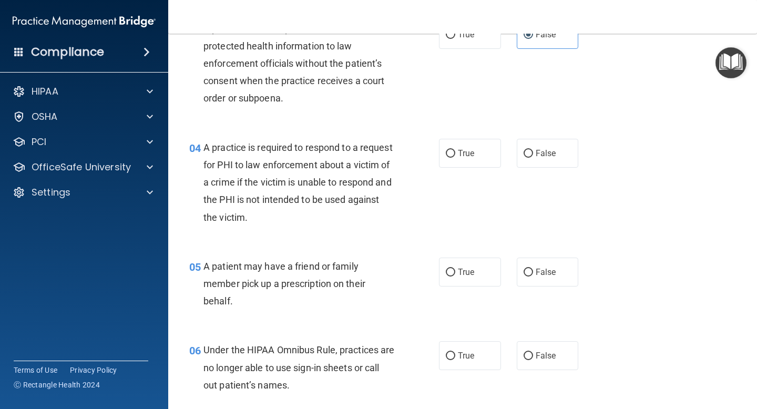
scroll to position [305, 0]
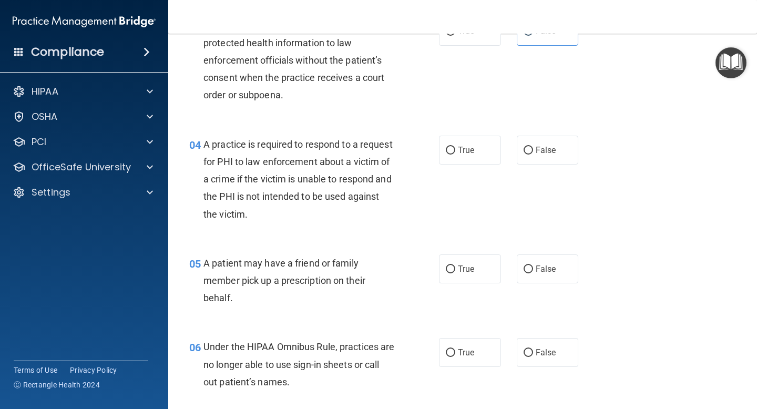
click at [460, 133] on div "04 A practice is required to respond to a request for PHI to law enforcement ab…" at bounding box center [462, 182] width 563 height 119
click at [460, 155] on span "True" at bounding box center [466, 150] width 16 height 10
click at [455, 155] on input "True" at bounding box center [450, 151] width 9 height 8
radio input "true"
click at [459, 270] on span "True" at bounding box center [466, 269] width 16 height 10
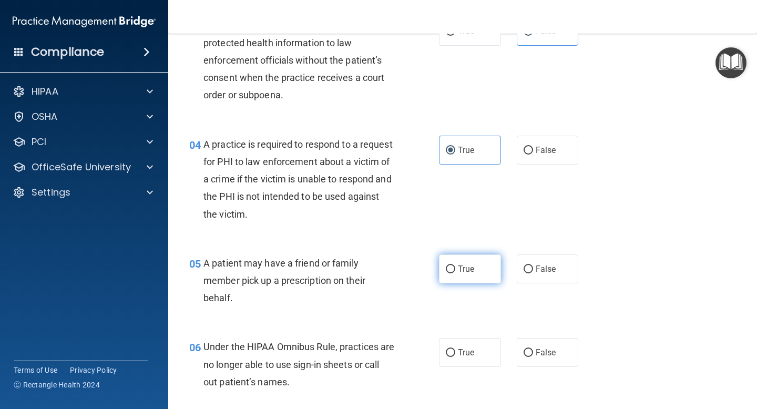
click at [455, 270] on input "True" at bounding box center [450, 270] width 9 height 8
radio input "true"
click at [550, 348] on span "False" at bounding box center [546, 353] width 21 height 10
click at [533, 349] on input "False" at bounding box center [528, 353] width 9 height 8
radio input "true"
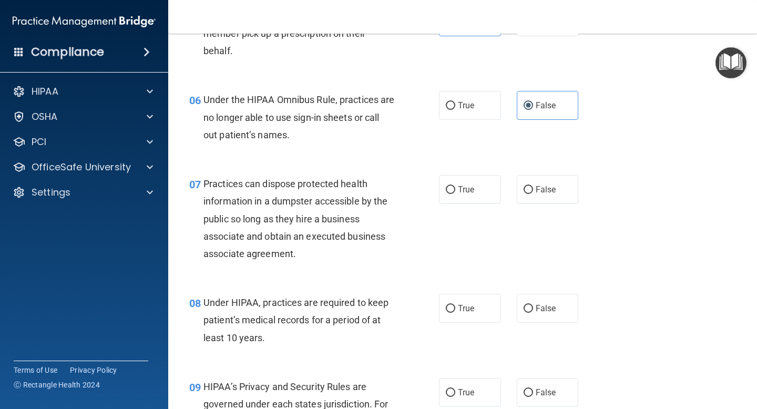
scroll to position [554, 0]
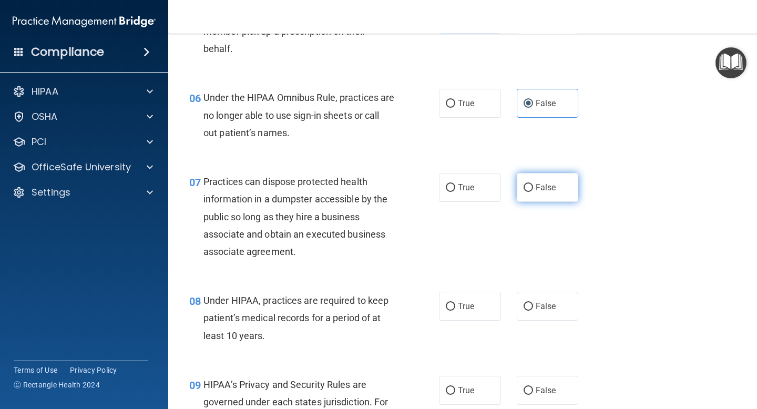
click at [560, 191] on label "False" at bounding box center [548, 187] width 62 height 29
click at [533, 191] on input "False" at bounding box center [528, 188] width 9 height 8
radio input "true"
click at [548, 310] on span "False" at bounding box center [546, 306] width 21 height 10
click at [533, 310] on input "False" at bounding box center [528, 307] width 9 height 8
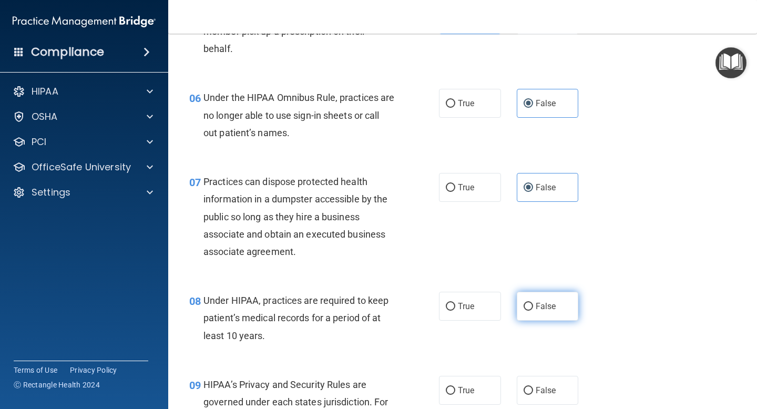
radio input "true"
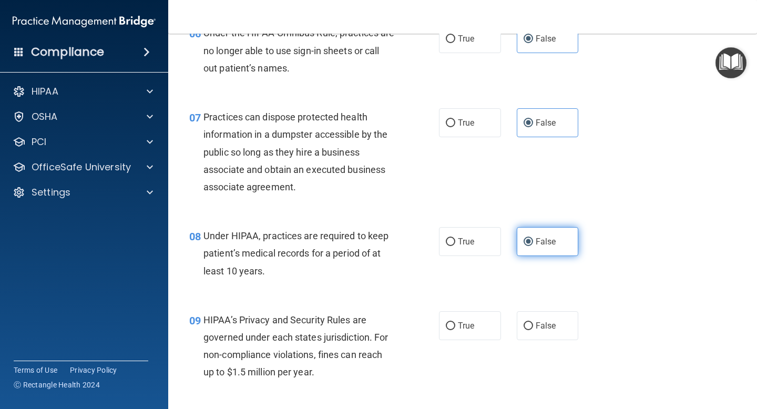
scroll to position [620, 0]
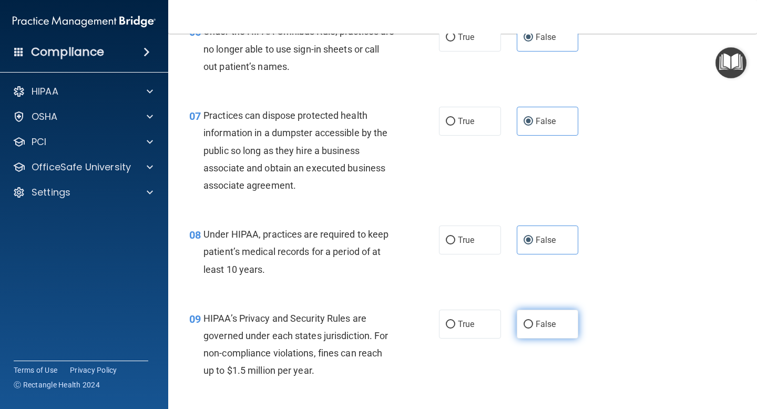
click at [549, 311] on label "False" at bounding box center [548, 324] width 62 height 29
click at [533, 321] on input "False" at bounding box center [528, 325] width 9 height 8
radio input "true"
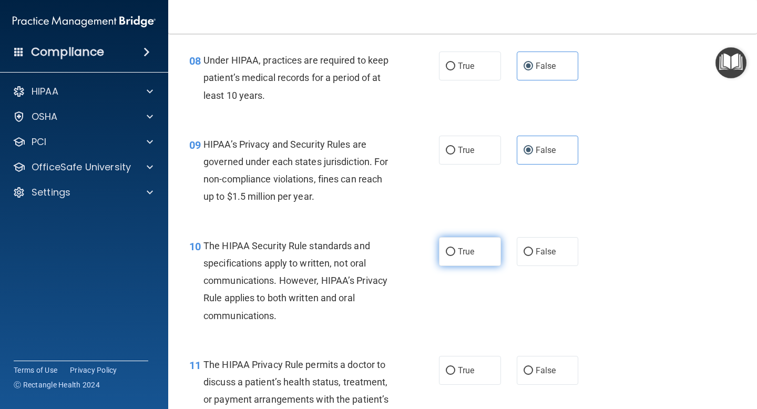
scroll to position [802, 0]
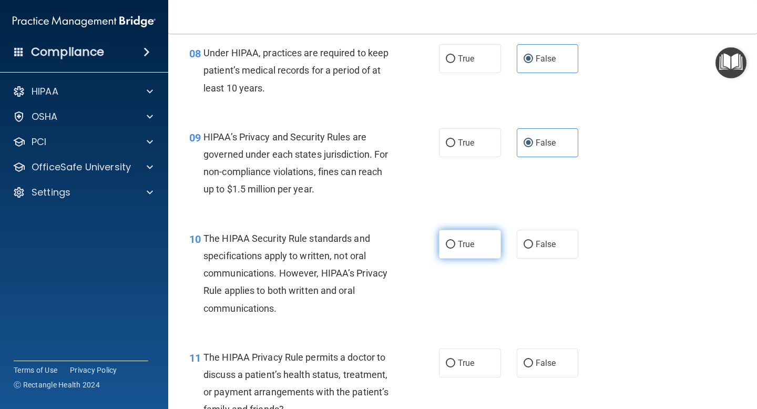
click at [447, 257] on label "True" at bounding box center [470, 244] width 62 height 29
click at [447, 249] on input "True" at bounding box center [450, 245] width 9 height 8
radio input "true"
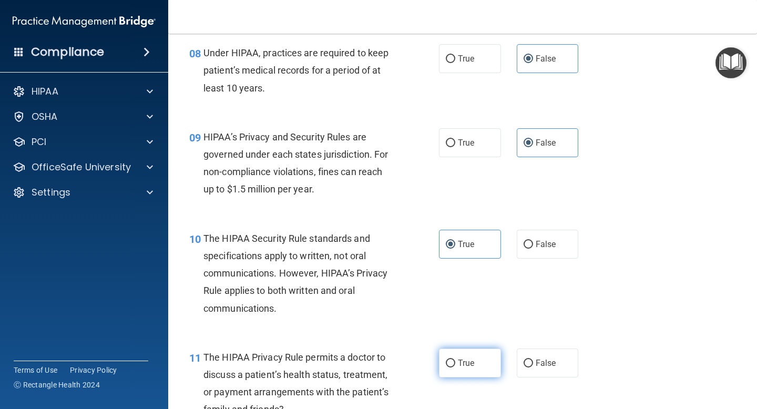
click at [458, 364] on span "True" at bounding box center [466, 363] width 16 height 10
click at [455, 364] on input "True" at bounding box center [450, 364] width 9 height 8
radio input "true"
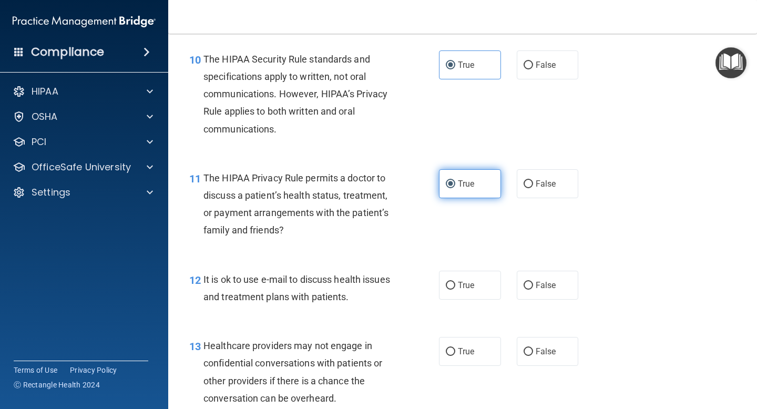
scroll to position [984, 0]
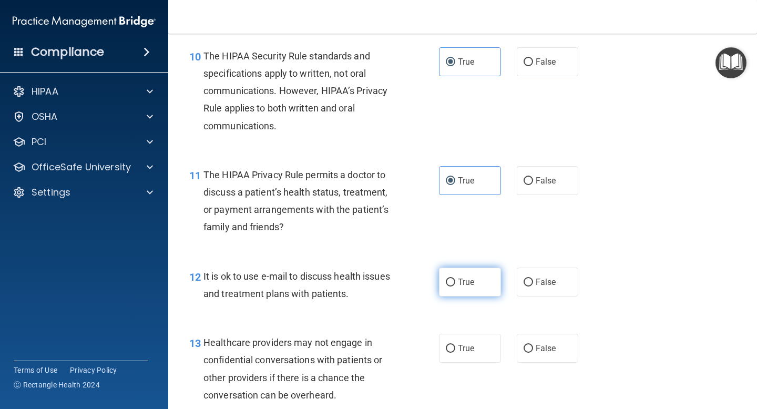
click at [456, 276] on label "True" at bounding box center [470, 282] width 62 height 29
click at [455, 279] on input "True" at bounding box center [450, 283] width 9 height 8
radio input "true"
click at [554, 345] on span "False" at bounding box center [546, 348] width 21 height 10
click at [533, 345] on input "False" at bounding box center [528, 349] width 9 height 8
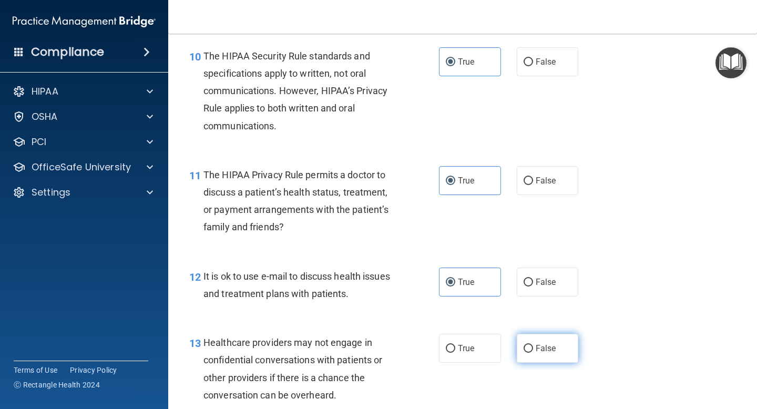
radio input "true"
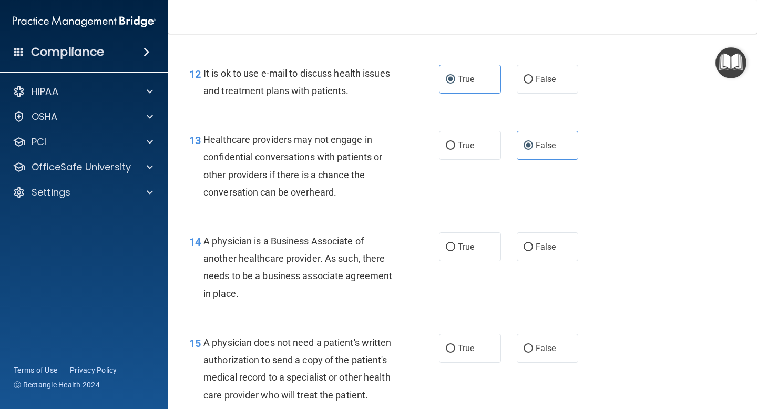
scroll to position [1188, 0]
click at [548, 238] on label "False" at bounding box center [548, 246] width 62 height 29
click at [533, 243] on input "False" at bounding box center [528, 247] width 9 height 8
radio input "true"
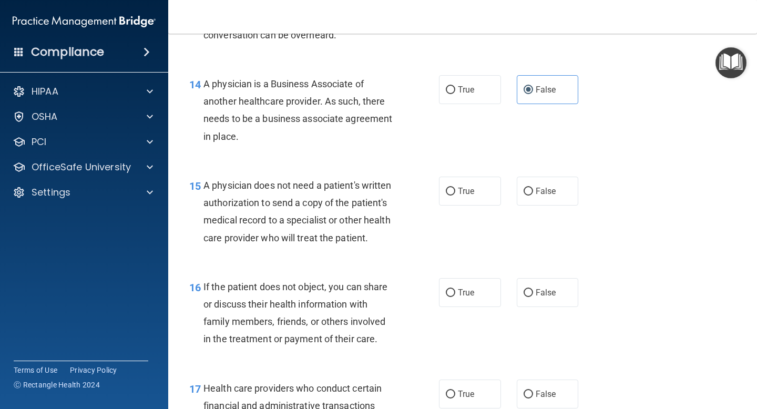
scroll to position [1350, 0]
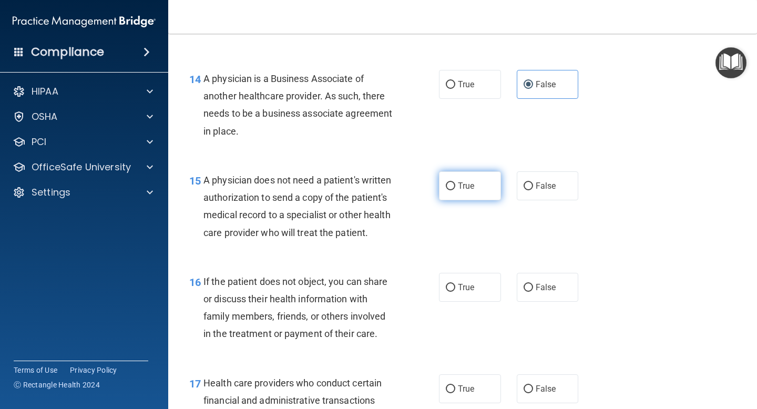
click at [474, 183] on span "True" at bounding box center [466, 186] width 16 height 10
click at [455, 183] on input "True" at bounding box center [450, 187] width 9 height 8
radio input "true"
click at [465, 290] on span "True" at bounding box center [466, 287] width 16 height 10
click at [455, 290] on input "True" at bounding box center [450, 288] width 9 height 8
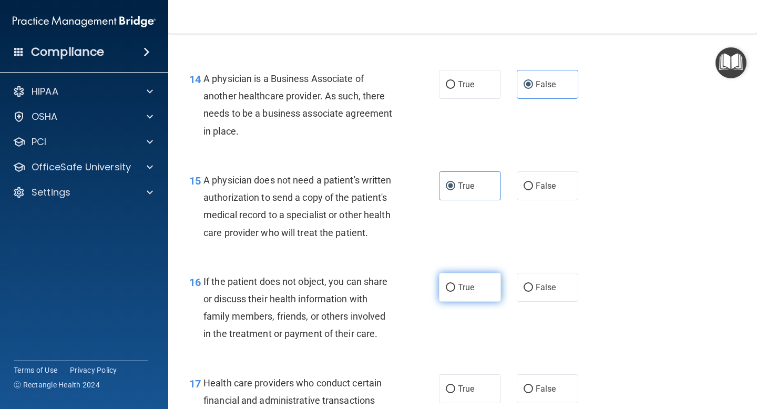
radio input "true"
click at [473, 384] on span "True" at bounding box center [466, 389] width 16 height 10
click at [455, 386] on input "True" at bounding box center [450, 390] width 9 height 8
radio input "true"
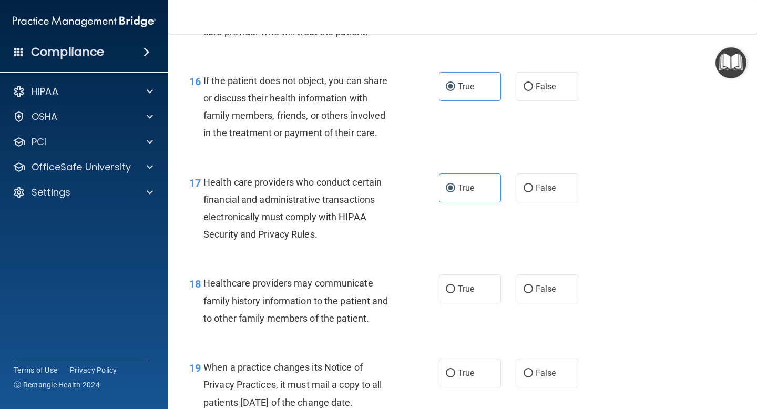
scroll to position [1561, 0]
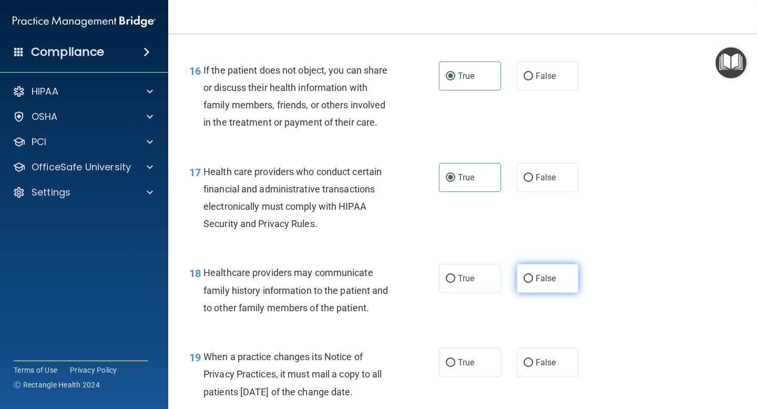
click at [537, 281] on span "False" at bounding box center [546, 279] width 21 height 10
click at [533, 281] on input "False" at bounding box center [528, 279] width 9 height 8
radio input "true"
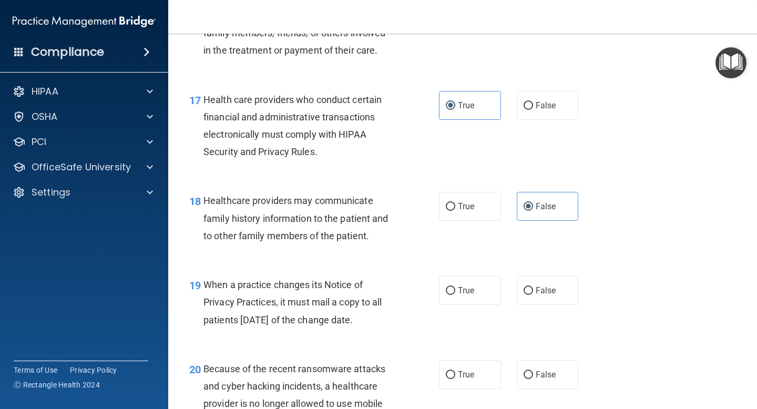
scroll to position [1634, 0]
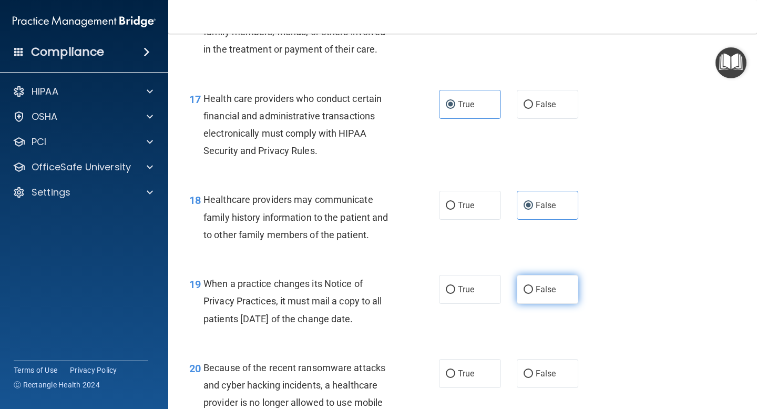
click at [552, 281] on label "False" at bounding box center [548, 289] width 62 height 29
click at [533, 286] on input "False" at bounding box center [528, 290] width 9 height 8
radio input "true"
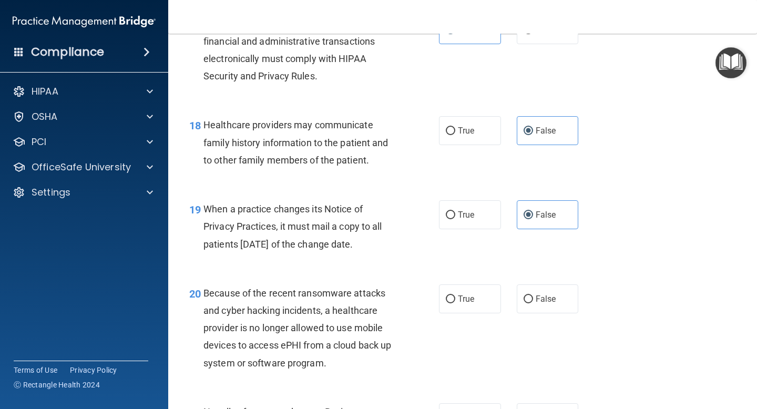
scroll to position [1710, 0]
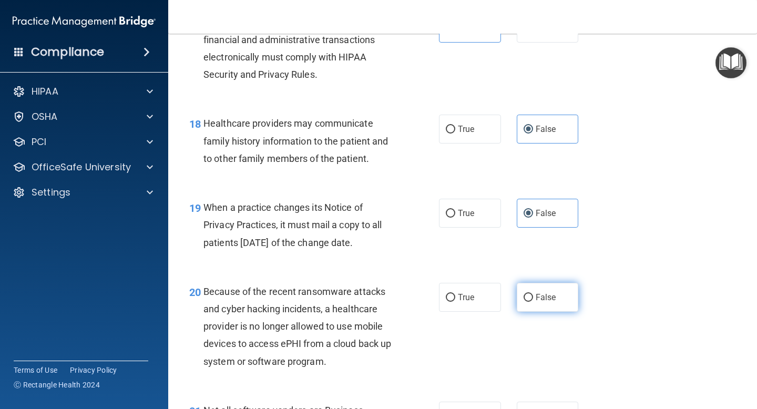
click at [572, 299] on label "False" at bounding box center [548, 297] width 62 height 29
click at [533, 299] on input "False" at bounding box center [528, 298] width 9 height 8
radio input "true"
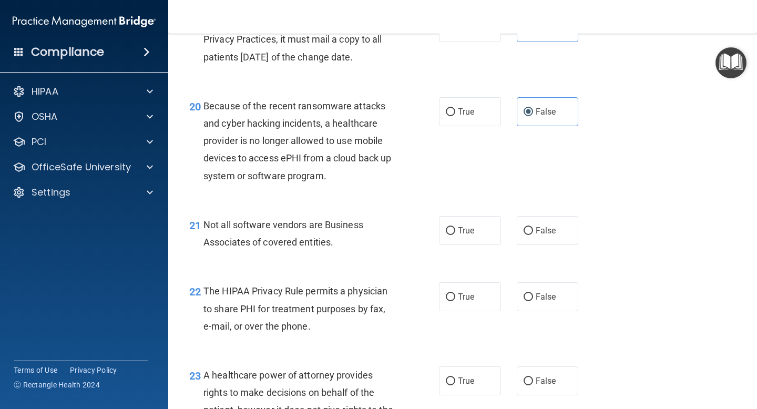
scroll to position [1917, 0]
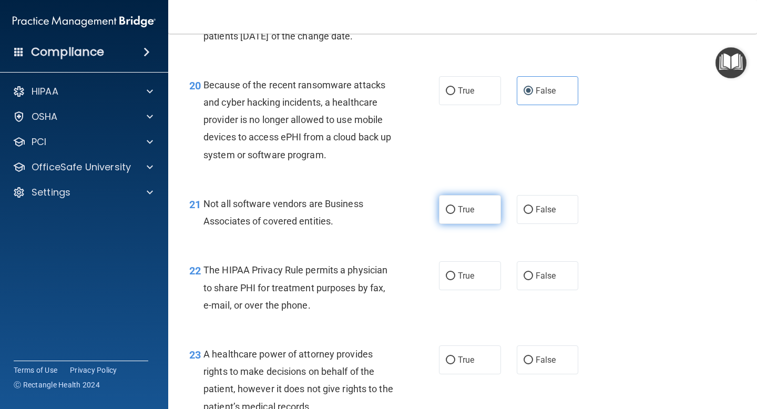
click at [450, 212] on input "True" at bounding box center [450, 210] width 9 height 8
radio input "true"
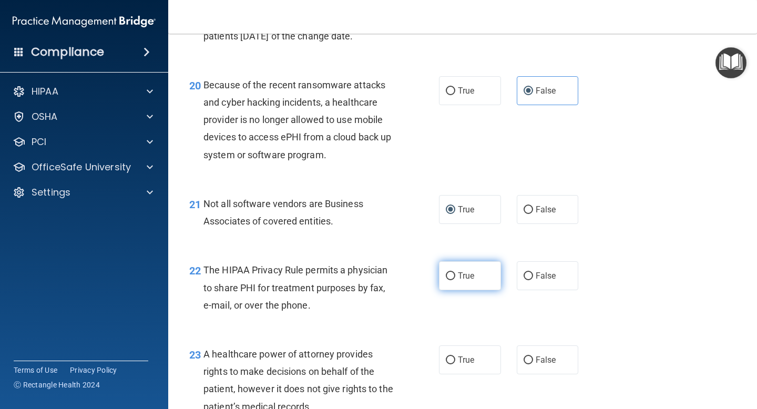
click at [457, 272] on label "True" at bounding box center [470, 275] width 62 height 29
click at [455, 272] on input "True" at bounding box center [450, 276] width 9 height 8
radio input "true"
click at [547, 360] on span "False" at bounding box center [546, 360] width 21 height 10
click at [533, 360] on input "False" at bounding box center [528, 361] width 9 height 8
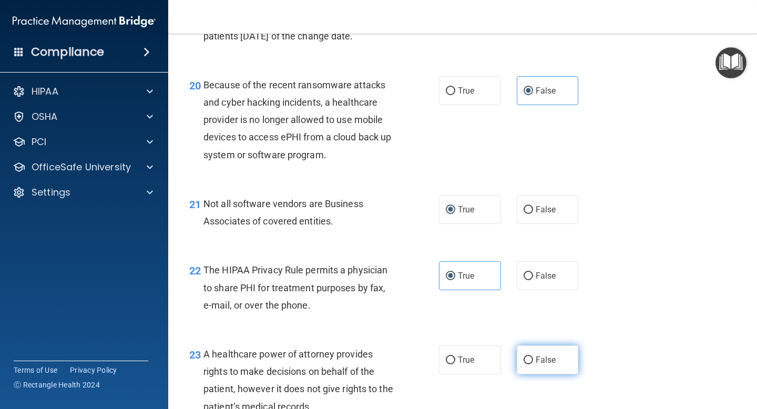
radio input "true"
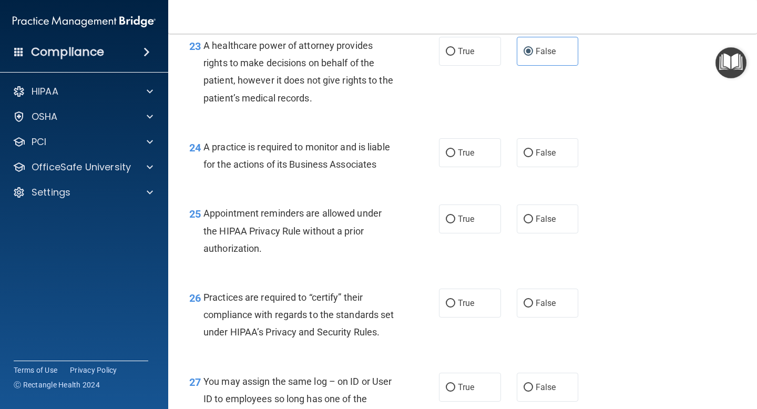
scroll to position [2229, 0]
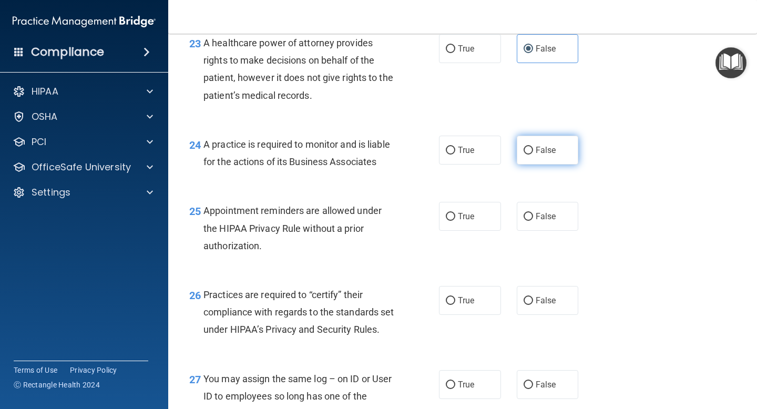
click at [530, 147] on input "False" at bounding box center [528, 151] width 9 height 8
radio input "true"
click at [458, 203] on label "True" at bounding box center [470, 216] width 62 height 29
click at [455, 213] on input "True" at bounding box center [450, 217] width 9 height 8
radio input "true"
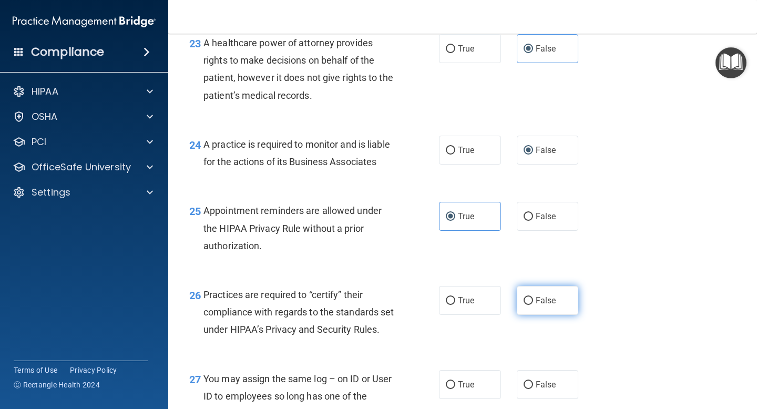
click at [537, 304] on span "False" at bounding box center [546, 301] width 21 height 10
click at [533, 304] on input "False" at bounding box center [528, 301] width 9 height 8
radio input "true"
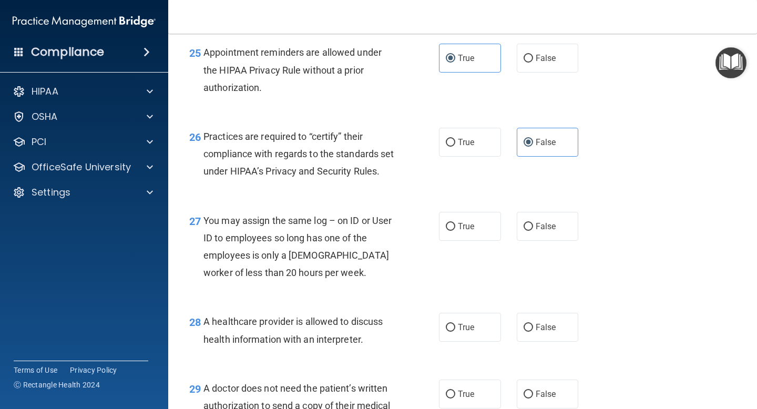
scroll to position [2388, 0]
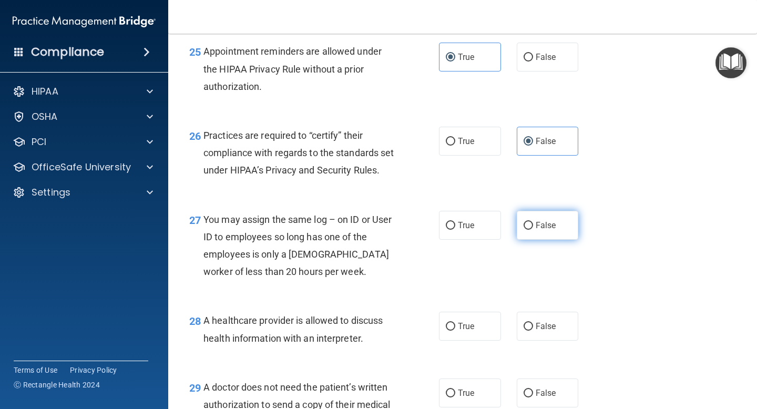
click at [549, 230] on span "False" at bounding box center [546, 225] width 21 height 10
click at [533, 230] on input "False" at bounding box center [528, 226] width 9 height 8
radio input "true"
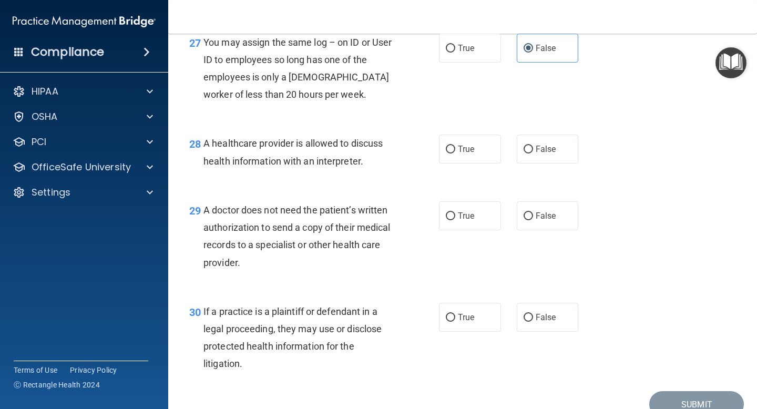
scroll to position [2566, 0]
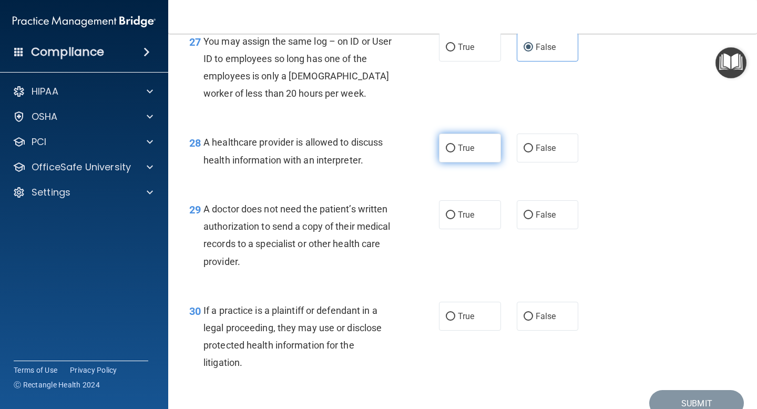
click at [465, 154] on label "True" at bounding box center [470, 148] width 62 height 29
click at [455, 153] on input "True" at bounding box center [450, 149] width 9 height 8
radio input "true"
click at [465, 220] on span "True" at bounding box center [466, 215] width 16 height 10
click at [455, 219] on input "True" at bounding box center [450, 215] width 9 height 8
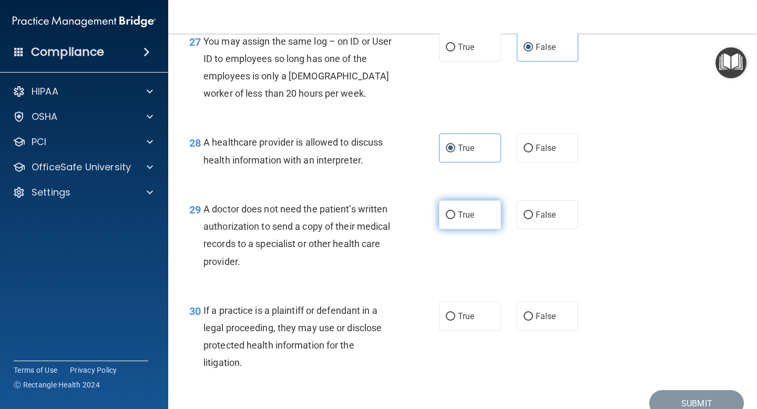
radio input "true"
click at [465, 321] on span "True" at bounding box center [466, 316] width 16 height 10
click at [455, 321] on input "True" at bounding box center [450, 317] width 9 height 8
radio input "true"
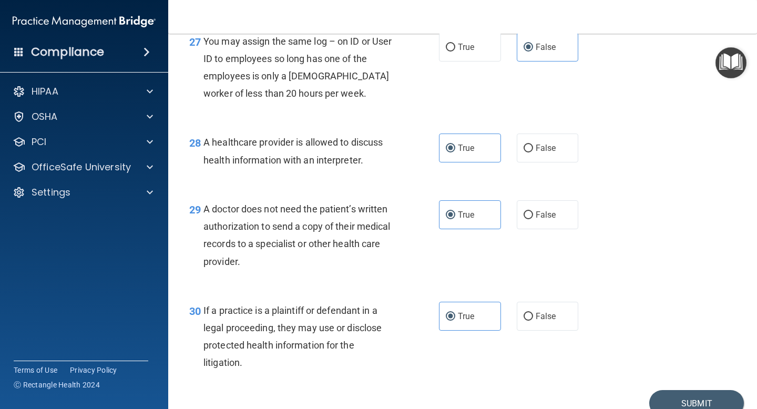
scroll to position [2633, 0]
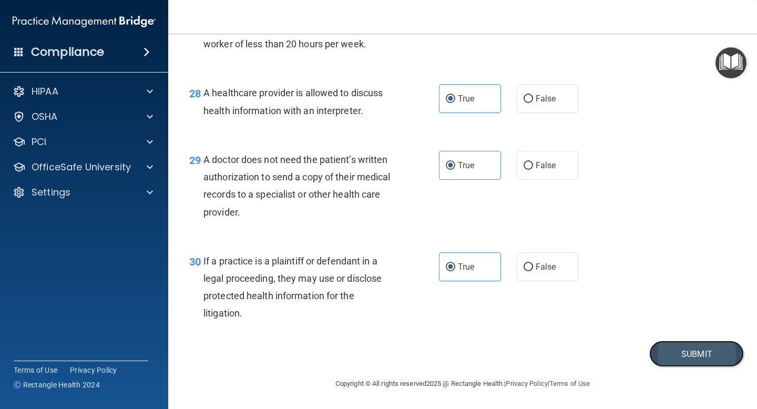
click at [726, 348] on button "Submit" at bounding box center [697, 354] width 95 height 27
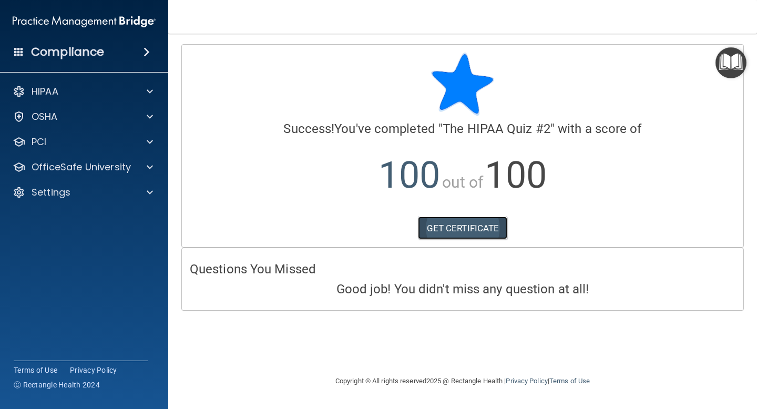
click at [451, 223] on link "GET CERTIFICATE" at bounding box center [463, 228] width 90 height 23
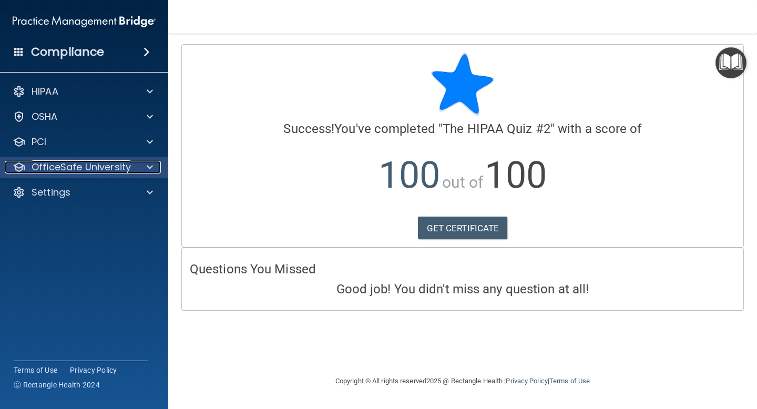
click at [104, 167] on p "OfficeSafe University" at bounding box center [81, 167] width 99 height 13
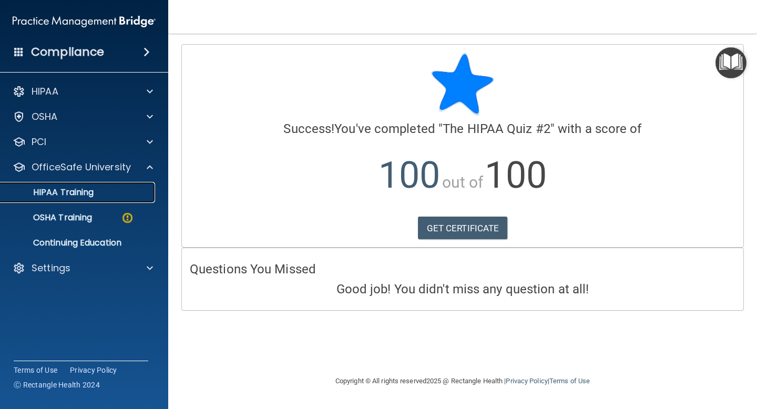
click at [109, 199] on link "HIPAA Training" at bounding box center [72, 192] width 166 height 21
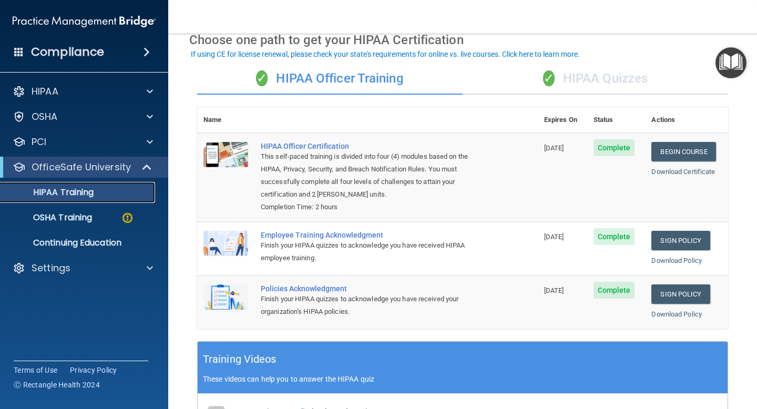
scroll to position [53, 0]
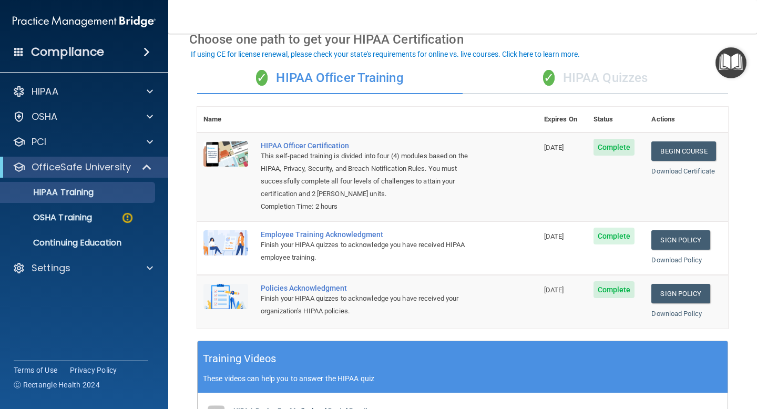
click at [581, 78] on div "✓ HIPAA Quizzes" at bounding box center [596, 79] width 266 height 32
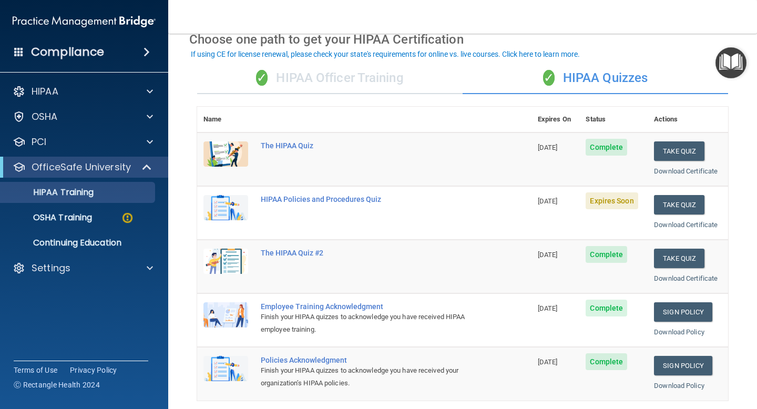
click at [359, 188] on td "HIPAA Policies and Procedures Quiz" at bounding box center [393, 213] width 277 height 54
click at [359, 195] on div "HIPAA Policies and Procedures Quiz" at bounding box center [370, 199] width 218 height 8
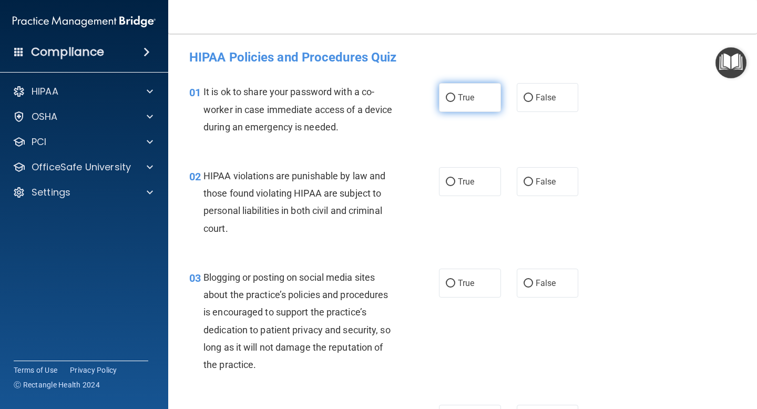
click at [465, 96] on span "True" at bounding box center [466, 98] width 16 height 10
click at [455, 96] on input "True" at bounding box center [450, 98] width 9 height 8
radio input "true"
click at [461, 172] on label "True" at bounding box center [470, 181] width 62 height 29
click at [455, 178] on input "True" at bounding box center [450, 182] width 9 height 8
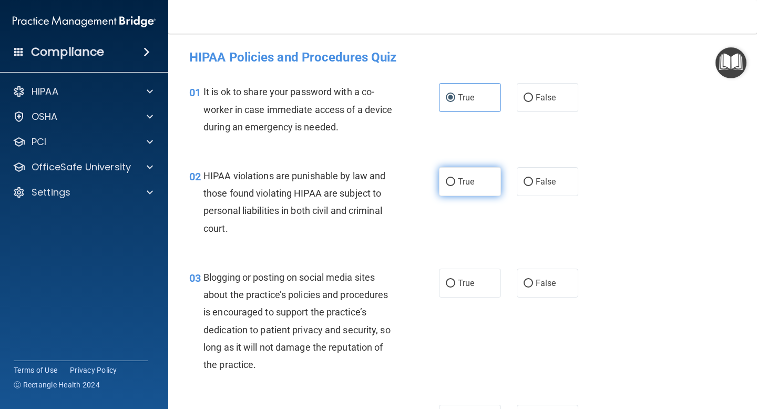
radio input "true"
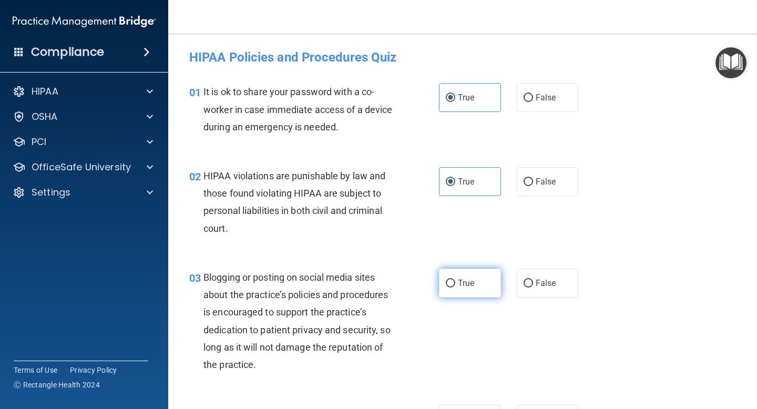
click at [463, 286] on span "True" at bounding box center [466, 283] width 16 height 10
click at [455, 286] on input "True" at bounding box center [450, 284] width 9 height 8
radio input "true"
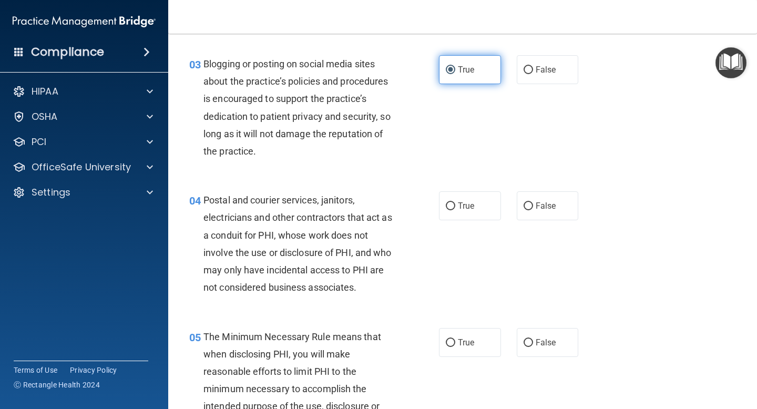
scroll to position [231, 0]
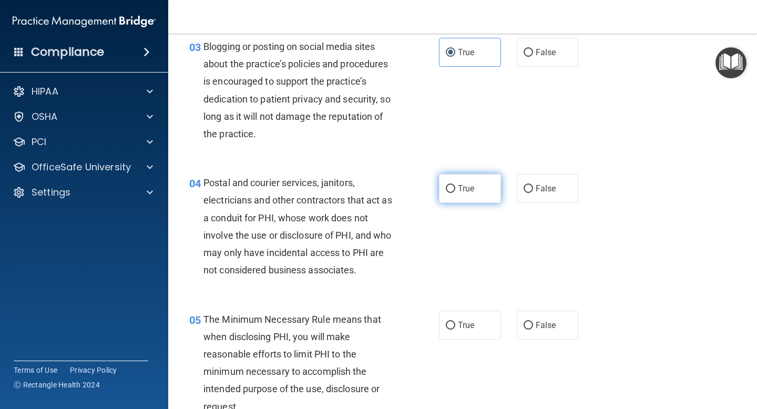
click at [456, 184] on label "True" at bounding box center [470, 188] width 62 height 29
click at [455, 185] on input "True" at bounding box center [450, 189] width 9 height 8
radio input "true"
click at [457, 327] on label "True" at bounding box center [470, 325] width 62 height 29
click at [455, 327] on input "True" at bounding box center [450, 326] width 9 height 8
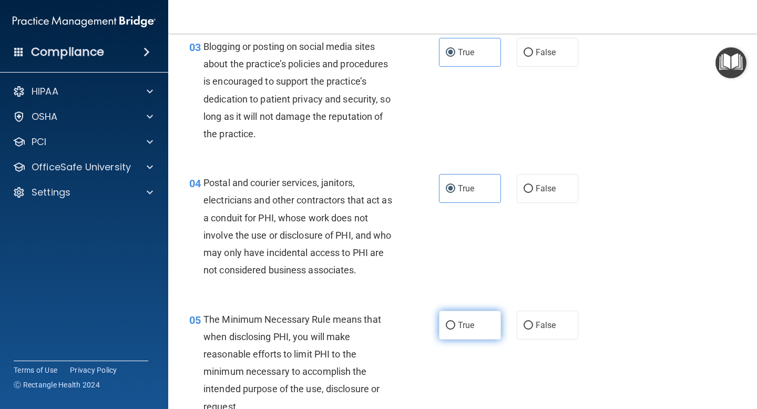
radio input "true"
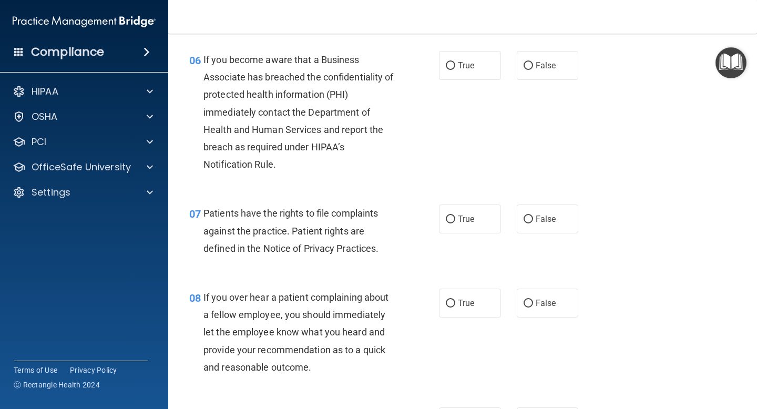
scroll to position [616, 0]
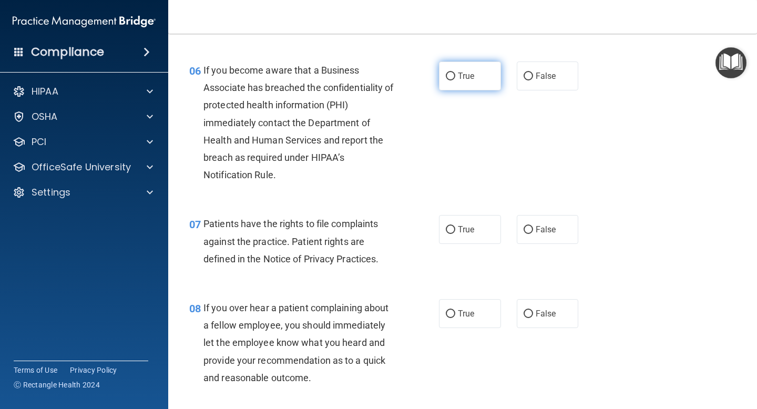
click at [462, 77] on span "True" at bounding box center [466, 76] width 16 height 10
click at [455, 77] on input "True" at bounding box center [450, 77] width 9 height 8
radio input "true"
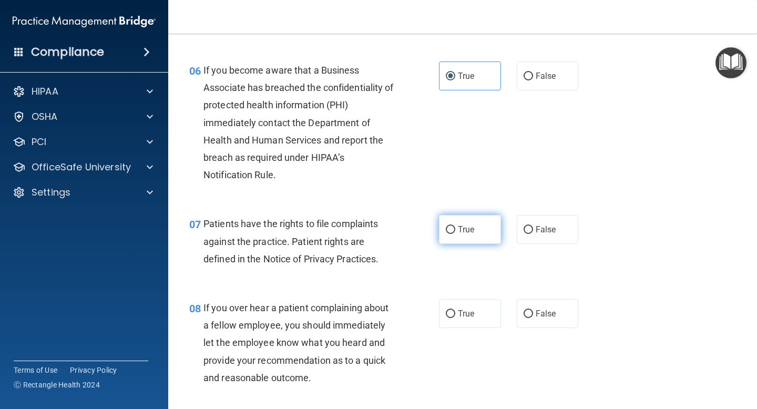
click at [469, 231] on span "True" at bounding box center [466, 230] width 16 height 10
click at [455, 231] on input "True" at bounding box center [450, 230] width 9 height 8
radio input "true"
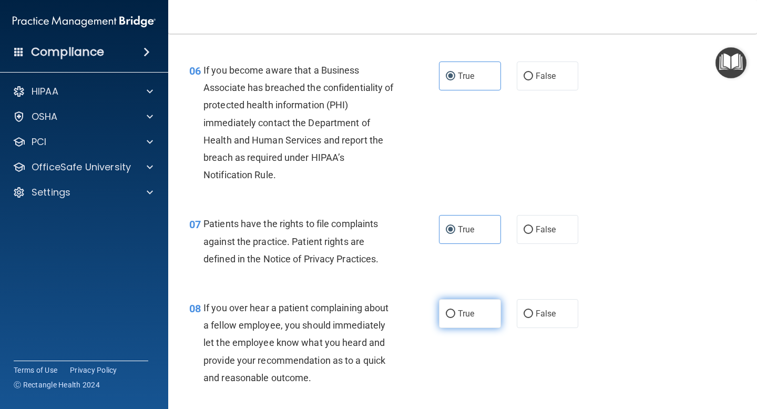
click at [463, 310] on span "True" at bounding box center [466, 314] width 16 height 10
click at [455, 310] on input "True" at bounding box center [450, 314] width 9 height 8
radio input "true"
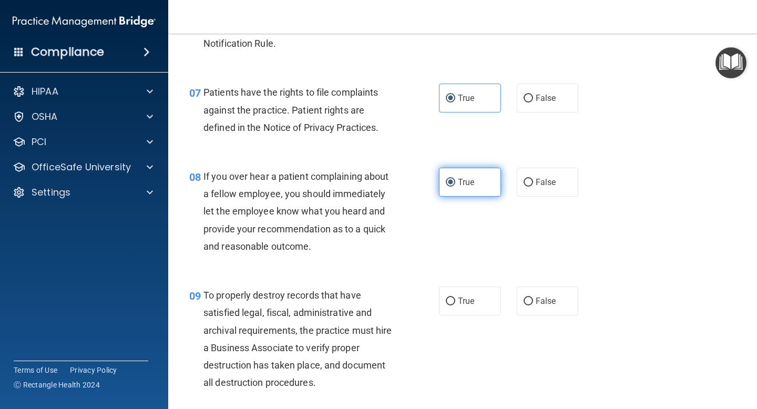
click at [463, 310] on label "True" at bounding box center [470, 301] width 62 height 29
click at [455, 306] on input "True" at bounding box center [450, 302] width 9 height 8
radio input "true"
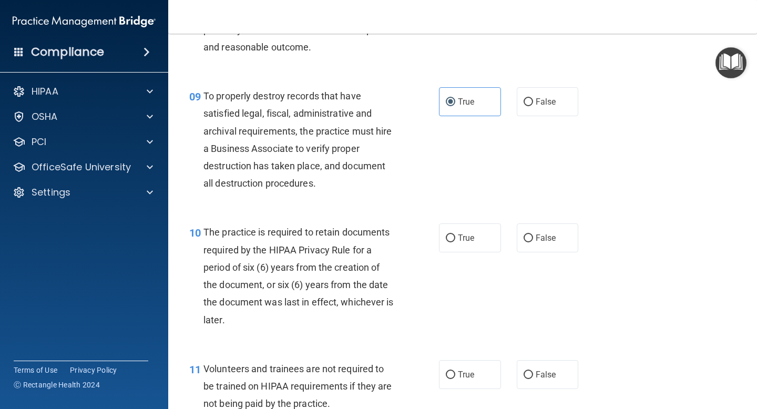
scroll to position [966, 0]
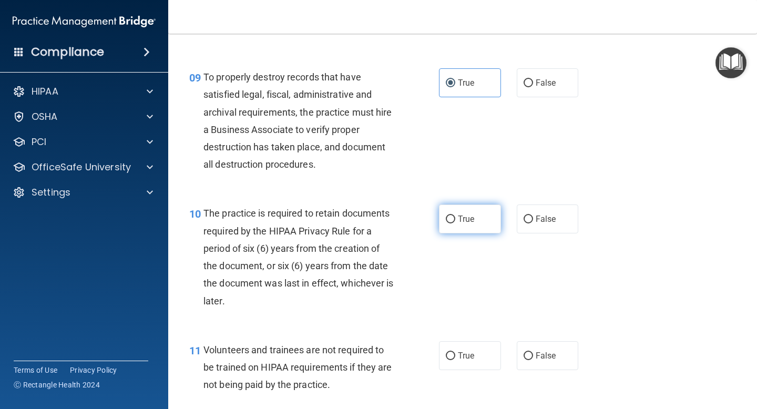
click at [446, 232] on label "True" at bounding box center [470, 219] width 62 height 29
click at [446, 224] on input "True" at bounding box center [450, 220] width 9 height 8
radio input "true"
click at [463, 357] on span "True" at bounding box center [466, 356] width 16 height 10
click at [455, 357] on input "True" at bounding box center [450, 356] width 9 height 8
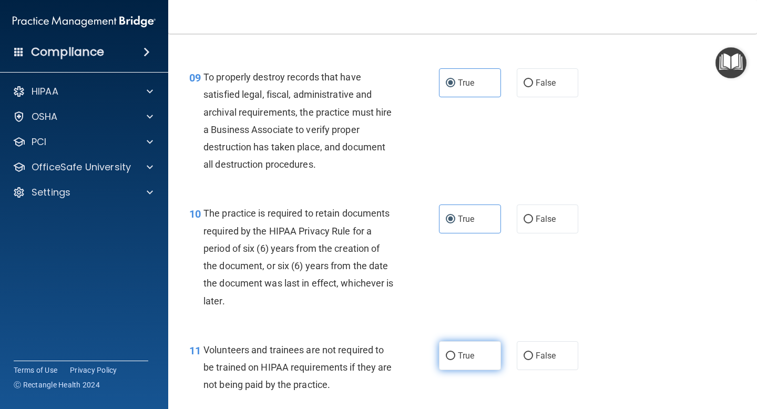
radio input "true"
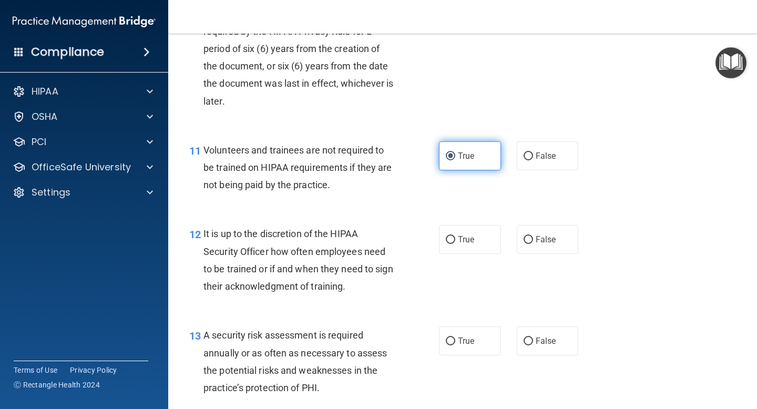
scroll to position [1194, 0]
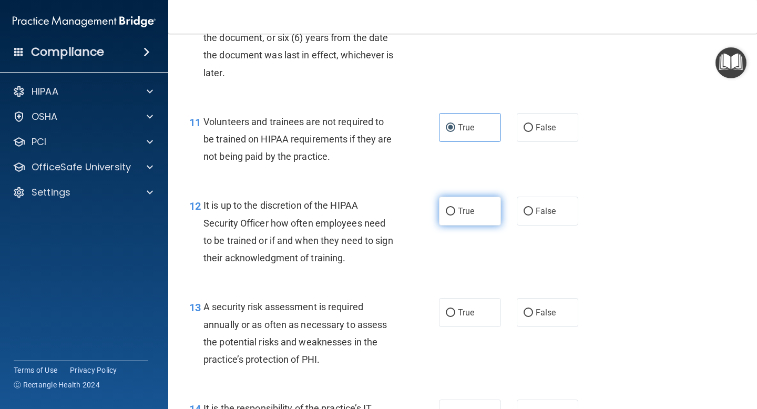
click at [460, 218] on label "True" at bounding box center [470, 211] width 62 height 29
click at [455, 216] on input "True" at bounding box center [450, 212] width 9 height 8
radio input "true"
click at [459, 298] on label "True" at bounding box center [470, 312] width 62 height 29
click at [455, 309] on input "True" at bounding box center [450, 313] width 9 height 8
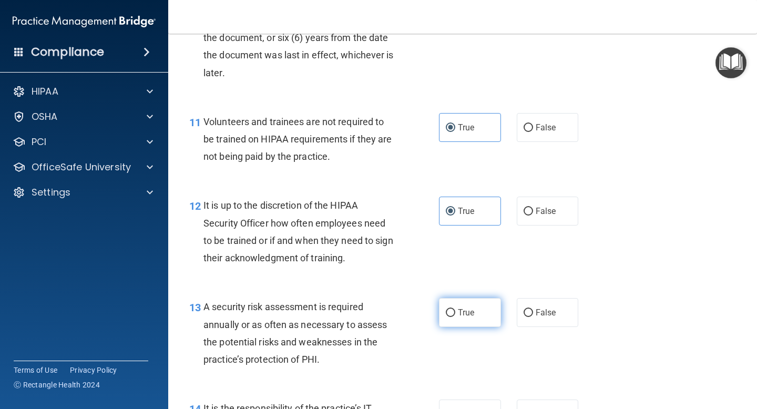
radio input "true"
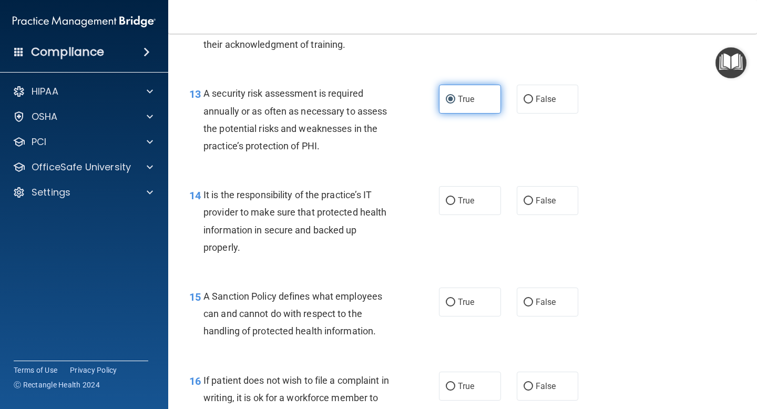
scroll to position [1434, 0]
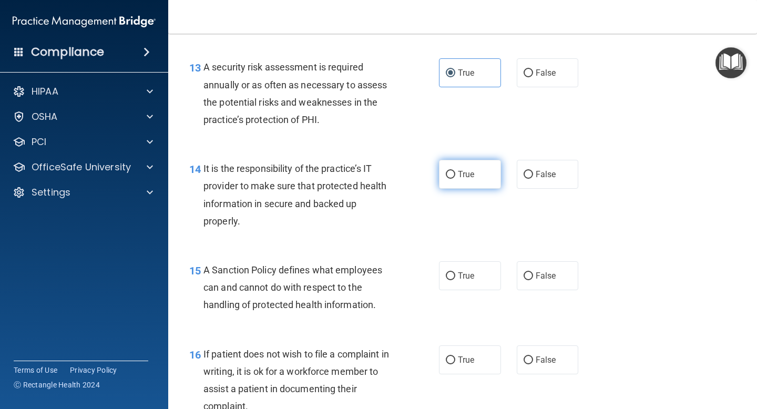
click at [464, 184] on label "True" at bounding box center [470, 174] width 62 height 29
click at [455, 179] on input "True" at bounding box center [450, 175] width 9 height 8
radio input "true"
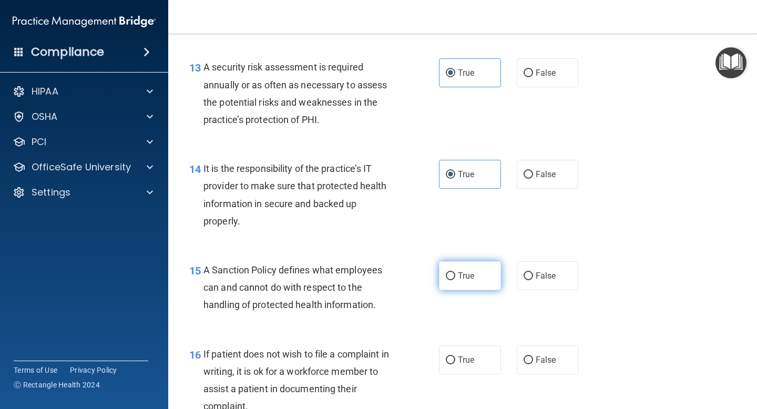
click at [461, 270] on label "True" at bounding box center [470, 275] width 62 height 29
click at [455, 272] on input "True" at bounding box center [450, 276] width 9 height 8
radio input "true"
click at [462, 341] on div "16 If patient does not wish to file a complaint in writing, it is ok for a work…" at bounding box center [462, 383] width 563 height 102
click at [464, 370] on label "True" at bounding box center [470, 360] width 62 height 29
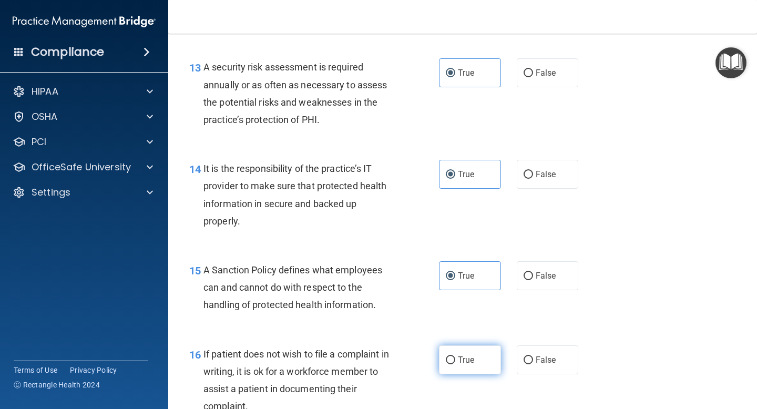
click at [455, 364] on input "True" at bounding box center [450, 361] width 9 height 8
radio input "true"
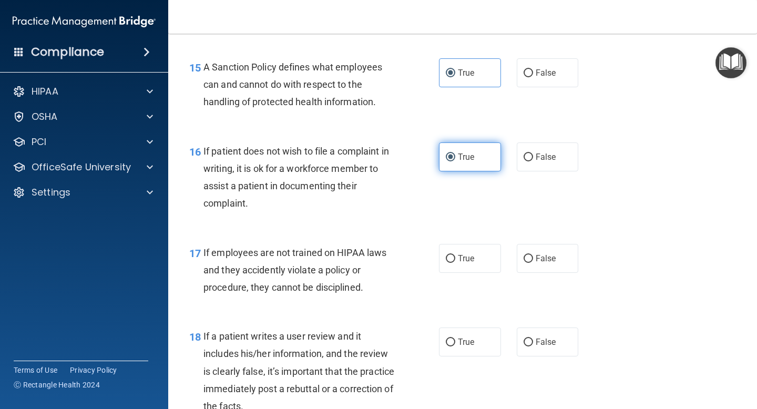
scroll to position [1670, 0]
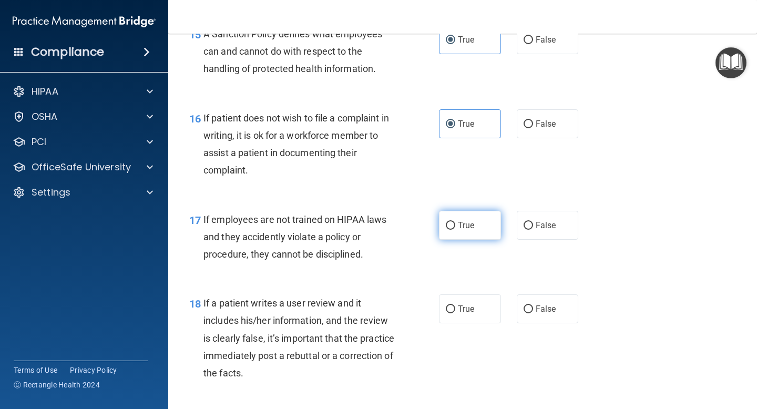
click at [467, 214] on label "True" at bounding box center [470, 225] width 62 height 29
click at [455, 222] on input "True" at bounding box center [450, 226] width 9 height 8
radio input "true"
click at [457, 297] on label "True" at bounding box center [470, 309] width 62 height 29
click at [455, 306] on input "True" at bounding box center [450, 310] width 9 height 8
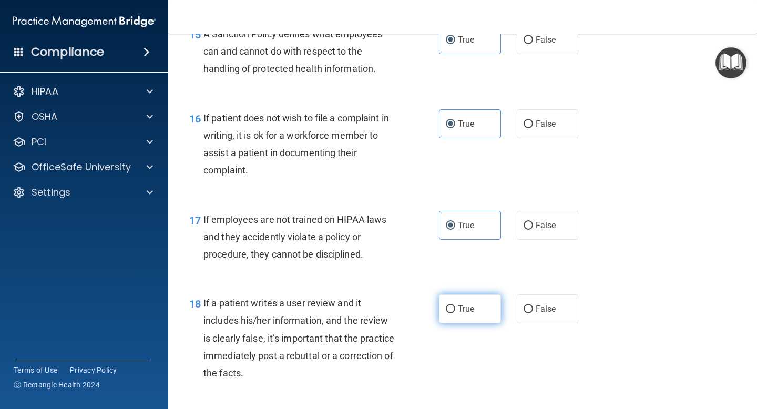
radio input "true"
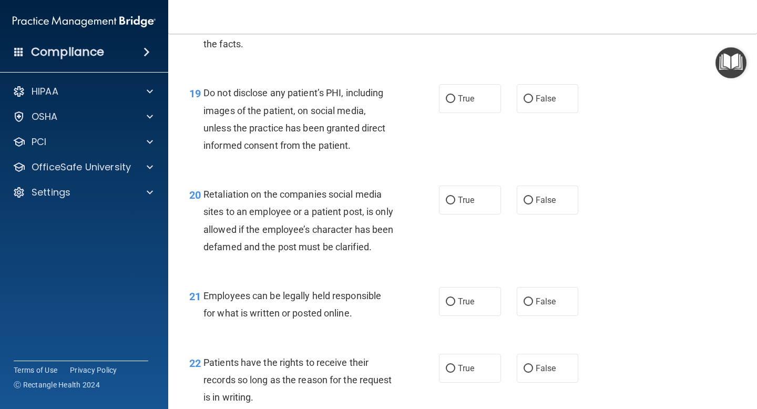
scroll to position [2001, 0]
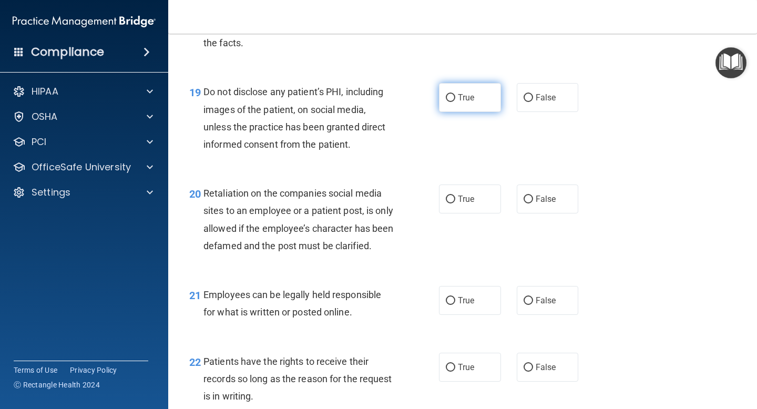
click at [457, 96] on label "True" at bounding box center [470, 97] width 62 height 29
click at [455, 96] on input "True" at bounding box center [450, 98] width 9 height 8
radio input "true"
click at [455, 199] on input "True" at bounding box center [450, 200] width 9 height 8
radio input "true"
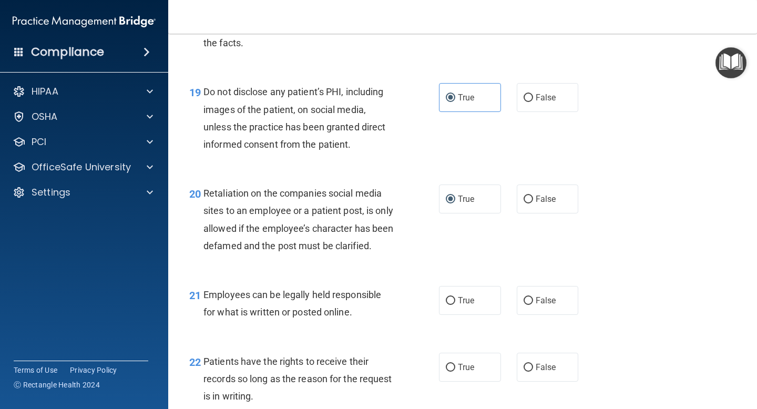
click at [459, 298] on div "21 Employees can be legally held responsible for what is written or posted onli…" at bounding box center [462, 306] width 563 height 66
click at [459, 309] on label "True" at bounding box center [470, 300] width 62 height 29
click at [455, 305] on input "True" at bounding box center [450, 301] width 9 height 8
radio input "true"
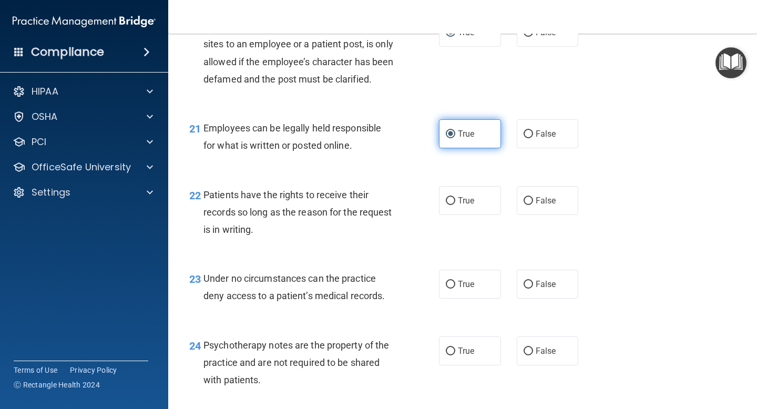
scroll to position [2183, 0]
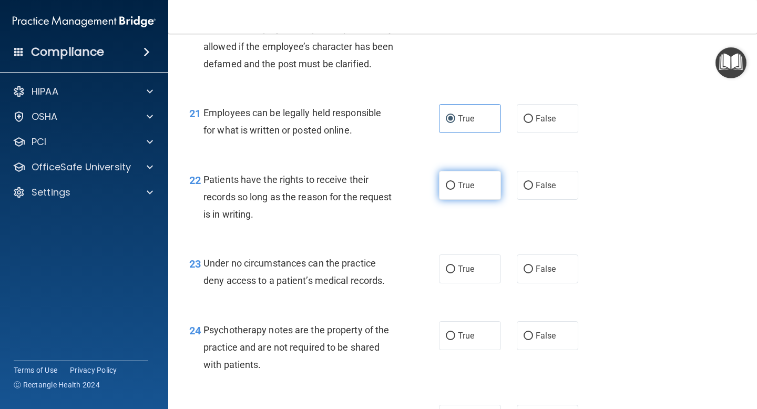
click at [452, 190] on input "True" at bounding box center [450, 186] width 9 height 8
radio input "true"
click at [458, 283] on label "True" at bounding box center [470, 269] width 62 height 29
click at [455, 274] on input "True" at bounding box center [450, 270] width 9 height 8
radio input "true"
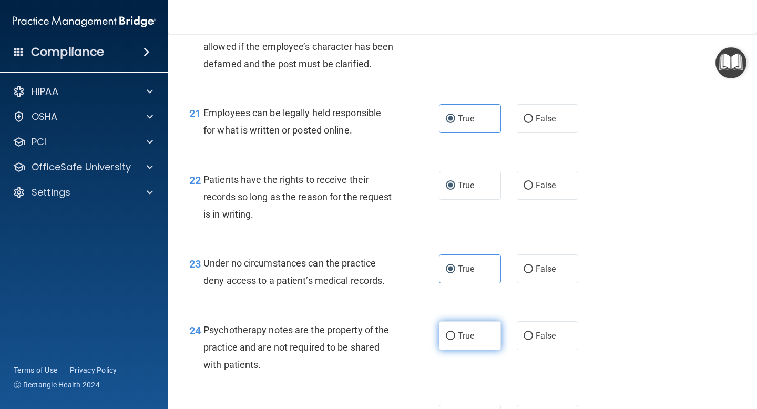
click at [453, 350] on label "True" at bounding box center [470, 335] width 62 height 29
click at [453, 340] on input "True" at bounding box center [450, 336] width 9 height 8
radio input "true"
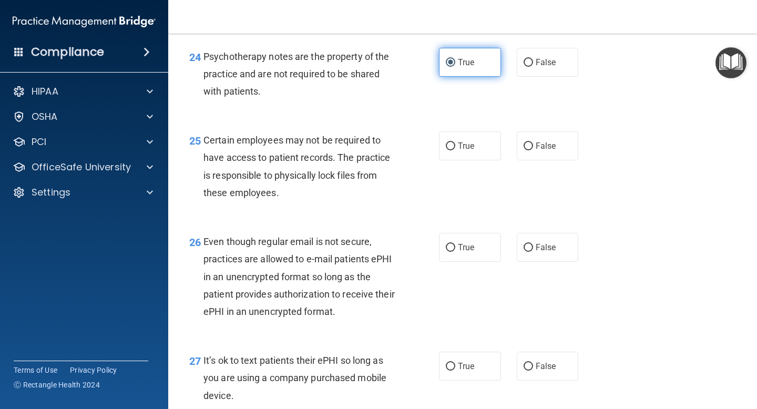
scroll to position [2457, 0]
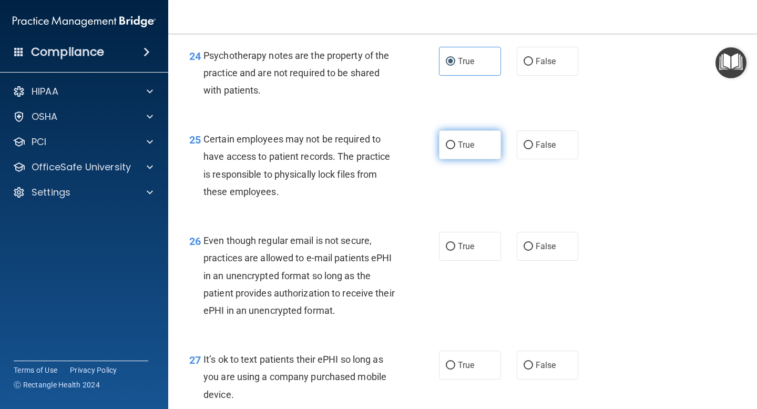
click at [456, 159] on label "True" at bounding box center [470, 144] width 62 height 29
click at [455, 149] on input "True" at bounding box center [450, 145] width 9 height 8
radio input "true"
click at [454, 254] on label "True" at bounding box center [470, 246] width 62 height 29
click at [454, 251] on input "True" at bounding box center [450, 247] width 9 height 8
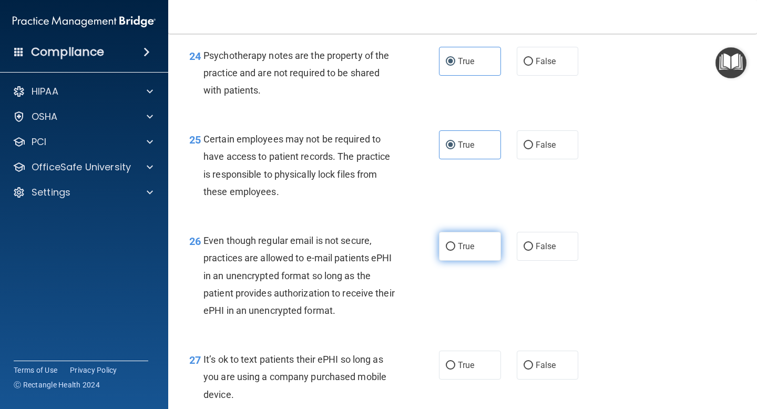
radio input "true"
click at [462, 370] on span "True" at bounding box center [466, 365] width 16 height 10
click at [455, 370] on input "True" at bounding box center [450, 366] width 9 height 8
radio input "true"
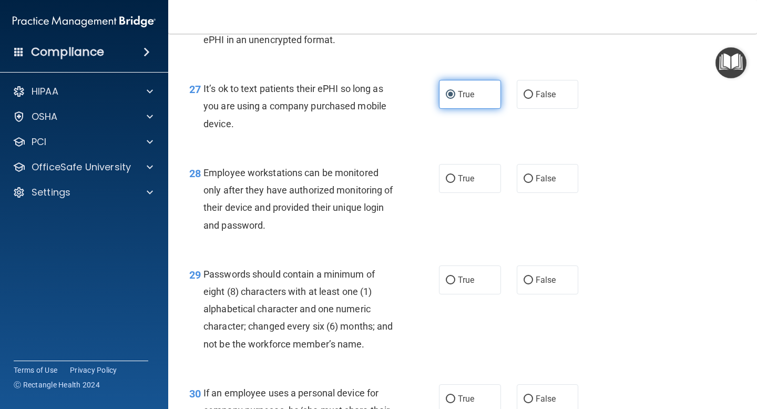
scroll to position [2820, 0]
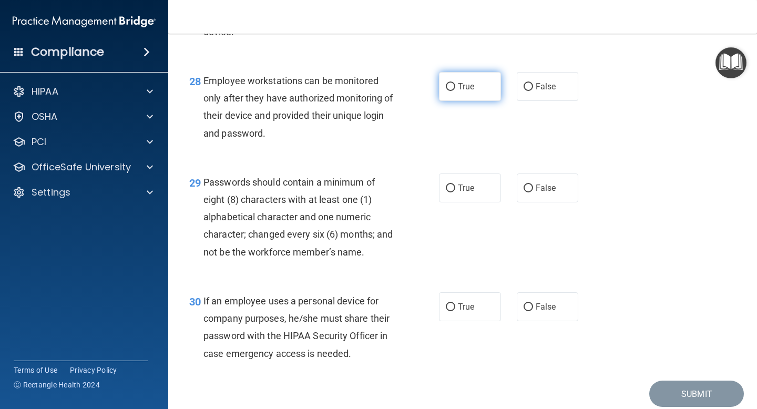
click at [452, 91] on input "True" at bounding box center [450, 87] width 9 height 8
radio input "true"
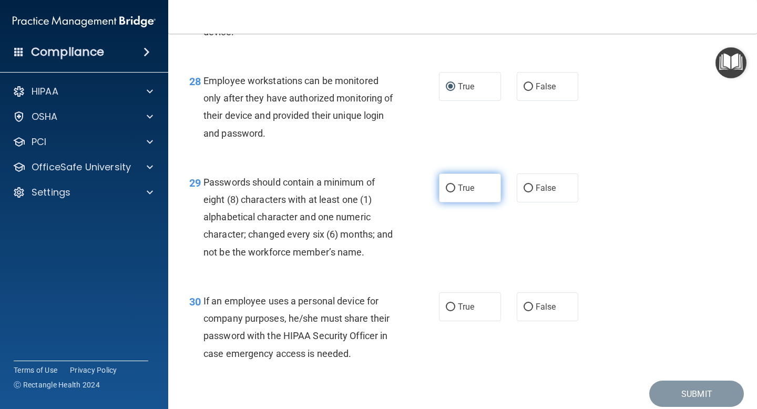
click at [453, 202] on label "True" at bounding box center [470, 188] width 62 height 29
click at [453, 193] on input "True" at bounding box center [450, 189] width 9 height 8
radio input "true"
click at [453, 202] on label "True" at bounding box center [470, 188] width 62 height 29
click at [453, 193] on input "True" at bounding box center [450, 189] width 9 height 8
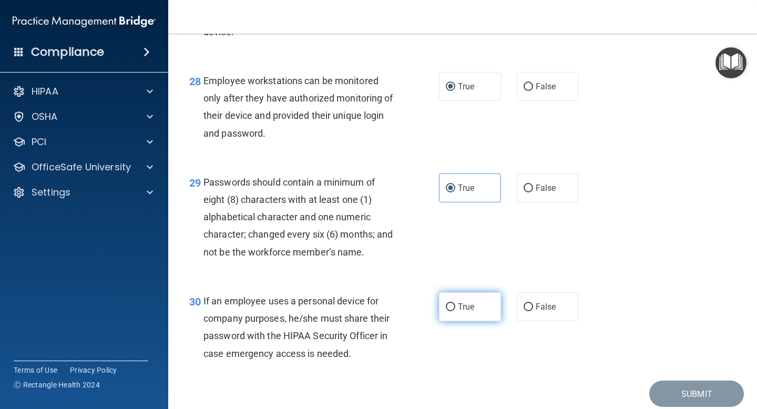
click at [458, 312] on span "True" at bounding box center [466, 307] width 16 height 10
click at [455, 311] on input "True" at bounding box center [450, 307] width 9 height 8
radio input "true"
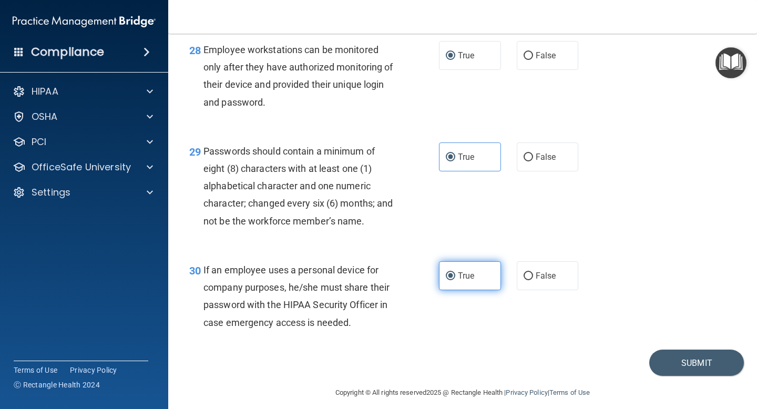
scroll to position [2878, 0]
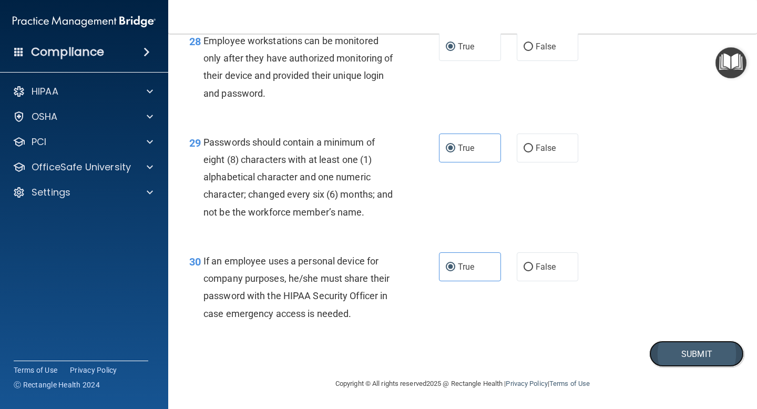
click at [719, 356] on button "Submit" at bounding box center [697, 354] width 95 height 27
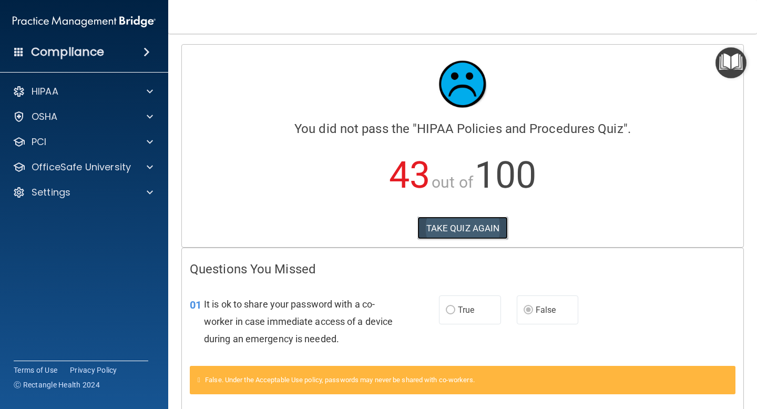
click at [453, 226] on button "TAKE QUIZ AGAIN" at bounding box center [463, 228] width 91 height 23
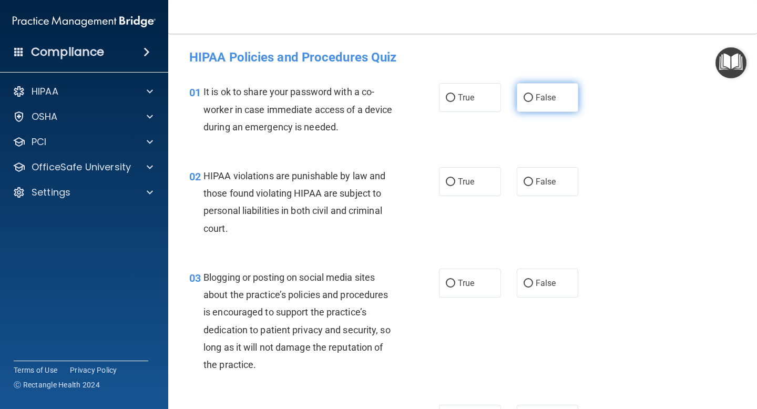
click at [530, 96] on input "False" at bounding box center [528, 98] width 9 height 8
radio input "true"
click at [457, 182] on label "True" at bounding box center [470, 181] width 62 height 29
click at [455, 182] on input "True" at bounding box center [450, 182] width 9 height 8
radio input "true"
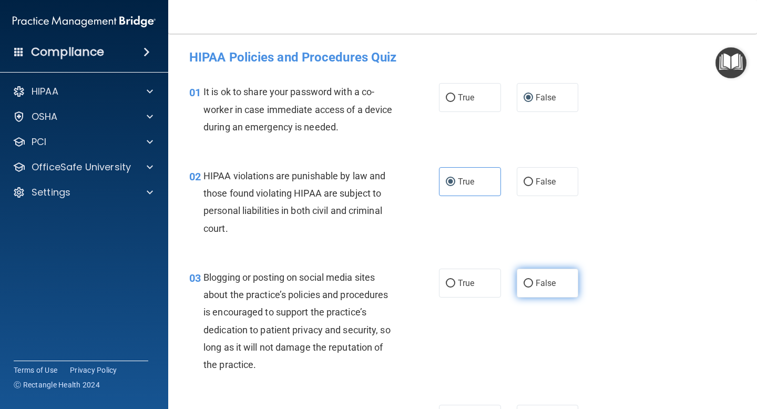
click at [532, 280] on input "False" at bounding box center [528, 284] width 9 height 8
radio input "true"
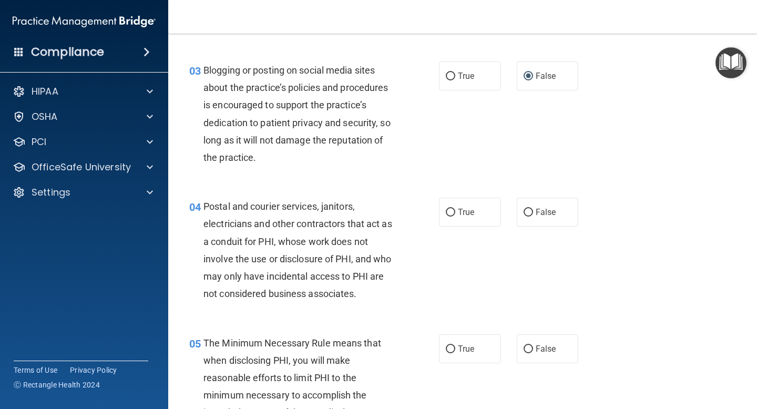
scroll to position [209, 0]
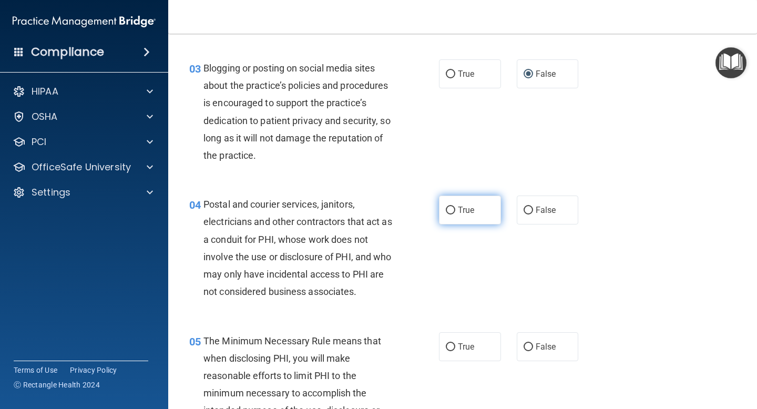
click at [467, 207] on span "True" at bounding box center [466, 210] width 16 height 10
click at [455, 207] on input "True" at bounding box center [450, 211] width 9 height 8
radio input "true"
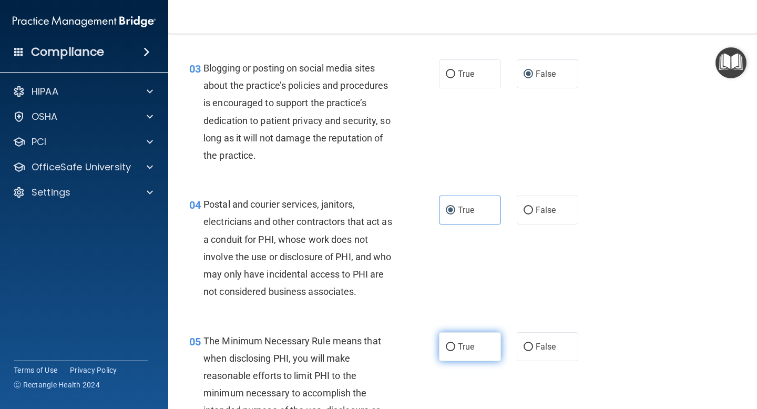
click at [462, 352] on label "True" at bounding box center [470, 346] width 62 height 29
click at [455, 351] on input "True" at bounding box center [450, 347] width 9 height 8
radio input "true"
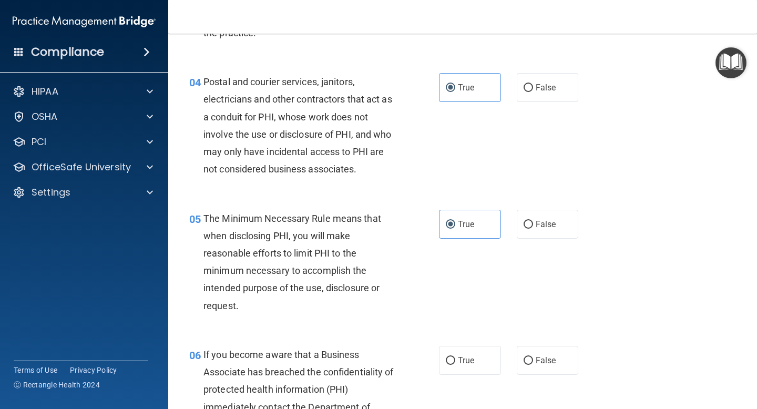
scroll to position [351, 0]
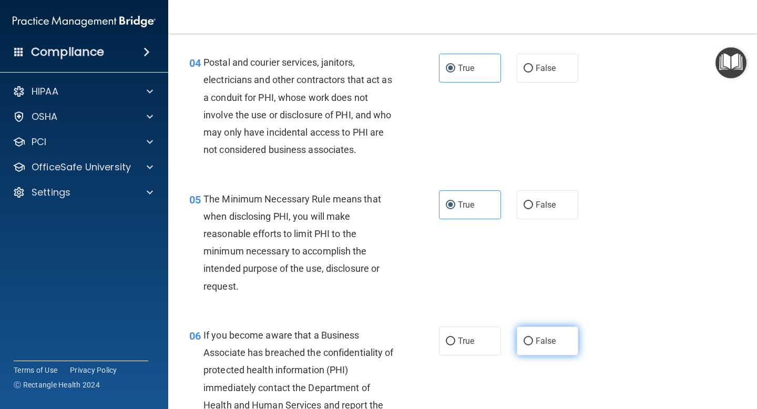
click at [550, 340] on span "False" at bounding box center [546, 341] width 21 height 10
click at [533, 340] on input "False" at bounding box center [528, 342] width 9 height 8
radio input "true"
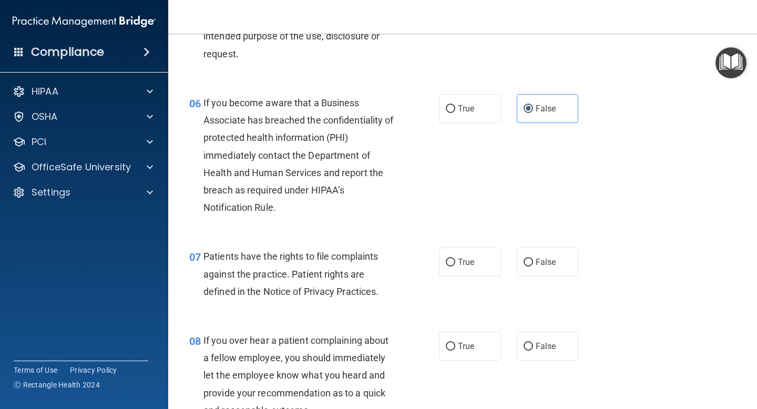
scroll to position [588, 0]
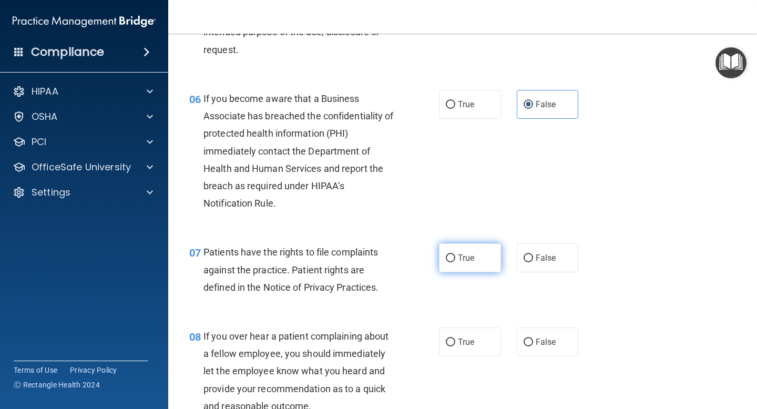
click at [480, 260] on label "True" at bounding box center [470, 258] width 62 height 29
click at [455, 260] on input "True" at bounding box center [450, 259] width 9 height 8
radio input "true"
click at [551, 343] on span "False" at bounding box center [546, 342] width 21 height 10
click at [533, 343] on input "False" at bounding box center [528, 343] width 9 height 8
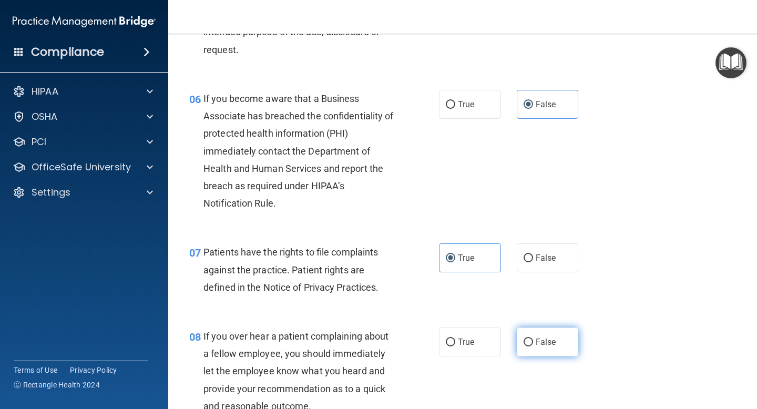
radio input "true"
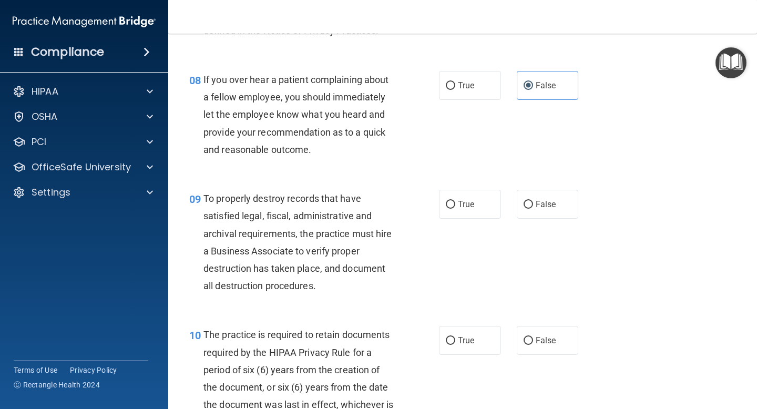
scroll to position [856, 0]
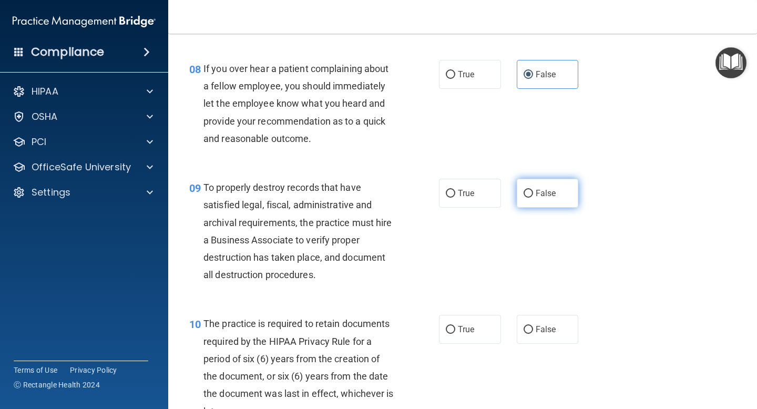
click at [543, 206] on label "False" at bounding box center [548, 193] width 62 height 29
click at [533, 198] on input "False" at bounding box center [528, 194] width 9 height 8
radio input "true"
click at [449, 331] on input "True" at bounding box center [450, 330] width 9 height 8
radio input "true"
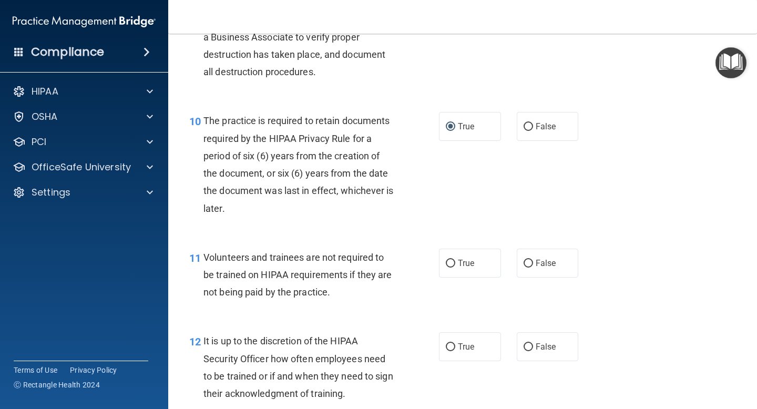
scroll to position [1065, 0]
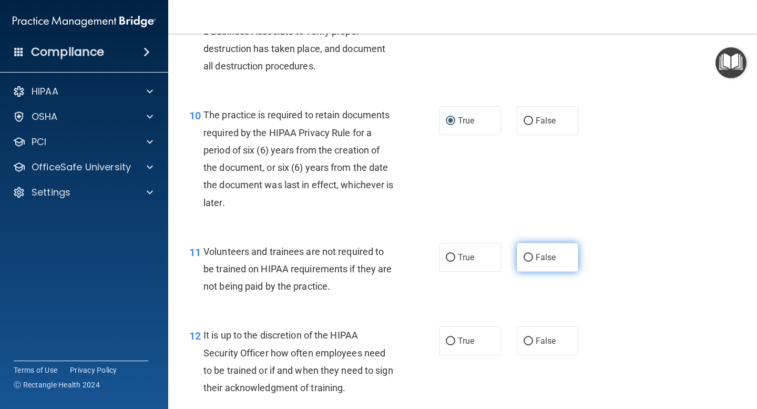
click at [565, 258] on label "False" at bounding box center [548, 257] width 62 height 29
click at [533, 258] on input "False" at bounding box center [528, 258] width 9 height 8
radio input "true"
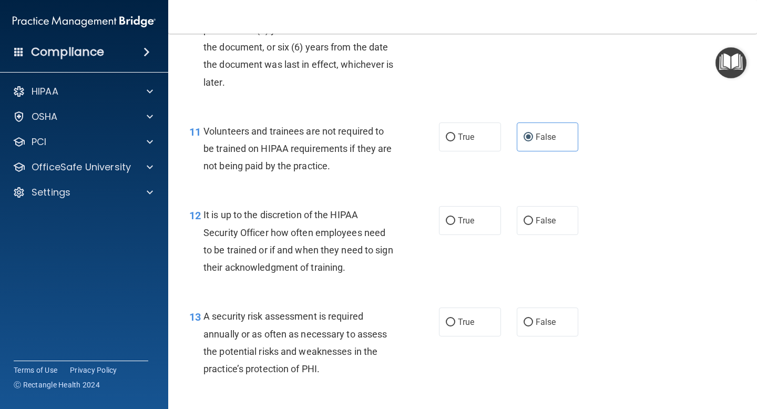
scroll to position [1230, 0]
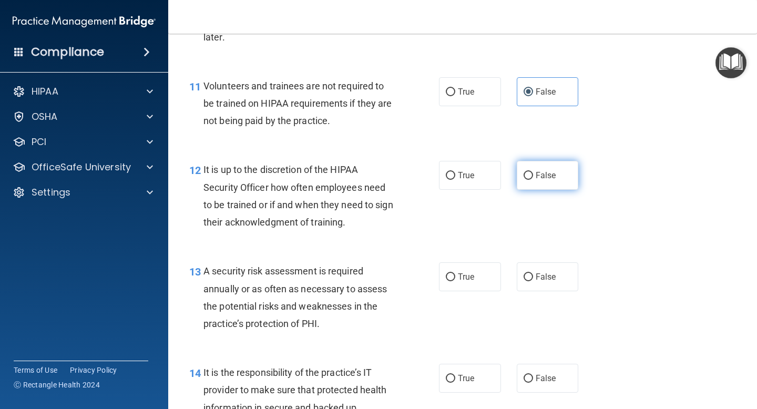
click at [549, 172] on span "False" at bounding box center [546, 175] width 21 height 10
click at [533, 172] on input "False" at bounding box center [528, 176] width 9 height 8
radio input "true"
click at [475, 277] on label "True" at bounding box center [470, 276] width 62 height 29
click at [455, 277] on input "True" at bounding box center [450, 278] width 9 height 8
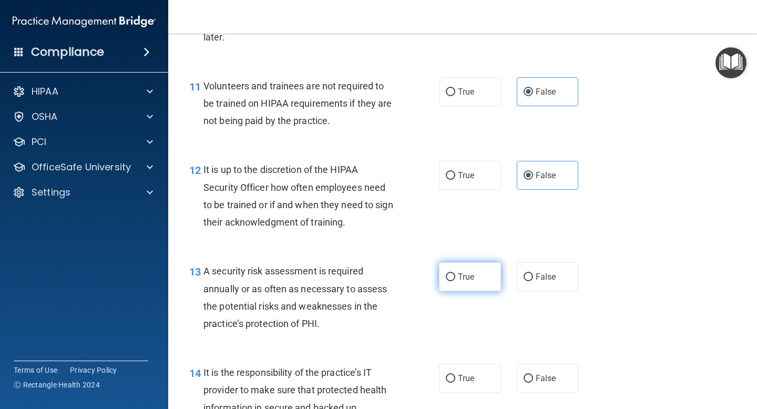
radio input "true"
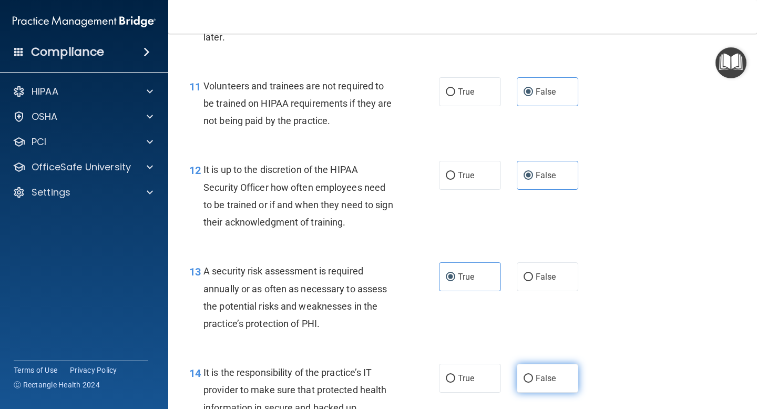
click at [538, 382] on span "False" at bounding box center [546, 378] width 21 height 10
click at [533, 382] on input "False" at bounding box center [528, 379] width 9 height 8
radio input "true"
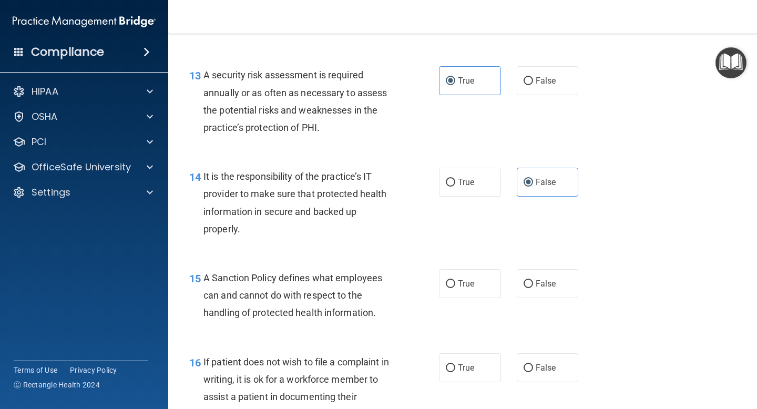
scroll to position [1472, 0]
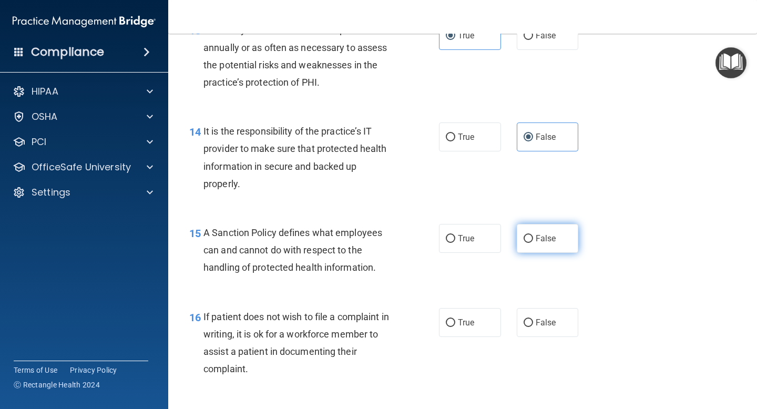
click at [565, 237] on label "False" at bounding box center [548, 238] width 62 height 29
click at [533, 237] on input "False" at bounding box center [528, 239] width 9 height 8
radio input "true"
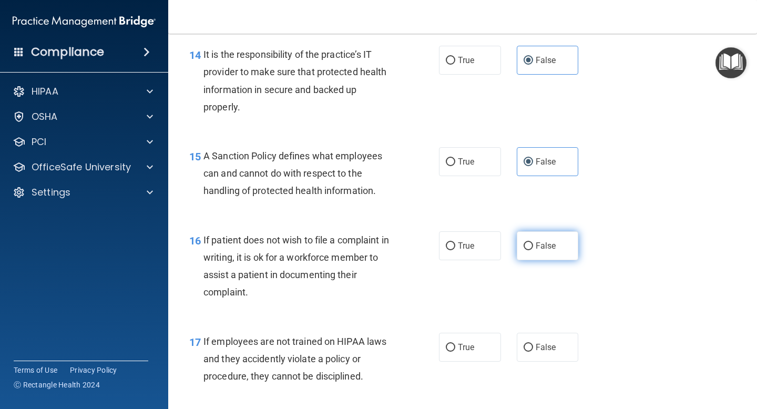
scroll to position [1558, 0]
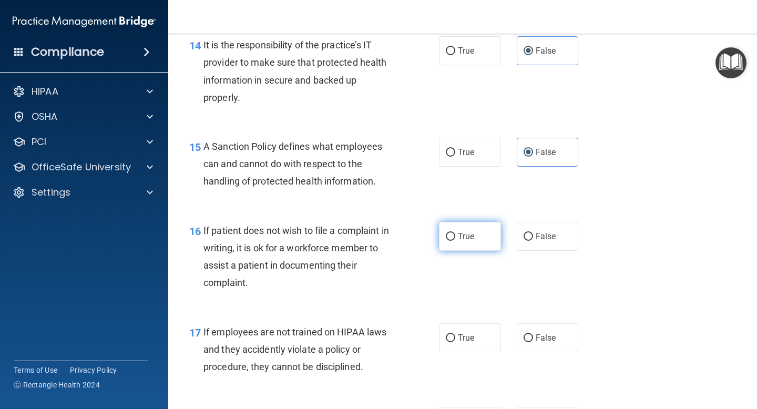
click at [468, 238] on span "True" at bounding box center [466, 236] width 16 height 10
click at [455, 238] on input "True" at bounding box center [450, 237] width 9 height 8
radio input "true"
click at [548, 349] on label "False" at bounding box center [548, 337] width 62 height 29
click at [533, 342] on input "False" at bounding box center [528, 339] width 9 height 8
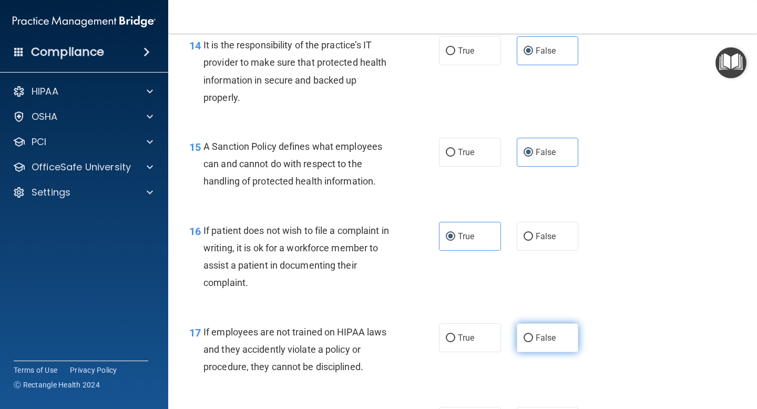
radio input "true"
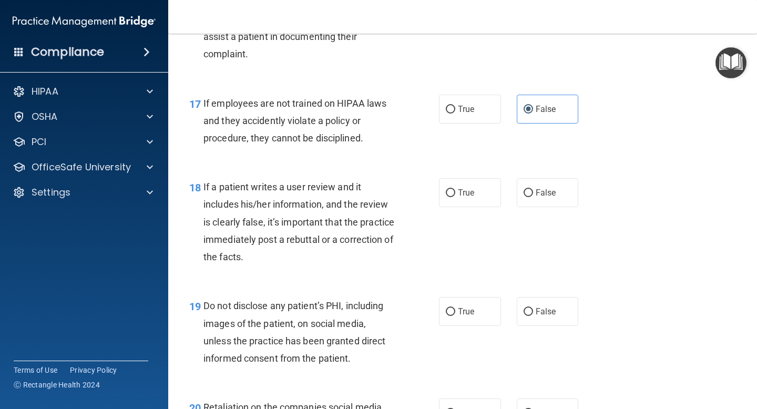
scroll to position [1789, 0]
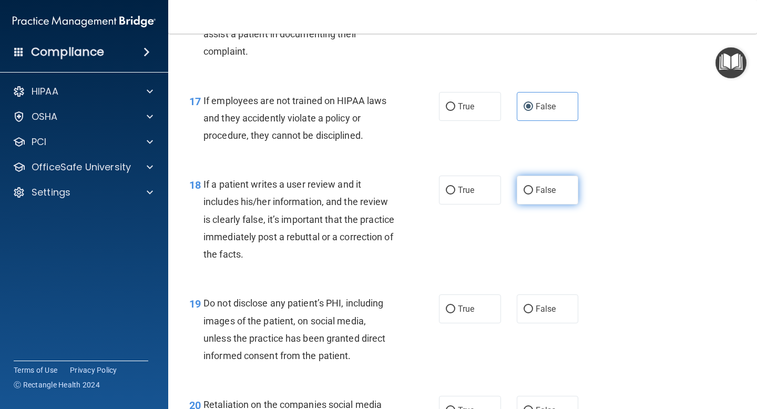
click at [557, 199] on label "False" at bounding box center [548, 190] width 62 height 29
click at [533, 195] on input "False" at bounding box center [528, 191] width 9 height 8
radio input "true"
click at [487, 314] on label "True" at bounding box center [470, 309] width 62 height 29
click at [455, 313] on input "True" at bounding box center [450, 310] width 9 height 8
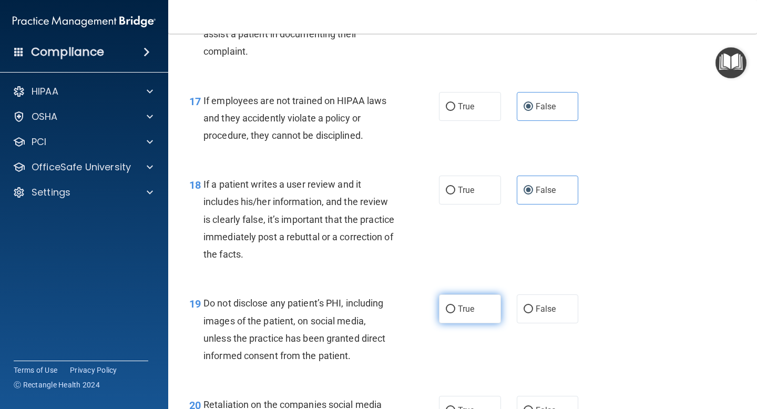
radio input "true"
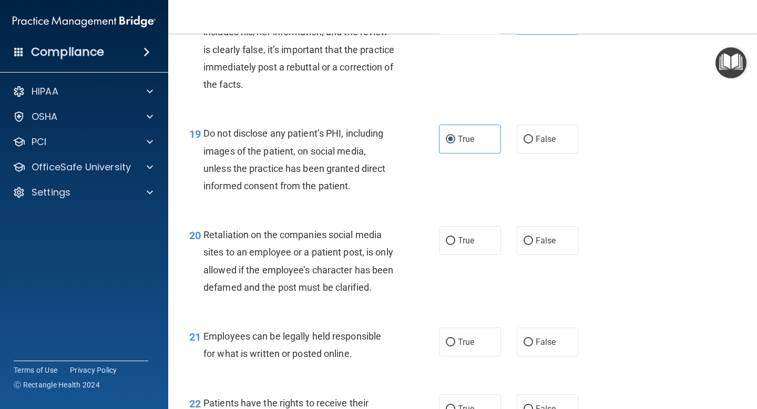
scroll to position [1964, 0]
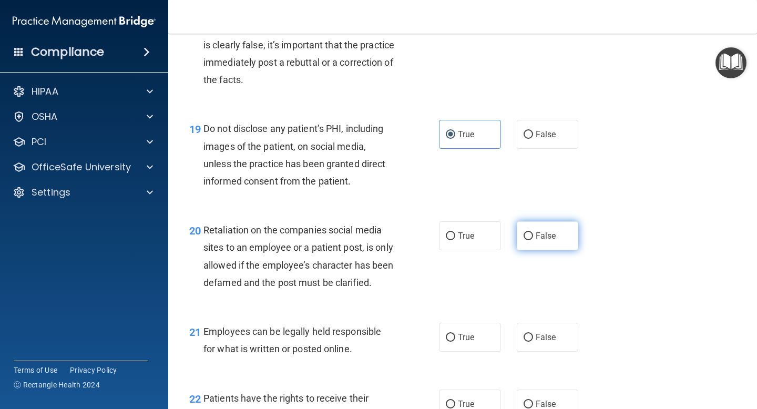
click at [539, 245] on label "False" at bounding box center [548, 235] width 62 height 29
click at [533, 240] on input "False" at bounding box center [528, 236] width 9 height 8
radio input "true"
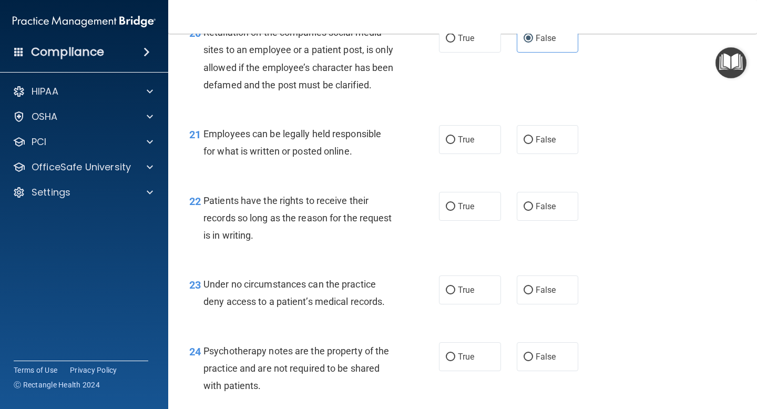
scroll to position [2164, 0]
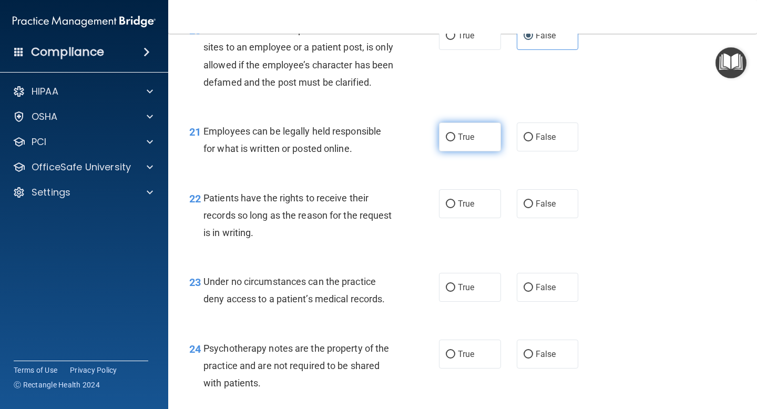
click at [465, 142] on span "True" at bounding box center [466, 137] width 16 height 10
click at [455, 141] on input "True" at bounding box center [450, 138] width 9 height 8
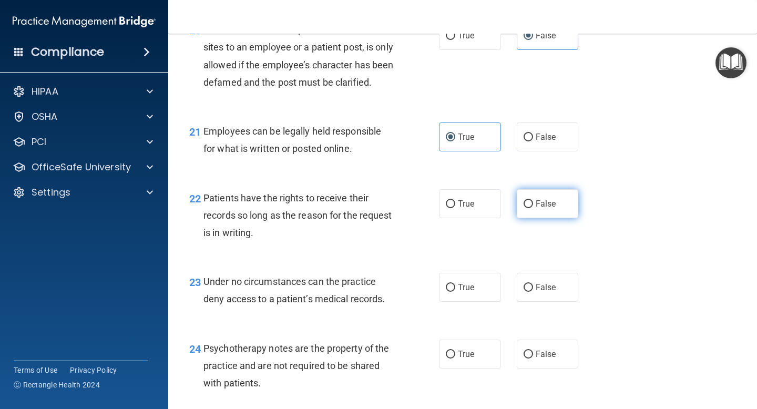
click at [536, 209] on span "False" at bounding box center [546, 204] width 21 height 10
click at [533, 208] on input "False" at bounding box center [528, 204] width 9 height 8
click at [546, 294] on label "False" at bounding box center [548, 287] width 62 height 29
click at [533, 292] on input "False" at bounding box center [528, 288] width 9 height 8
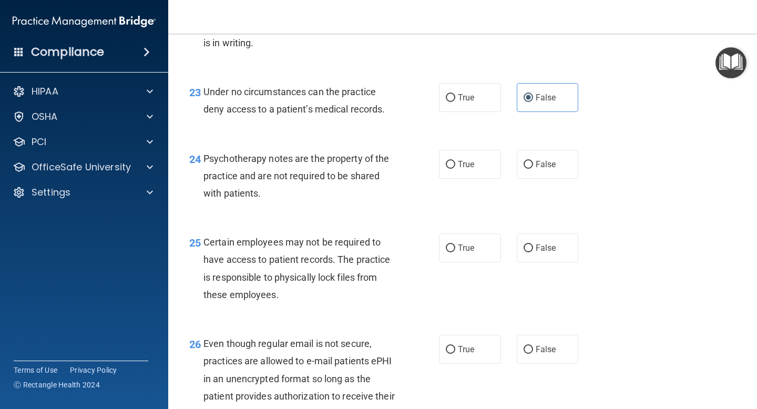
scroll to position [2361, 0]
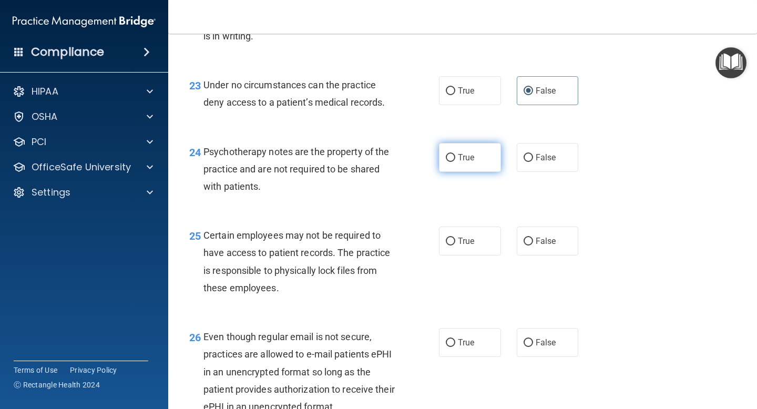
click at [450, 172] on label "True" at bounding box center [470, 157] width 62 height 29
click at [450, 162] on input "True" at bounding box center [450, 158] width 9 height 8
click at [461, 256] on label "True" at bounding box center [470, 241] width 62 height 29
click at [455, 246] on input "True" at bounding box center [450, 242] width 9 height 8
click at [468, 348] on span "True" at bounding box center [466, 343] width 16 height 10
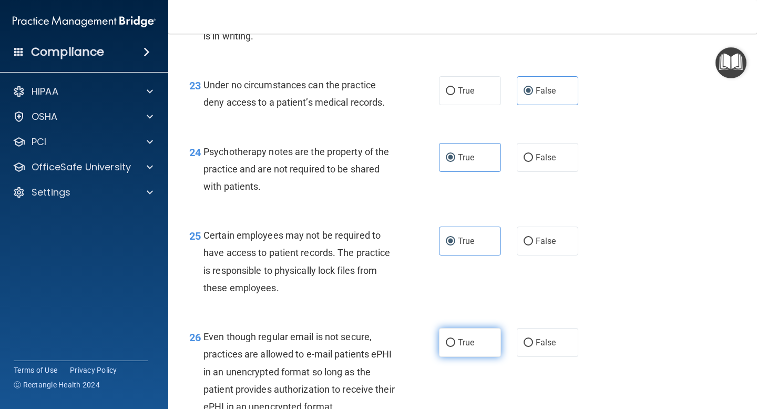
click at [455, 347] on input "True" at bounding box center [450, 343] width 9 height 8
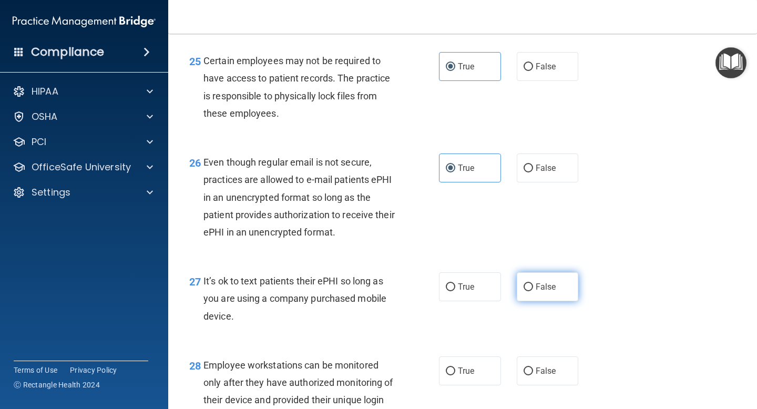
scroll to position [2541, 0]
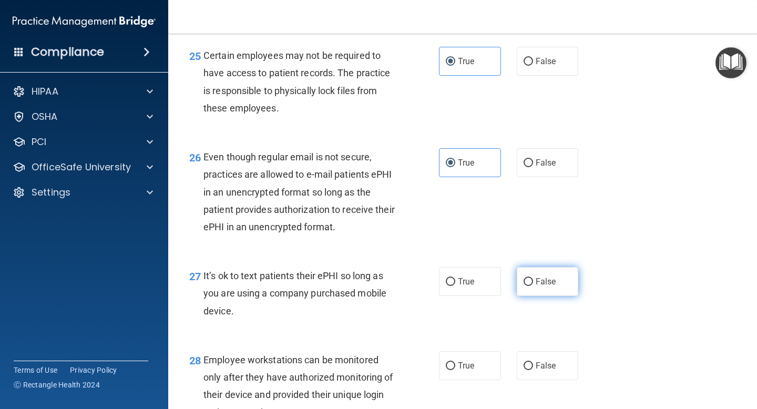
click at [551, 287] on span "False" at bounding box center [546, 282] width 21 height 10
click at [533, 286] on input "False" at bounding box center [528, 282] width 9 height 8
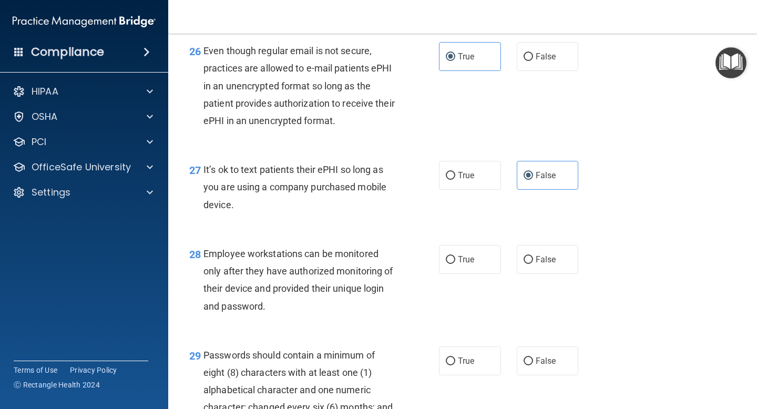
scroll to position [2651, 0]
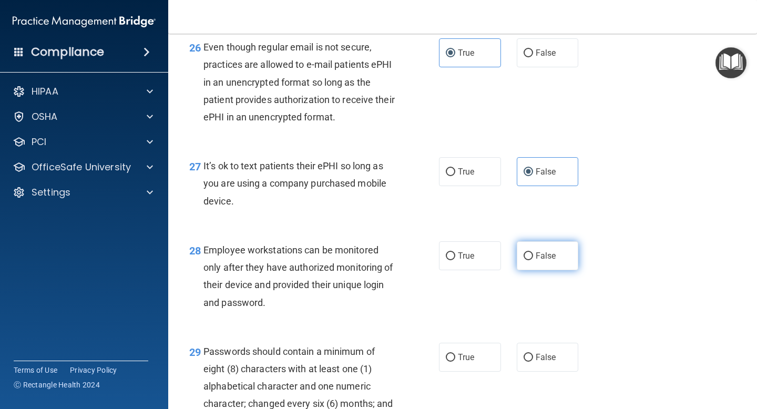
click at [555, 261] on span "False" at bounding box center [546, 256] width 21 height 10
click at [533, 260] on input "False" at bounding box center [528, 256] width 9 height 8
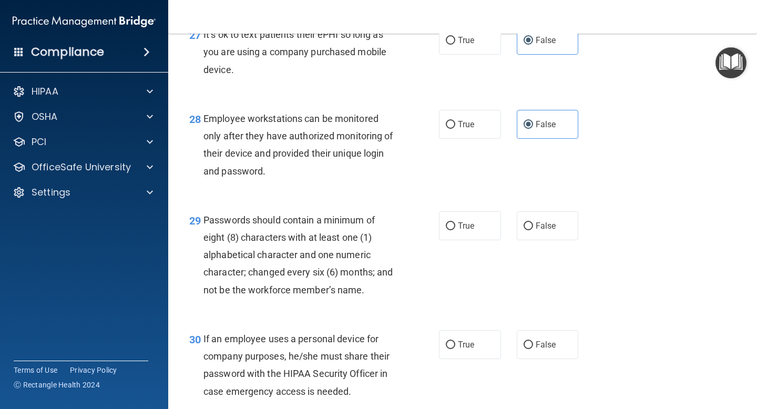
scroll to position [2787, 0]
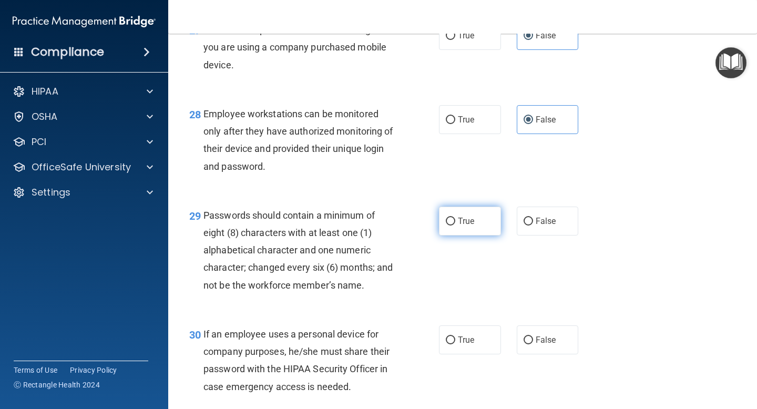
click at [445, 236] on label "True" at bounding box center [470, 221] width 62 height 29
click at [446, 226] on input "True" at bounding box center [450, 222] width 9 height 8
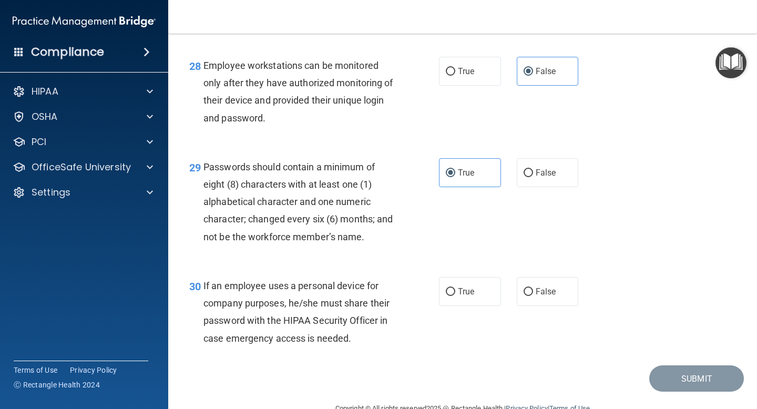
scroll to position [2841, 0]
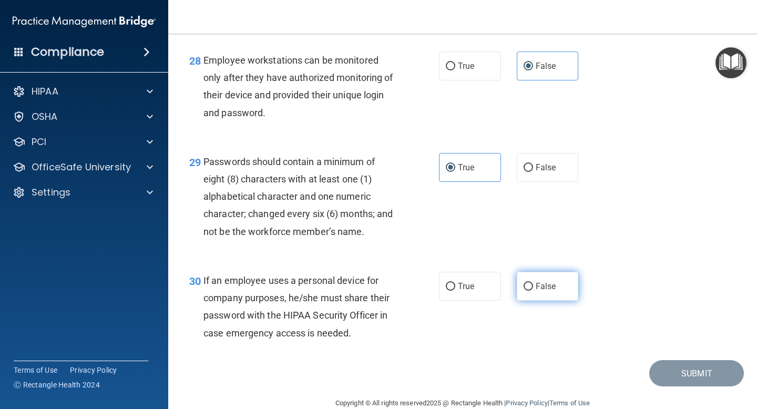
click at [547, 289] on label "False" at bounding box center [548, 286] width 62 height 29
click at [533, 289] on input "False" at bounding box center [528, 287] width 9 height 8
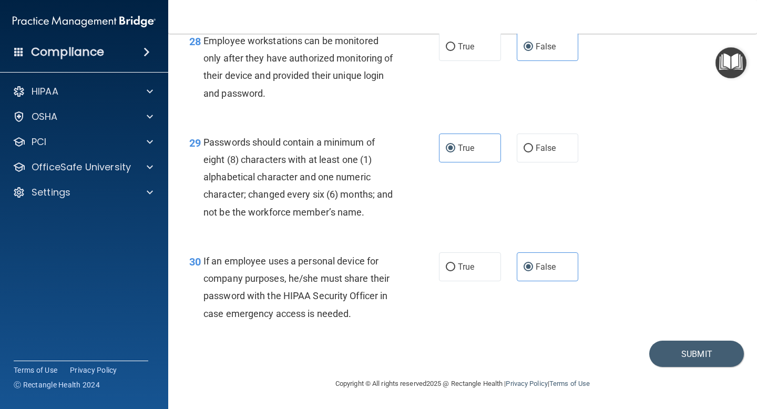
scroll to position [2878, 0]
click at [716, 349] on button "Submit" at bounding box center [697, 354] width 95 height 27
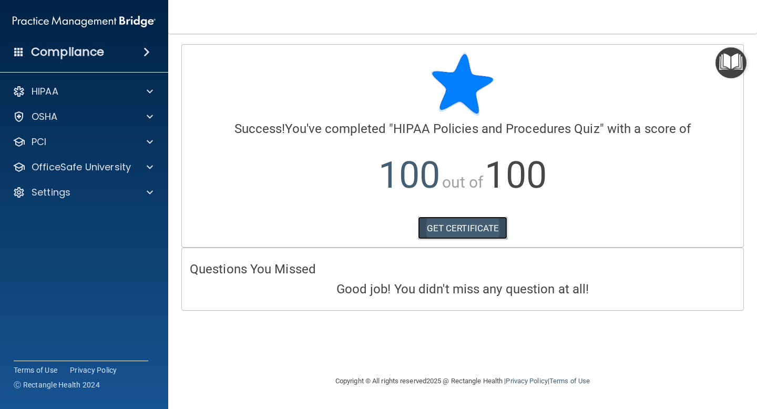
click at [480, 222] on link "GET CERTIFICATE" at bounding box center [463, 228] width 90 height 23
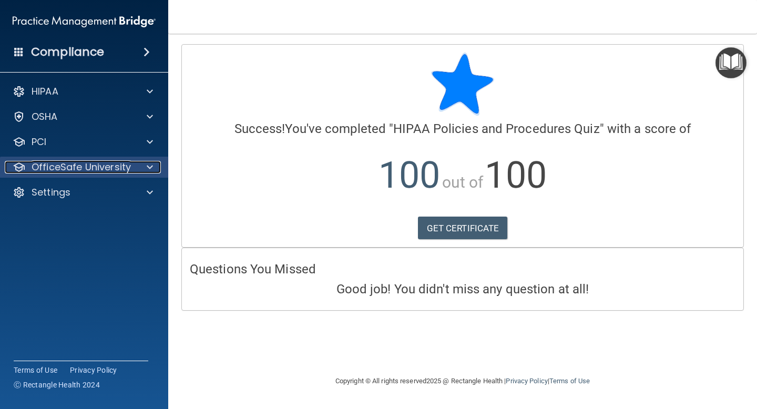
click at [99, 168] on p "OfficeSafe University" at bounding box center [81, 167] width 99 height 13
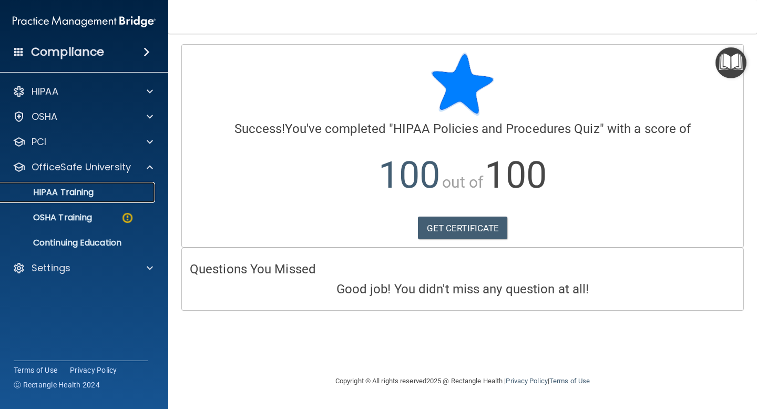
click at [104, 199] on link "HIPAA Training" at bounding box center [72, 192] width 166 height 21
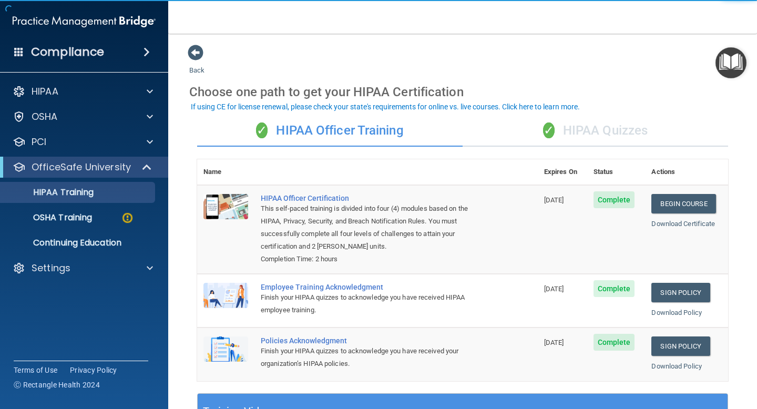
click at [567, 126] on div "✓ HIPAA Quizzes" at bounding box center [596, 131] width 266 height 32
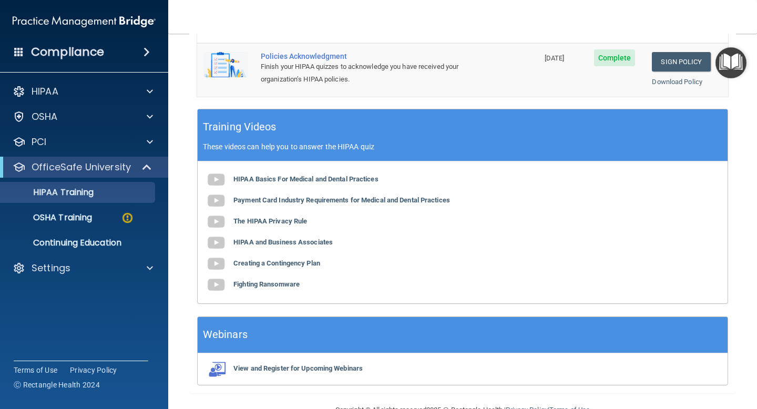
scroll to position [382, 0]
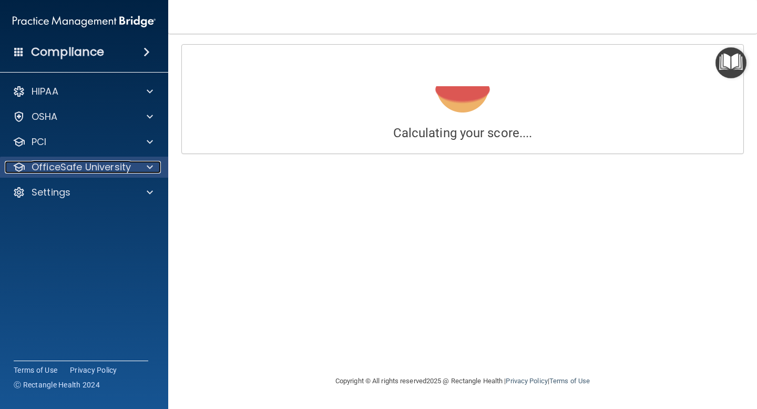
click at [149, 164] on span at bounding box center [150, 167] width 6 height 13
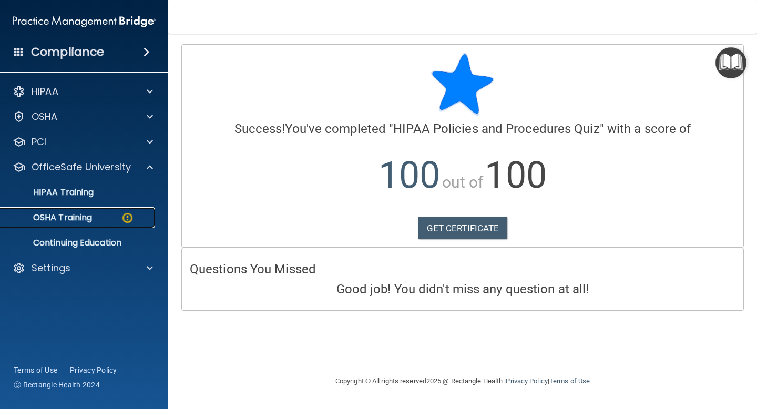
click at [118, 219] on div "OSHA Training" at bounding box center [79, 217] width 144 height 11
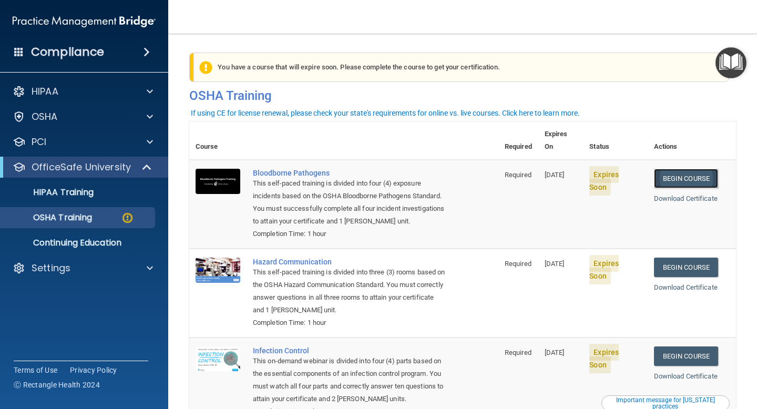
click at [681, 169] on link "Begin Course" at bounding box center [686, 178] width 64 height 19
click at [700, 170] on link "Begin Course" at bounding box center [686, 178] width 64 height 19
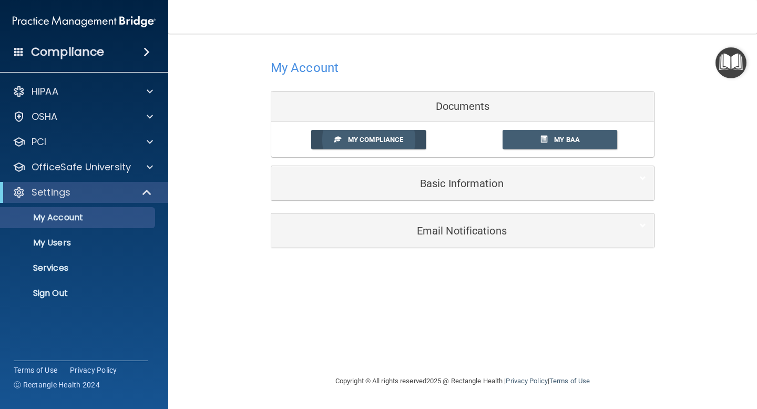
click at [417, 138] on link "My Compliance" at bounding box center [368, 139] width 115 height 19
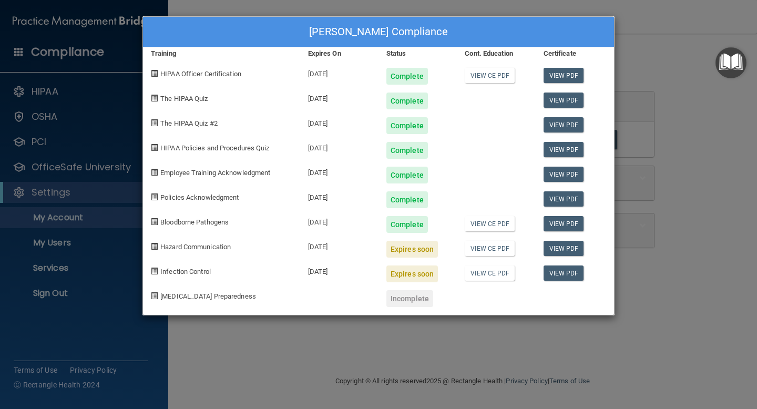
click at [692, 126] on div "Julianne Liberto's Compliance Training Expires On Status Cont. Education Certif…" at bounding box center [378, 204] width 757 height 409
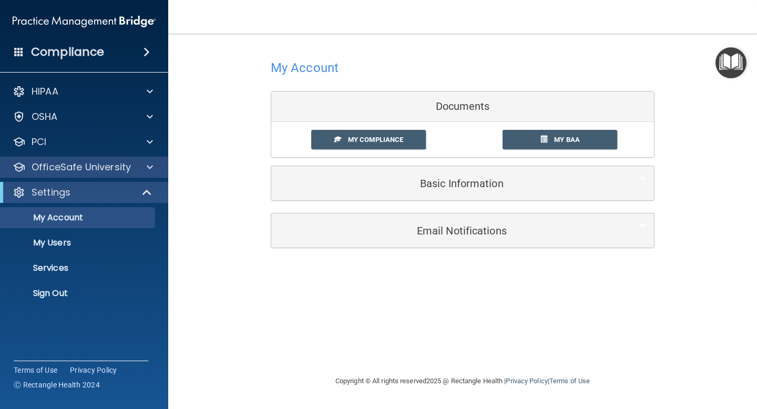
click at [107, 174] on div "OfficeSafe University" at bounding box center [84, 167] width 169 height 21
click at [107, 166] on p "OfficeSafe University" at bounding box center [81, 167] width 99 height 13
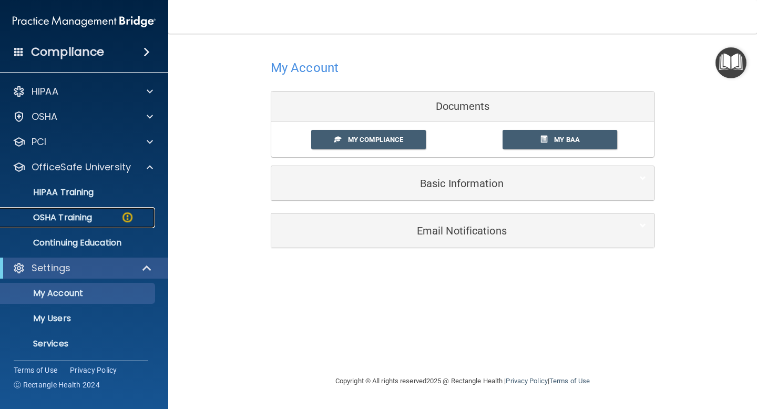
click at [98, 219] on div "OSHA Training" at bounding box center [79, 217] width 144 height 11
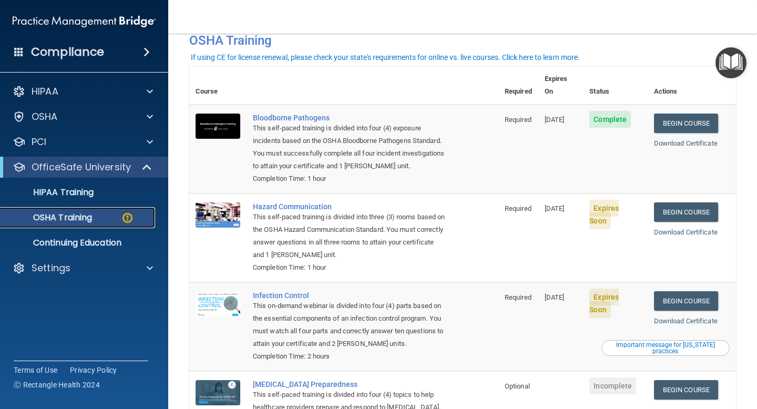
scroll to position [56, 0]
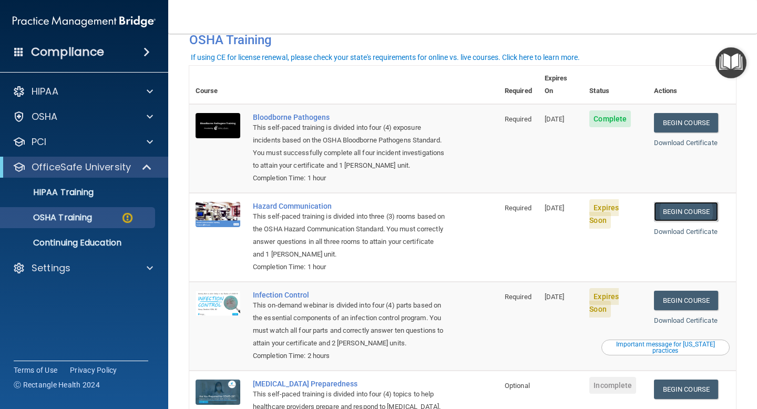
click at [702, 202] on link "Begin Course" at bounding box center [686, 211] width 64 height 19
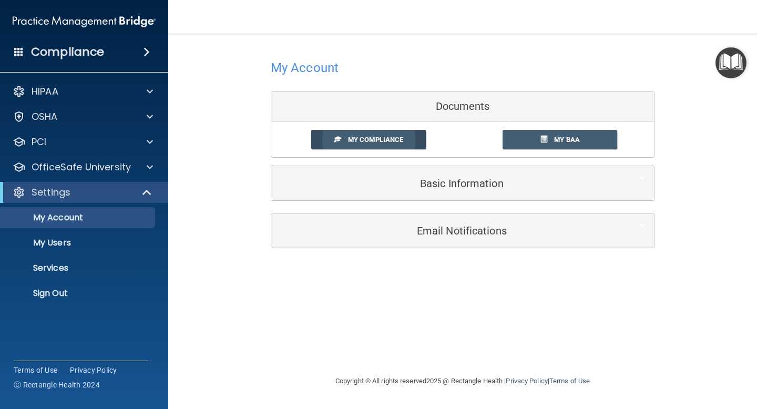
click at [389, 138] on span "My Compliance" at bounding box center [375, 140] width 55 height 8
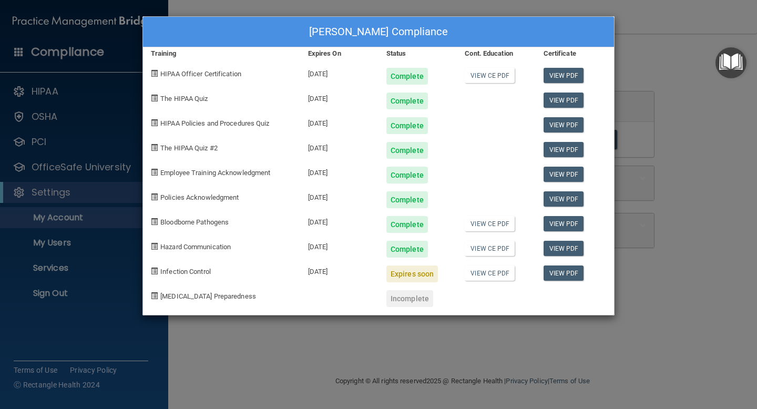
click at [740, 113] on div "Julianne Liberto's Compliance Training Expires On Status Cont. Education Certif…" at bounding box center [378, 204] width 757 height 409
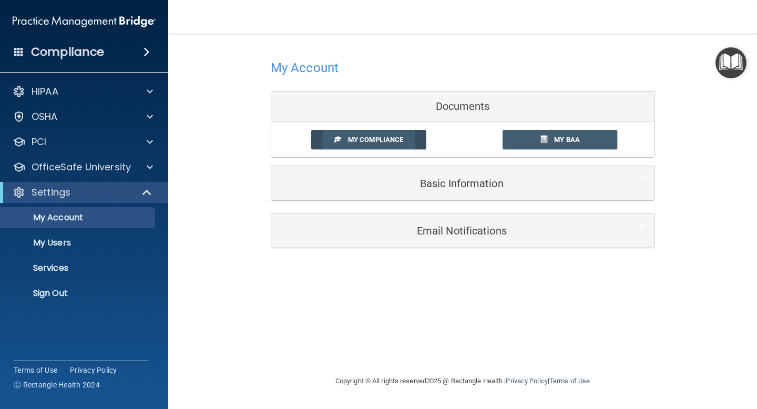
click at [388, 141] on span "My Compliance" at bounding box center [375, 140] width 55 height 8
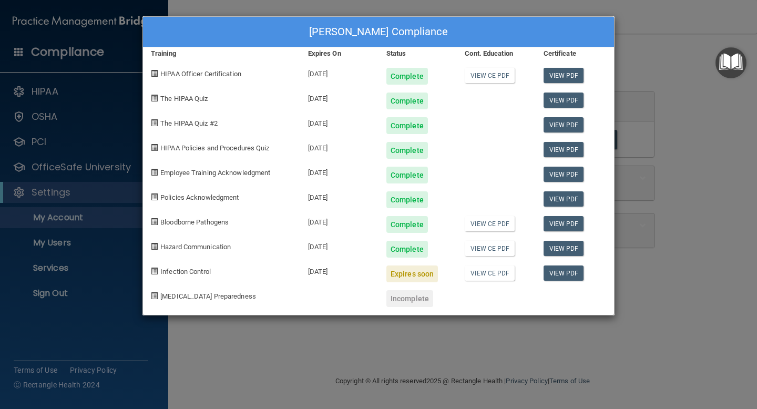
click at [205, 300] on span "[MEDICAL_DATA] Preparedness" at bounding box center [208, 296] width 96 height 8
click at [664, 88] on div "Julianne Liberto's Compliance Training Expires On Status Cont. Education Certif…" at bounding box center [378, 204] width 757 height 409
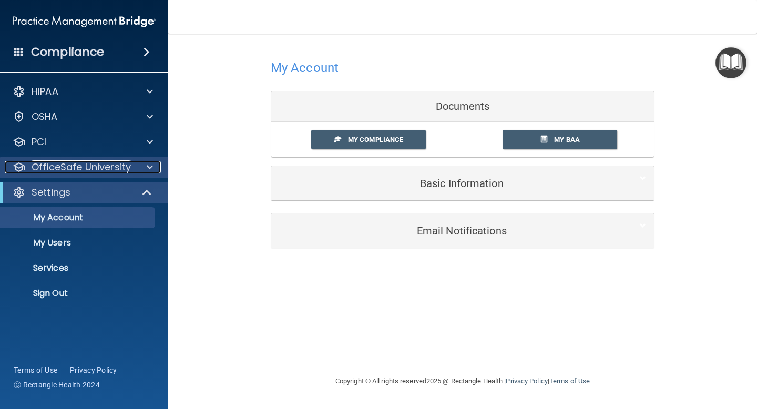
click at [99, 163] on p "OfficeSafe University" at bounding box center [81, 167] width 99 height 13
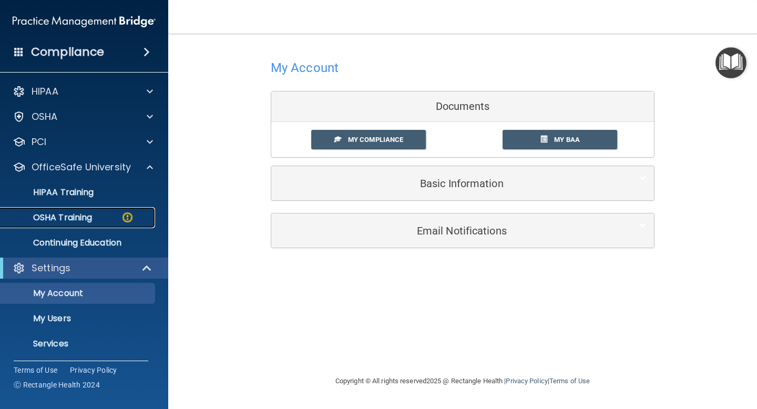
click at [90, 219] on p "OSHA Training" at bounding box center [49, 217] width 85 height 11
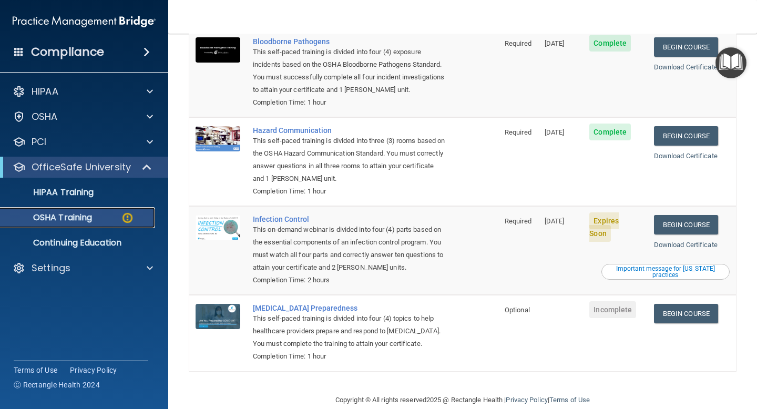
scroll to position [135, 0]
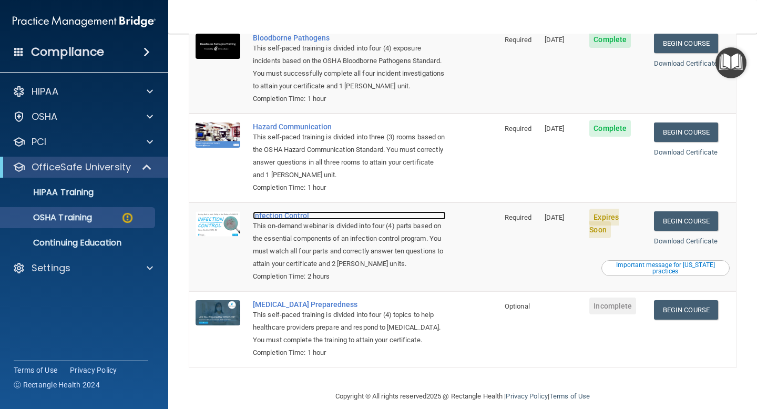
click at [272, 211] on div "Infection Control" at bounding box center [349, 215] width 193 height 8
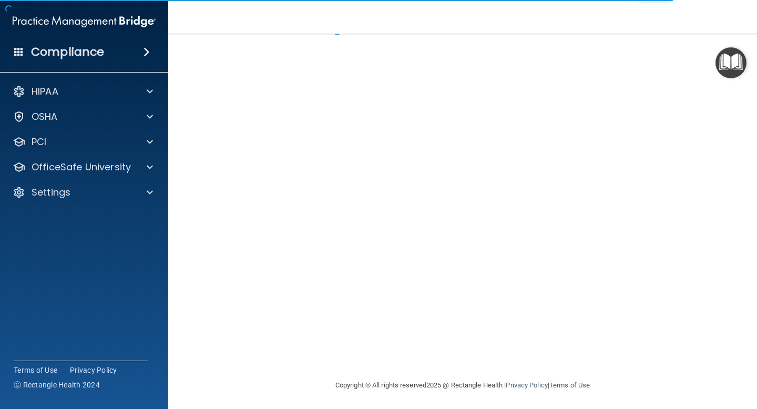
scroll to position [41, 0]
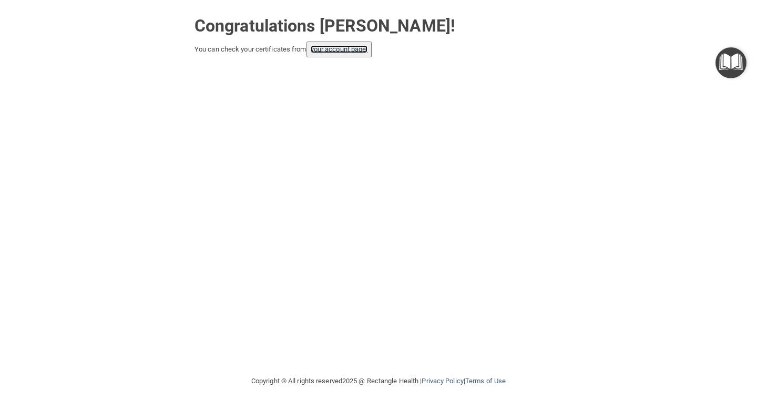
click at [352, 46] on link "your account page!" at bounding box center [339, 49] width 57 height 8
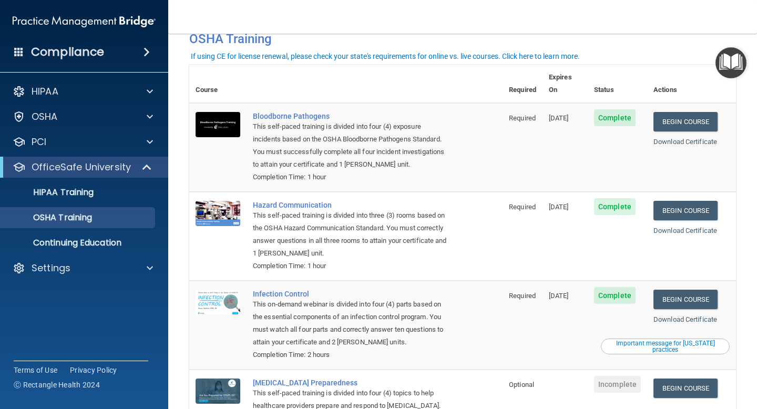
scroll to position [23, 0]
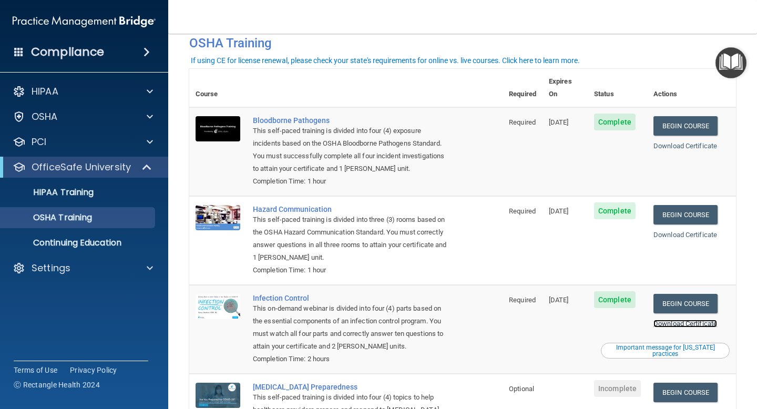
click at [690, 320] on link "Download Certificate" at bounding box center [686, 324] width 64 height 8
click at [681, 231] on link "Download Certificate" at bounding box center [686, 235] width 64 height 8
click at [664, 142] on link "Download Certificate" at bounding box center [686, 146] width 64 height 8
click at [90, 239] on p "Continuing Education" at bounding box center [79, 243] width 144 height 11
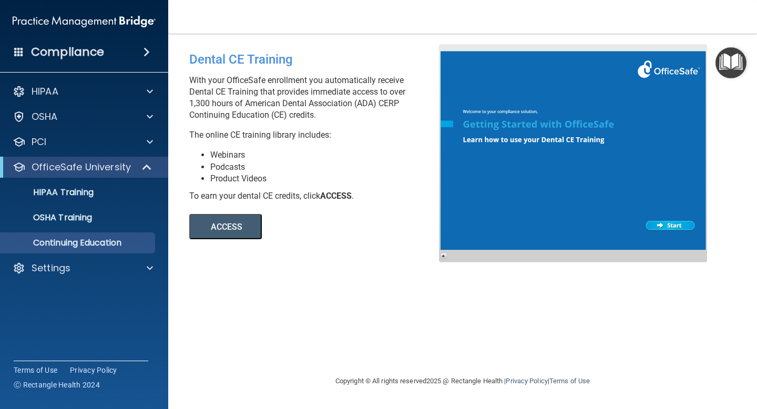
click at [230, 226] on button "ACCESS" at bounding box center [225, 226] width 73 height 25
